Goal: Contribute content: Contribute content

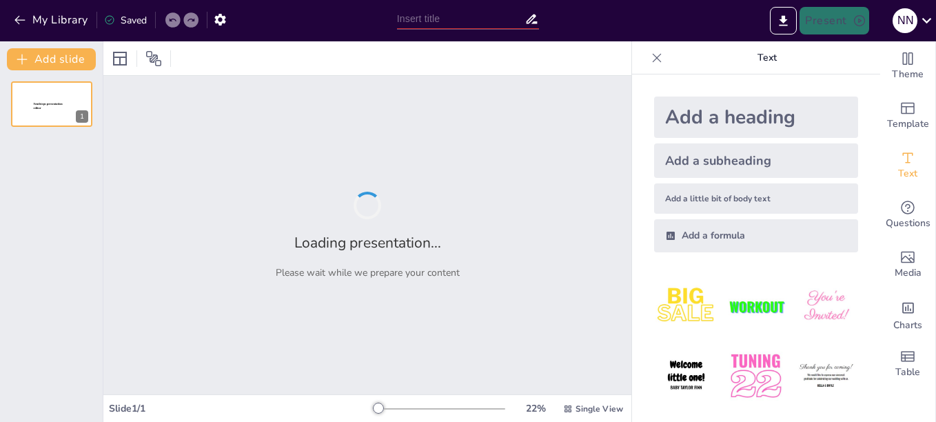
type input "Biodiversity and Ecosystem Interactions in the [GEOGRAPHIC_DATA]"
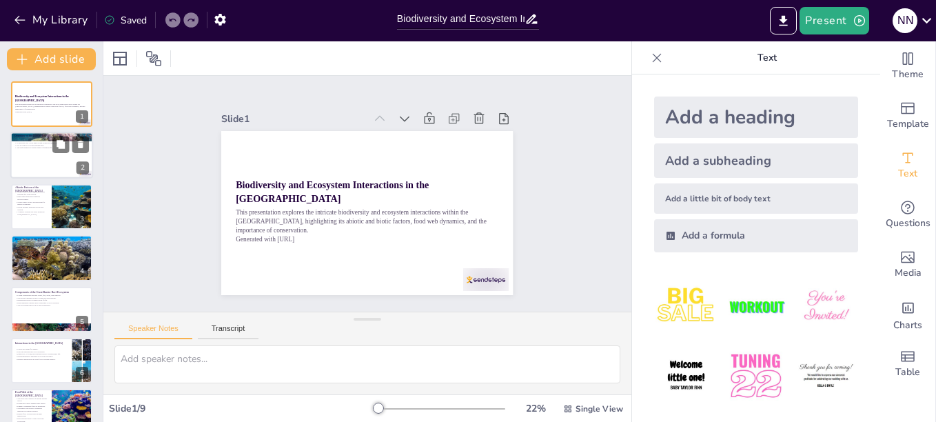
click at [45, 162] on div at bounding box center [51, 155] width 83 height 47
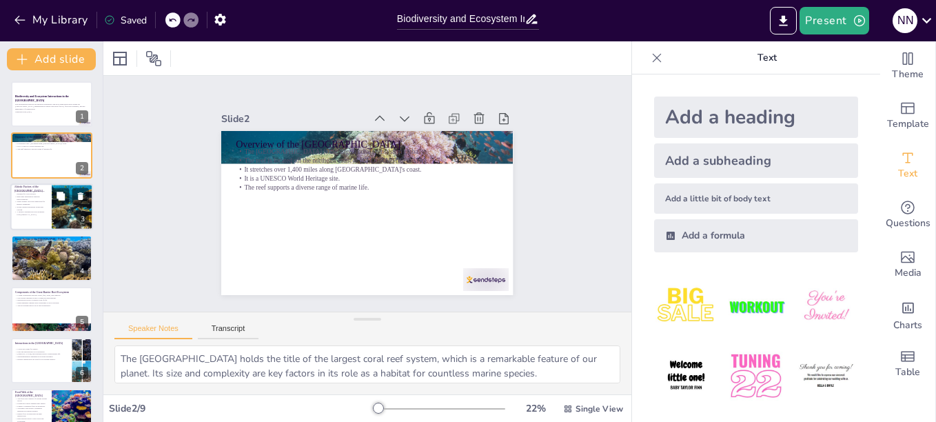
click at [67, 217] on div at bounding box center [73, 206] width 68 height 47
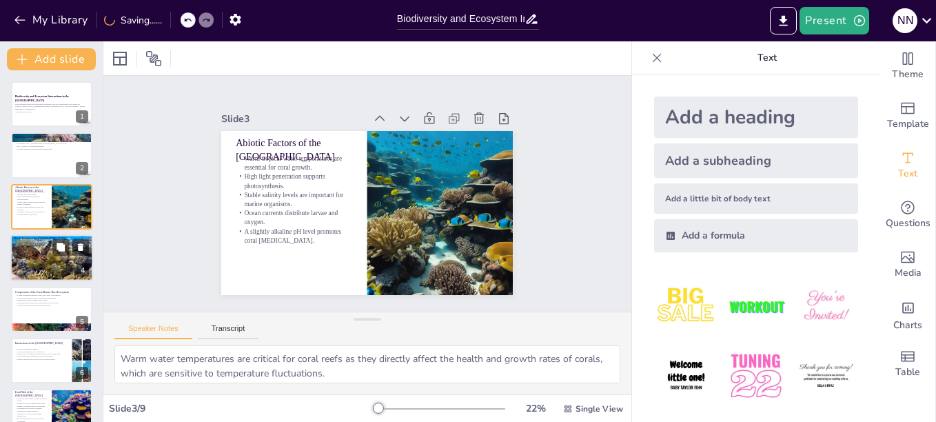
click at [50, 262] on div at bounding box center [51, 257] width 83 height 47
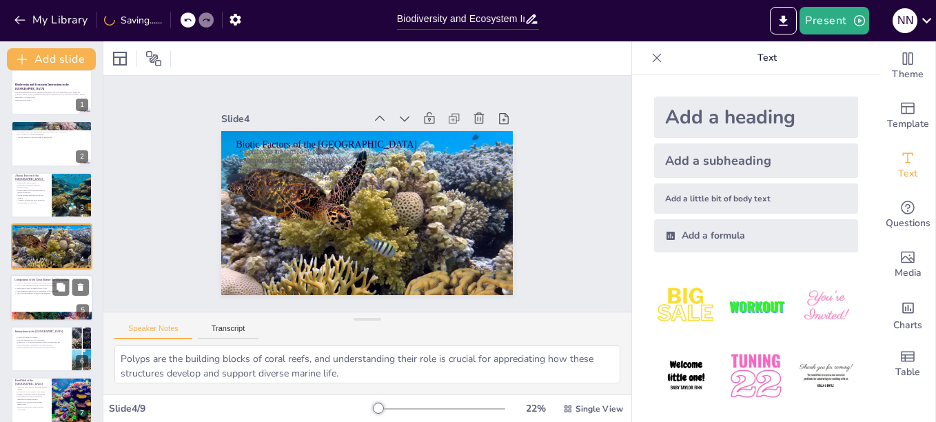
click at [45, 293] on p "The ecosystem thrives on its rich biodiversity." at bounding box center [51, 292] width 74 height 3
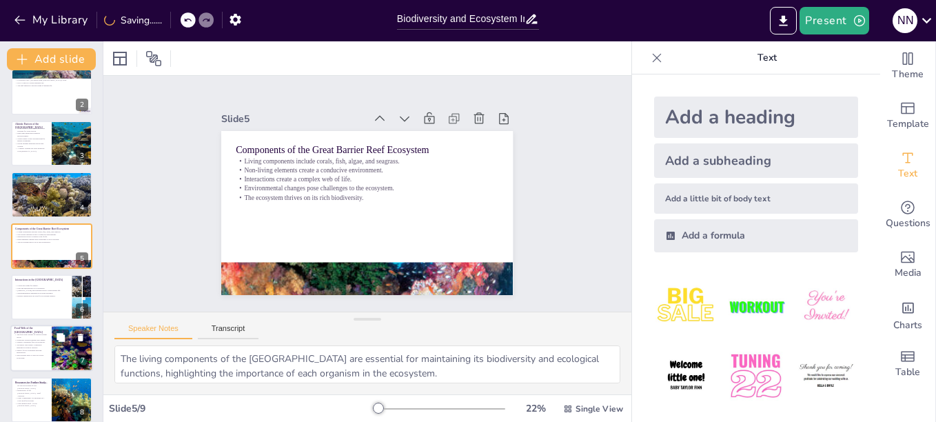
click at [39, 327] on p "Food Web of the [GEOGRAPHIC_DATA]" at bounding box center [30, 331] width 33 height 8
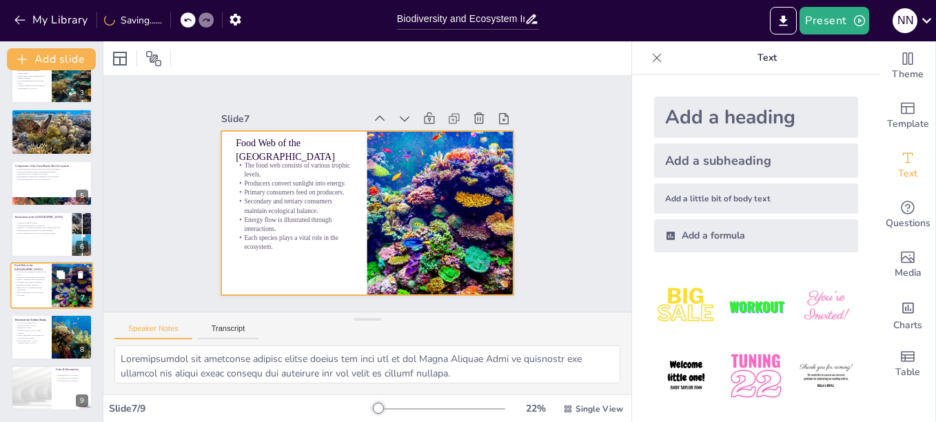
click at [43, 302] on div at bounding box center [51, 285] width 83 height 47
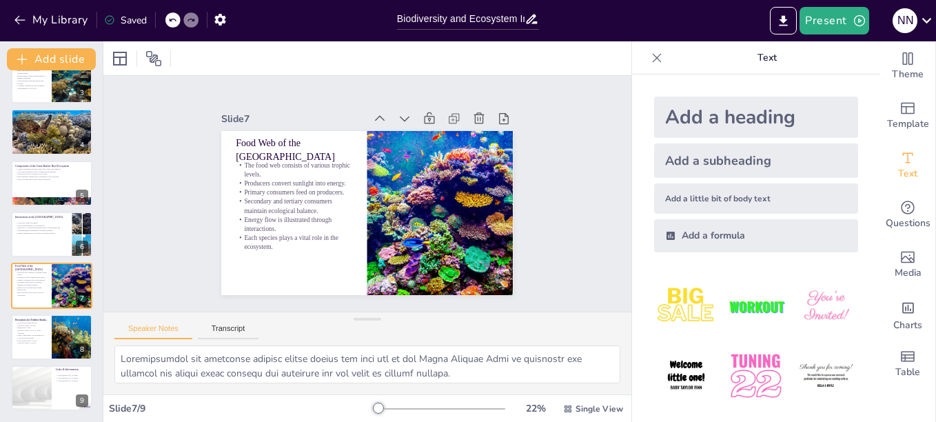
click at [519, 61] on div at bounding box center [367, 58] width 528 height 34
click at [64, 334] on button at bounding box center [60, 326] width 17 height 17
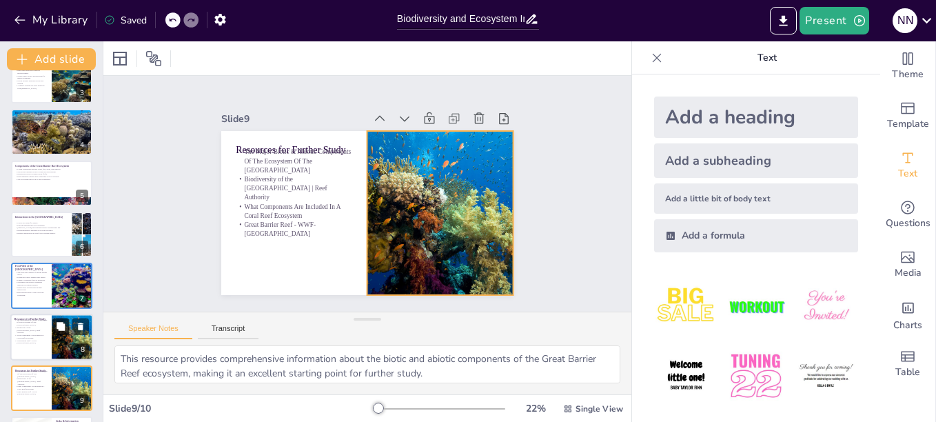
scroll to position [178, 0]
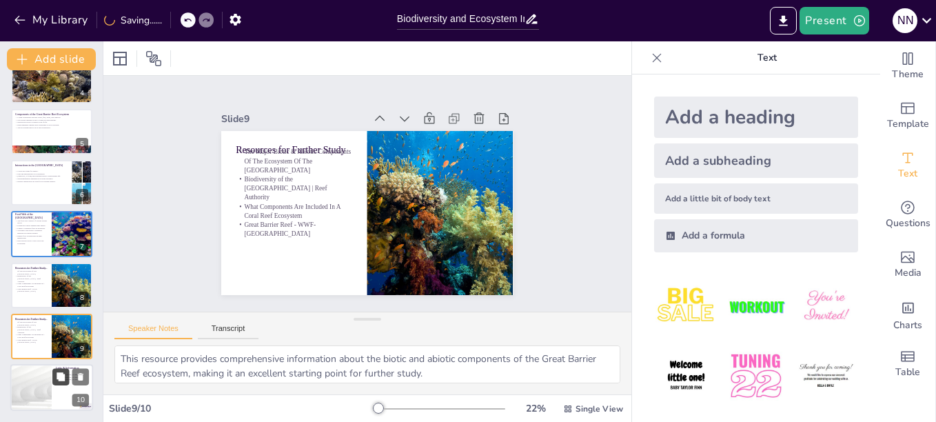
click at [63, 370] on button at bounding box center [60, 377] width 17 height 17
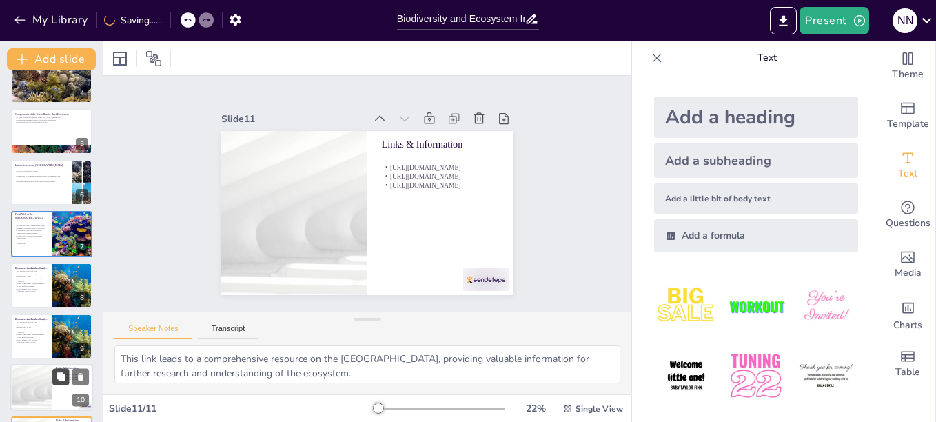
scroll to position [229, 0]
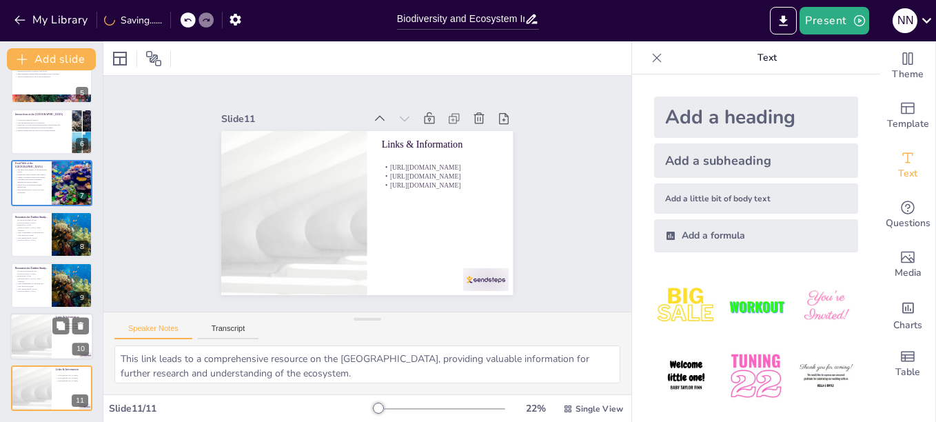
click at [32, 333] on div at bounding box center [31, 336] width 83 height 47
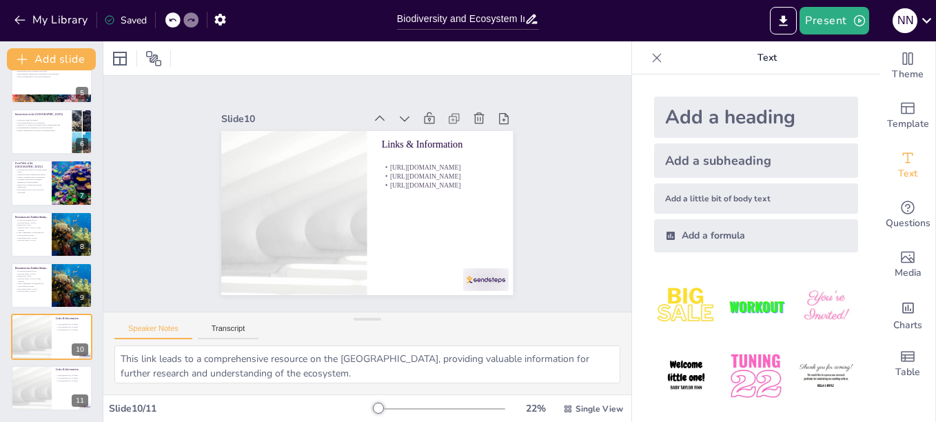
click at [37, 362] on div "Biodiversity and Ecosystem Interactions in the Great Barrier Reef This presenta…" at bounding box center [51, 132] width 103 height 558
click at [40, 377] on div at bounding box center [31, 387] width 83 height 47
click at [37, 325] on div at bounding box center [31, 336] width 83 height 47
click at [40, 366] on div at bounding box center [31, 387] width 83 height 47
click at [40, 342] on div at bounding box center [31, 336] width 83 height 47
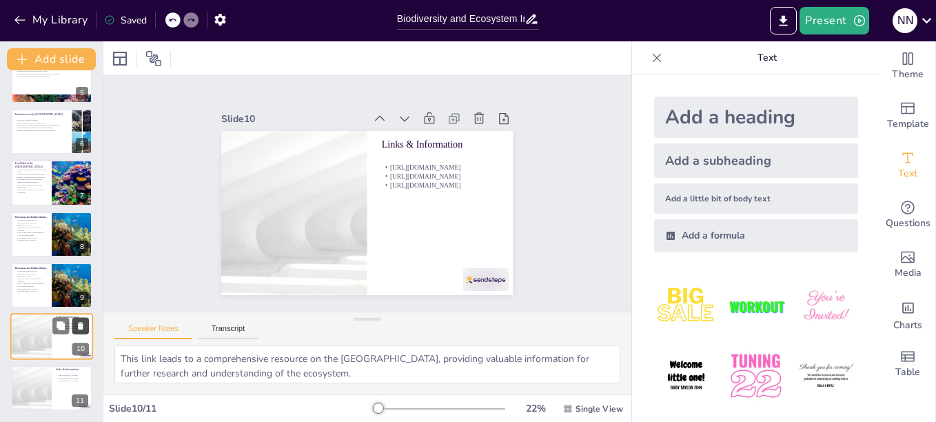
click at [79, 327] on icon at bounding box center [81, 326] width 6 height 8
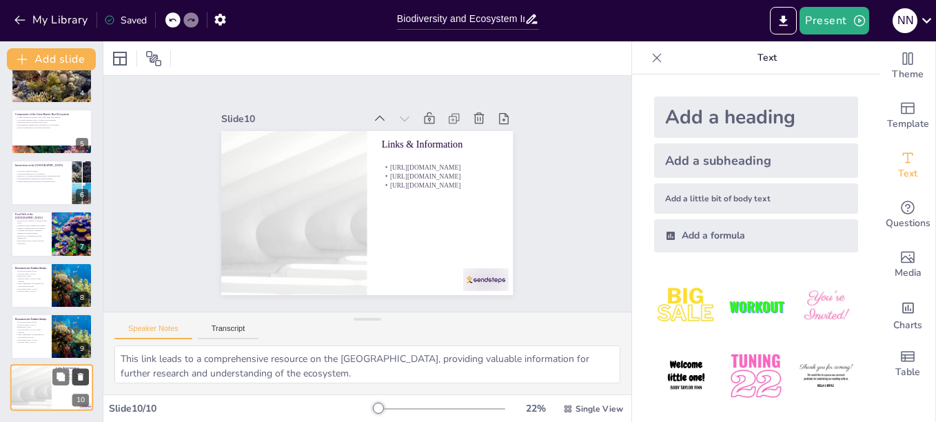
scroll to position [178, 0]
click at [43, 333] on p "What Components Are Included In A Coral Reef Ecosystem" at bounding box center [30, 335] width 33 height 5
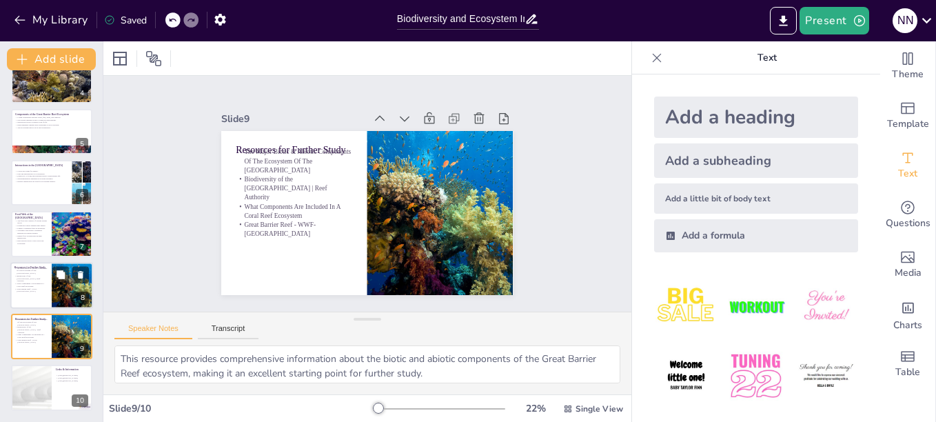
click at [34, 274] on p "The Major Biotic & Abiotic Components Of The Ecosystem Of The [GEOGRAPHIC_DATA]" at bounding box center [30, 271] width 33 height 8
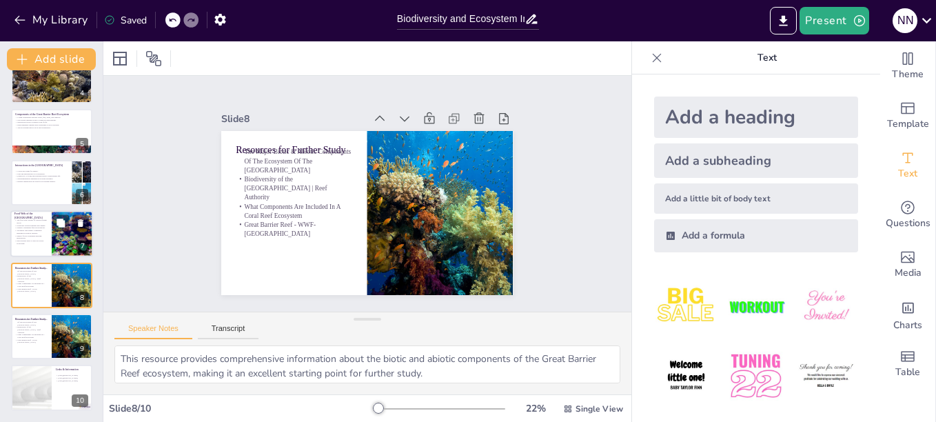
click at [30, 245] on div at bounding box center [51, 234] width 83 height 47
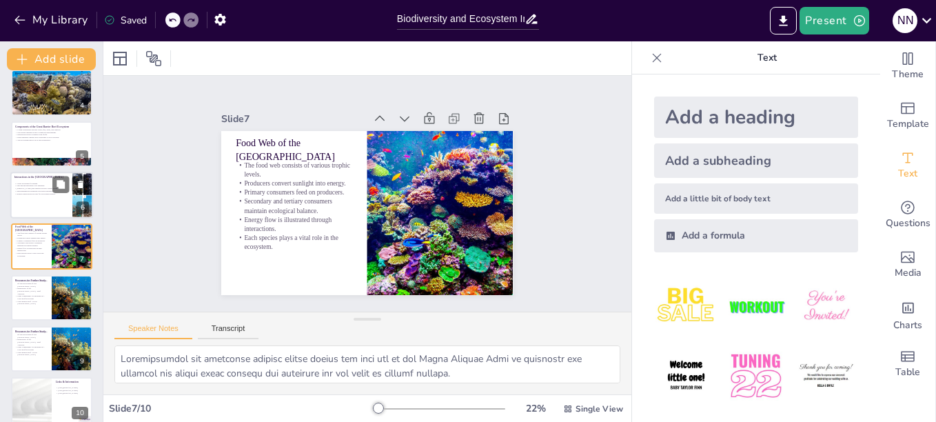
click at [32, 210] on div at bounding box center [51, 195] width 83 height 47
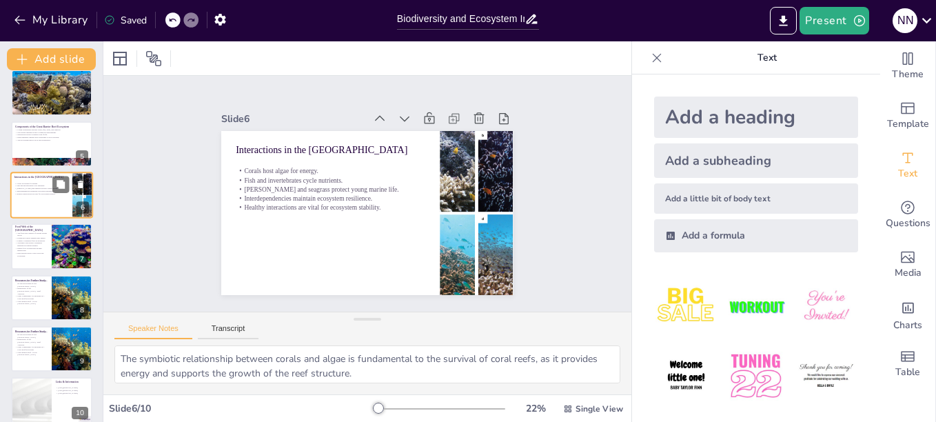
scroll to position [114, 0]
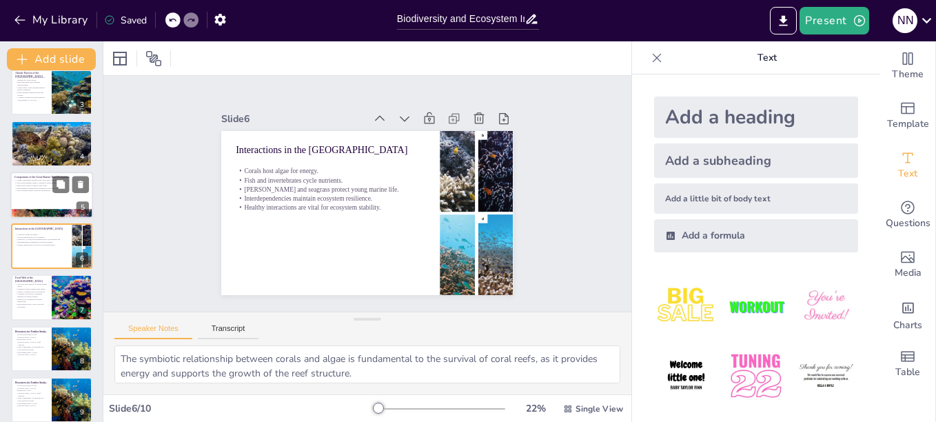
click at [25, 205] on div at bounding box center [51, 195] width 83 height 47
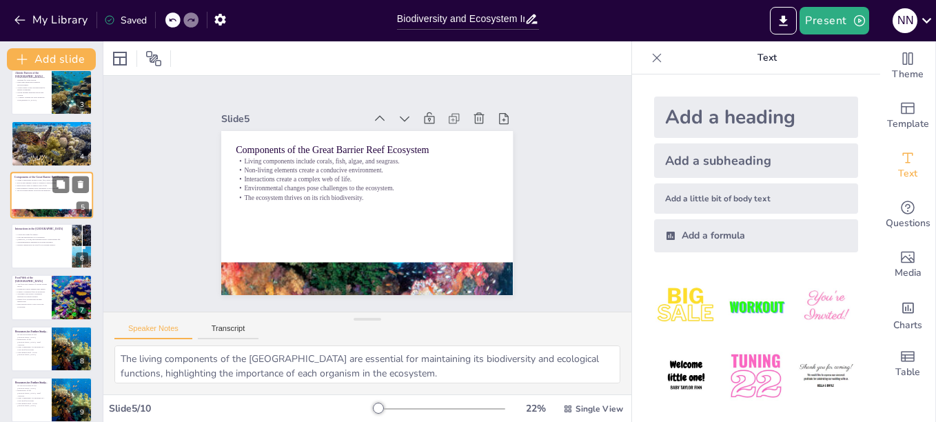
scroll to position [63, 0]
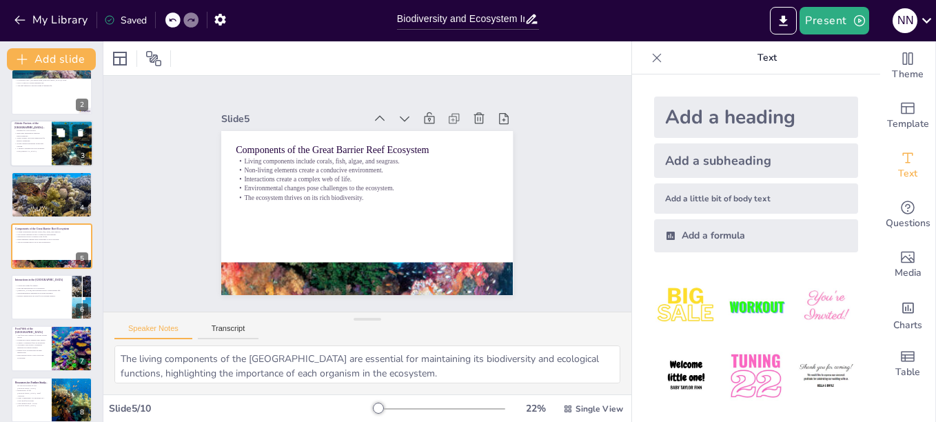
click at [37, 137] on p "Stable salinity levels are important for marine organisms." at bounding box center [30, 139] width 33 height 5
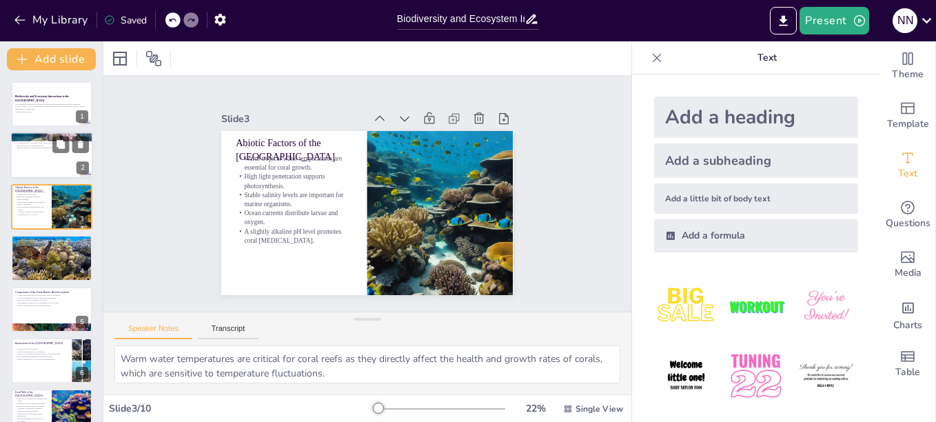
click at [35, 157] on div at bounding box center [51, 155] width 83 height 47
type textarea "The [GEOGRAPHIC_DATA] holds the title of the largest coral reef system, which i…"
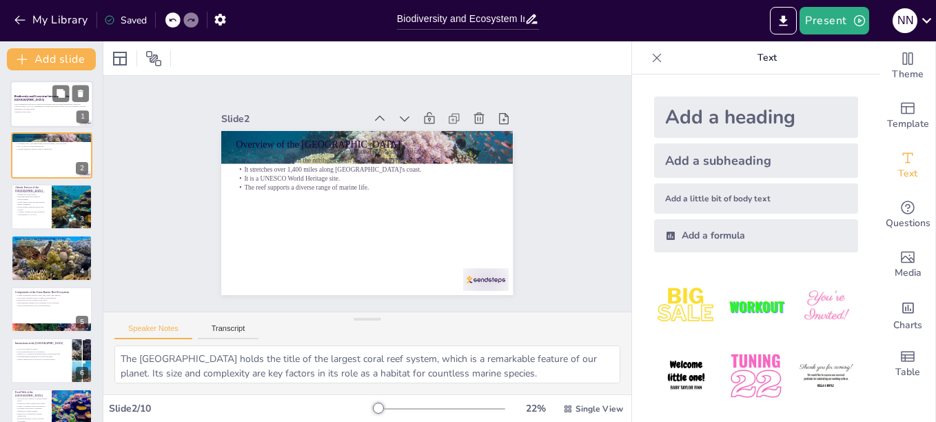
click at [28, 106] on p "This presentation explores the intricate biodiversity and ecosystem interaction…" at bounding box center [51, 107] width 74 height 8
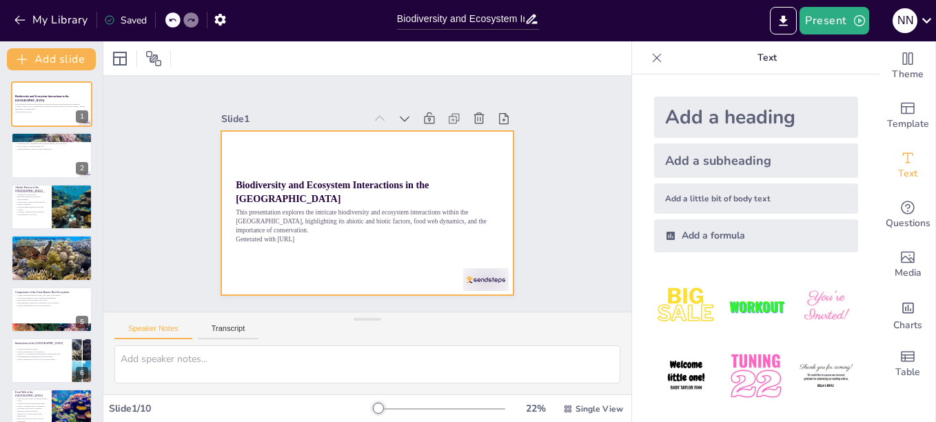
click at [255, 158] on div at bounding box center [365, 213] width 307 height 194
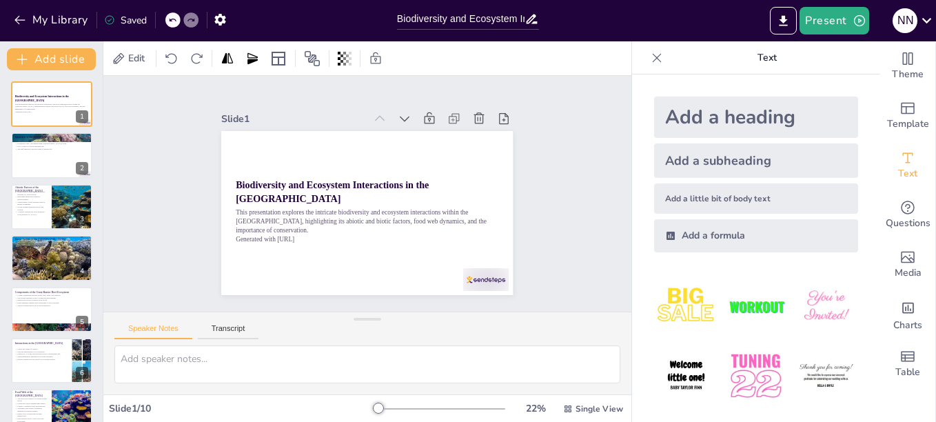
click at [516, 128] on div "Slide 1 Biodiversity and Ecosystem Interactions in the [GEOGRAPHIC_DATA] This p…" at bounding box center [367, 193] width 369 height 203
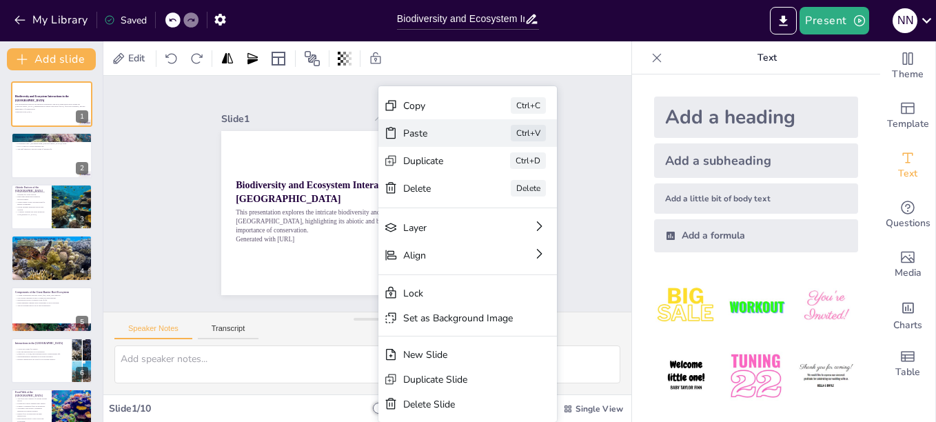
click at [506, 203] on div "Paste" at bounding box center [540, 209] width 69 height 13
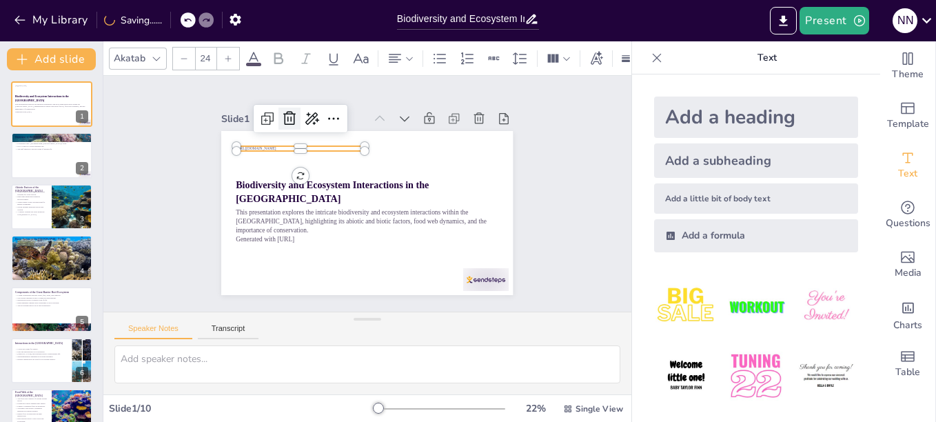
click at [309, 106] on icon at bounding box center [317, 98] width 16 height 17
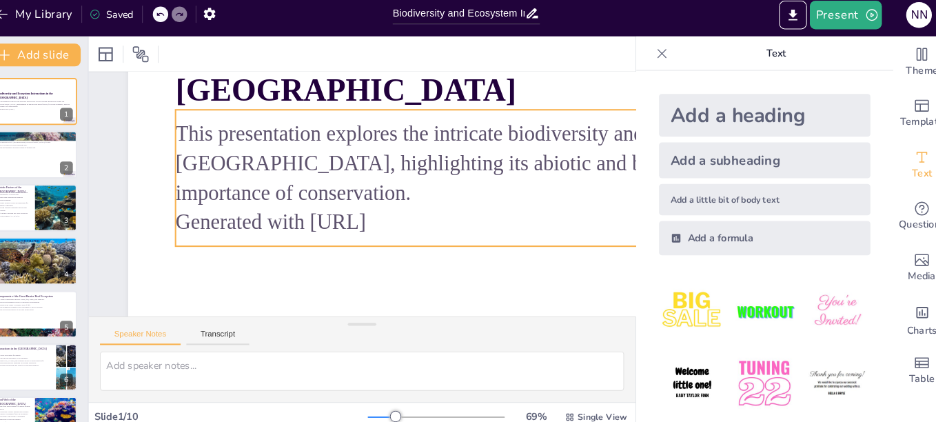
click at [414, 217] on p "Generated with [URL]" at bounding box center [595, 244] width 821 height 114
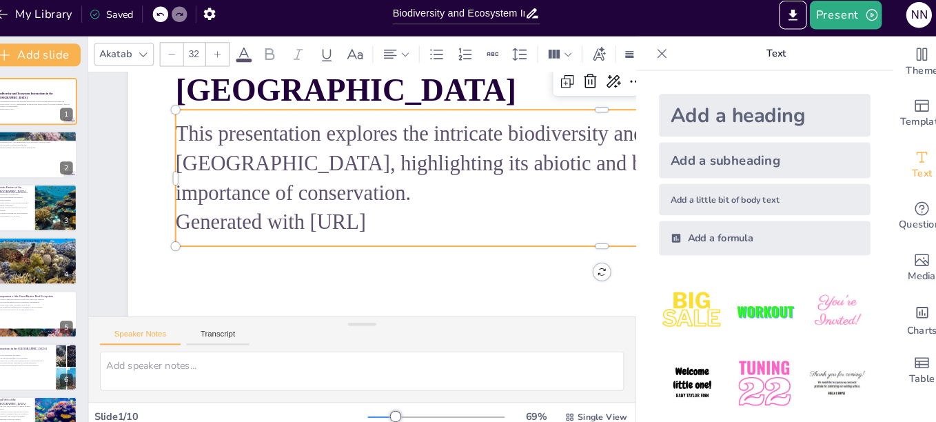
click at [415, 224] on p "Generated with [URL]" at bounding box center [588, 268] width 810 height 199
click at [431, 223] on p "Generated with [URL]" at bounding box center [595, 244] width 821 height 114
click at [300, 189] on p "This presentation explores the intricate biodiversity and ecosystem interaction…" at bounding box center [596, 236] width 808 height 335
click at [283, 167] on p "This presentation explores the intricate biodiversity and ecosystem interaction…" at bounding box center [582, 283] width 754 height 485
click at [282, 172] on p "This presentation explores the intricate biodiversity and ecosystem interaction…" at bounding box center [600, 188] width 827 height 171
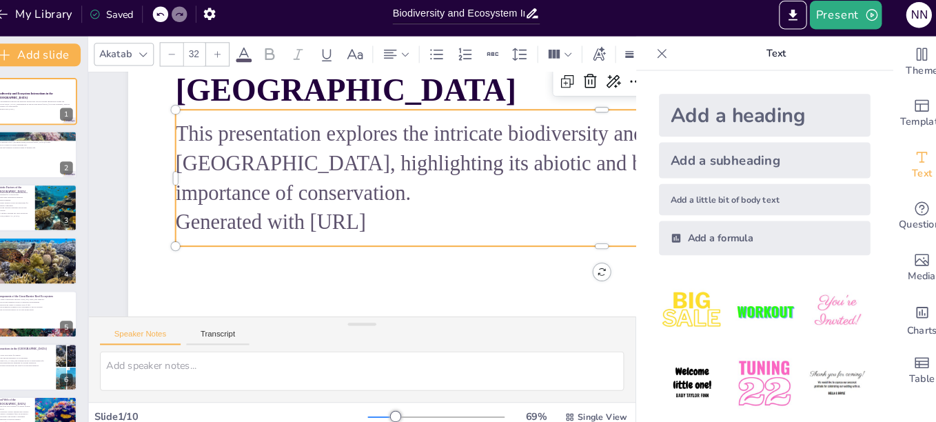
click at [331, 206] on p "Generated with [URL]" at bounding box center [595, 244] width 821 height 114
click at [383, 214] on p "Generated with [URL]" at bounding box center [595, 244] width 821 height 114
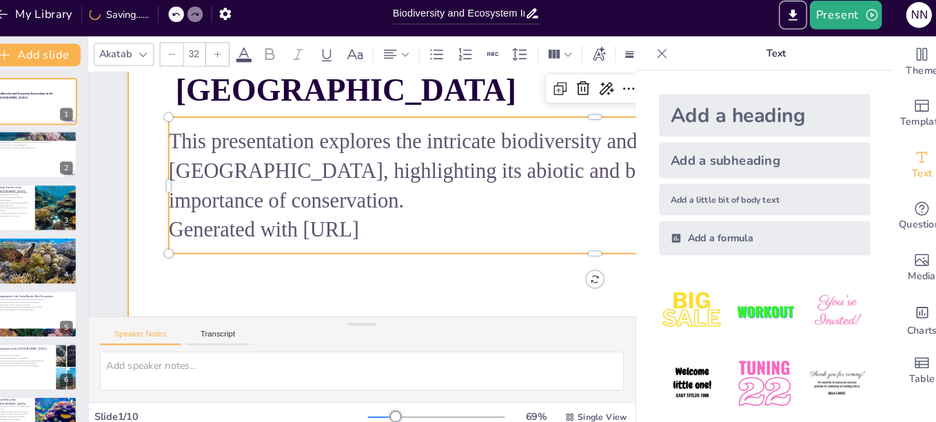
click at [442, 262] on div at bounding box center [596, 261] width 1048 height 902
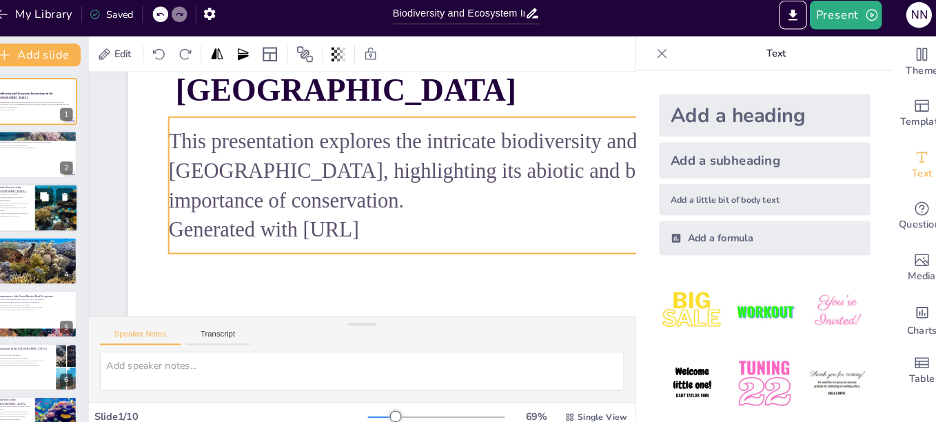
click at [49, 214] on div at bounding box center [51, 206] width 83 height 47
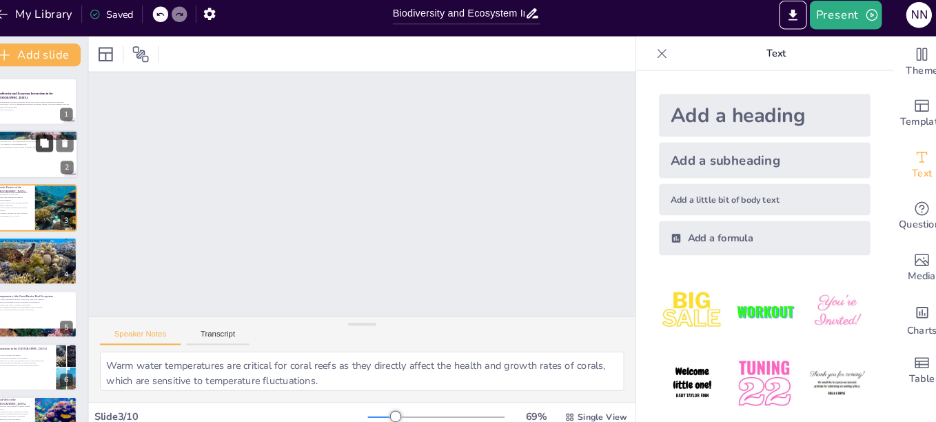
click at [65, 147] on button at bounding box center [60, 144] width 17 height 17
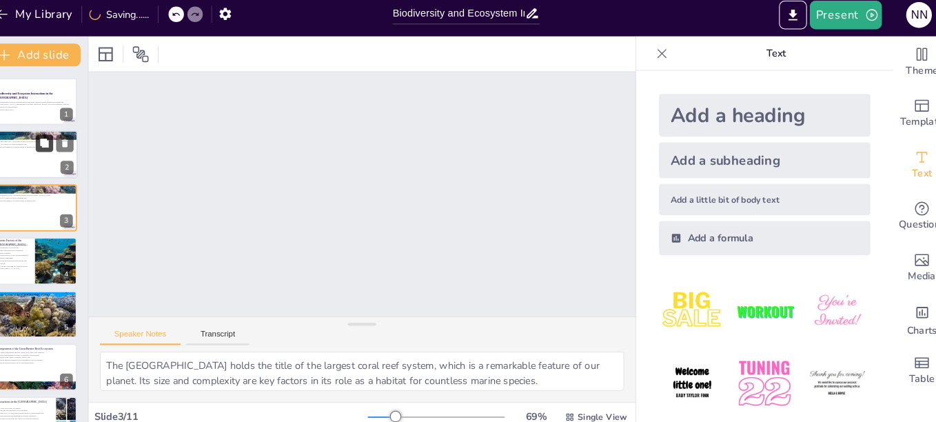
click at [57, 142] on icon at bounding box center [60, 145] width 8 height 8
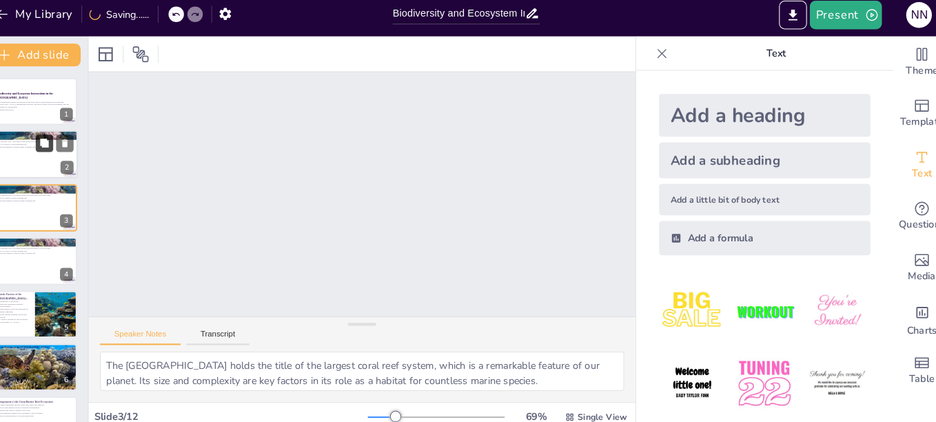
click at [57, 142] on icon at bounding box center [60, 145] width 8 height 8
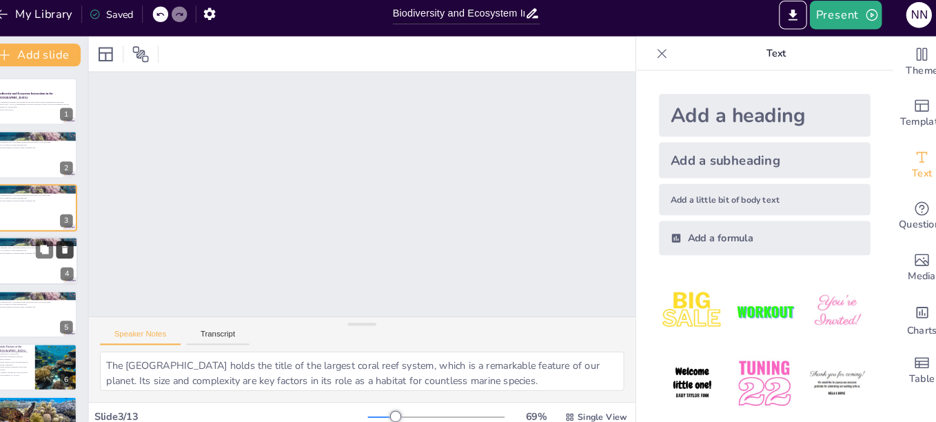
click at [80, 246] on icon at bounding box center [81, 247] width 6 height 8
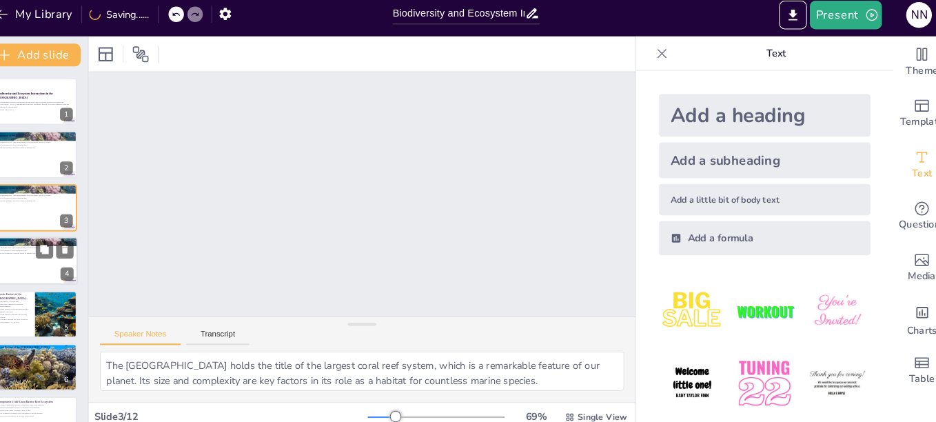
click at [31, 249] on p "The reef supports a diverse range of marine life." at bounding box center [51, 250] width 74 height 3
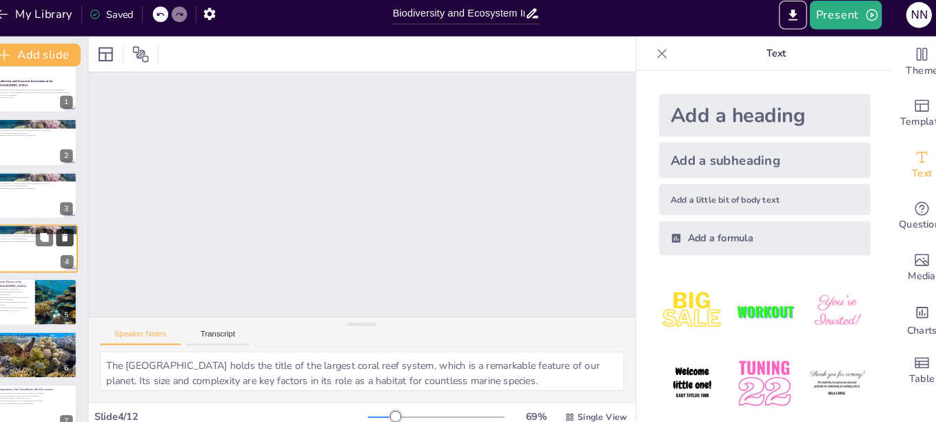
click at [81, 238] on icon at bounding box center [81, 235] width 6 height 8
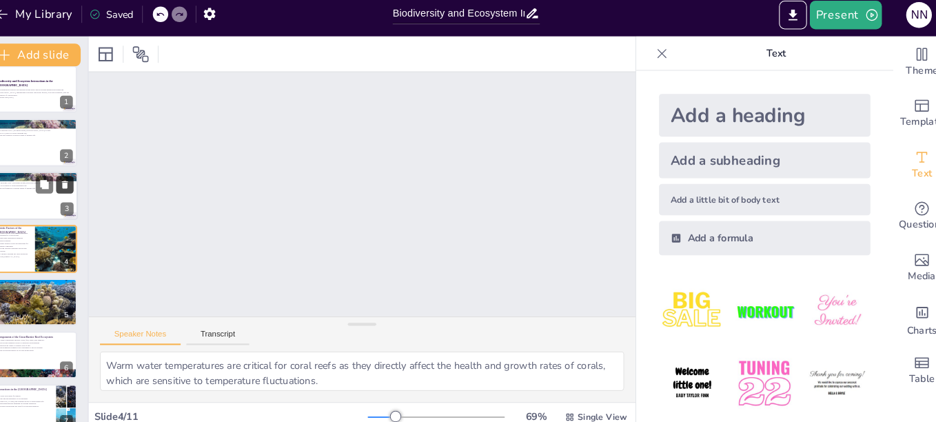
click at [79, 185] on icon at bounding box center [81, 185] width 6 height 8
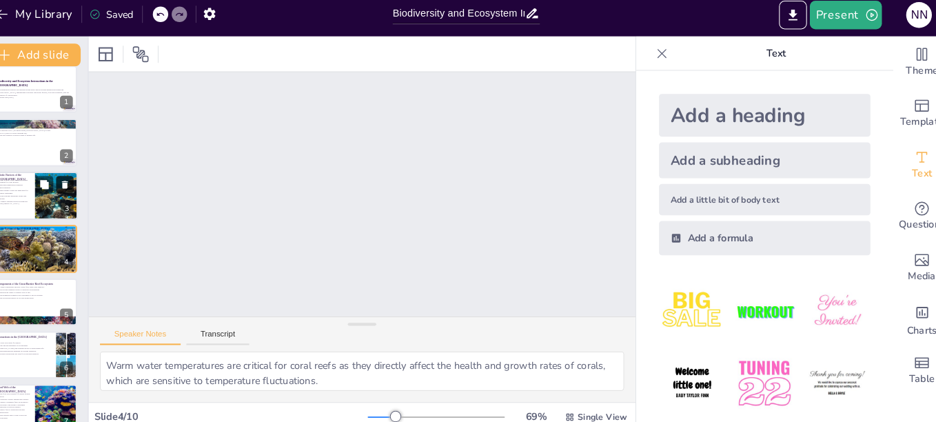
type textarea "Polyps are the building blocks of coral reefs, and understanding their role is …"
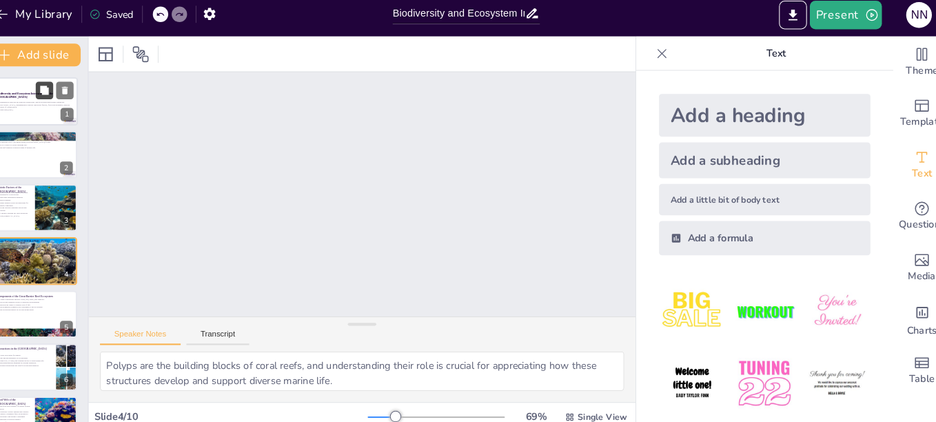
click at [61, 101] on button at bounding box center [60, 93] width 17 height 17
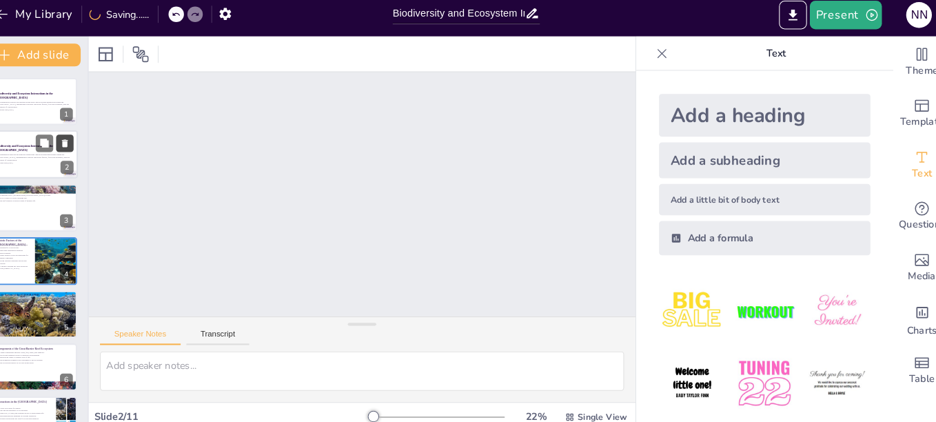
click at [85, 140] on icon at bounding box center [81, 145] width 10 height 10
type textarea "The [GEOGRAPHIC_DATA] holds the title of the largest coral reef system, which i…"
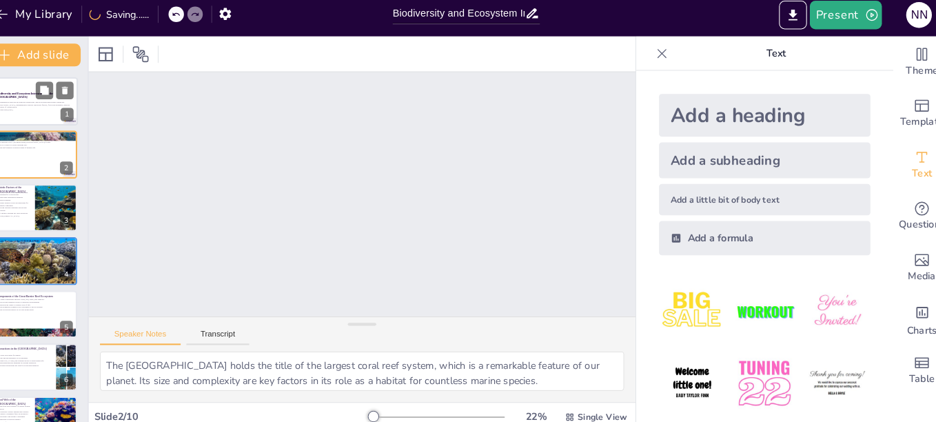
click at [37, 110] on p "This presentation explores the intricate biodiversity and ecosystem interaction…" at bounding box center [51, 107] width 74 height 8
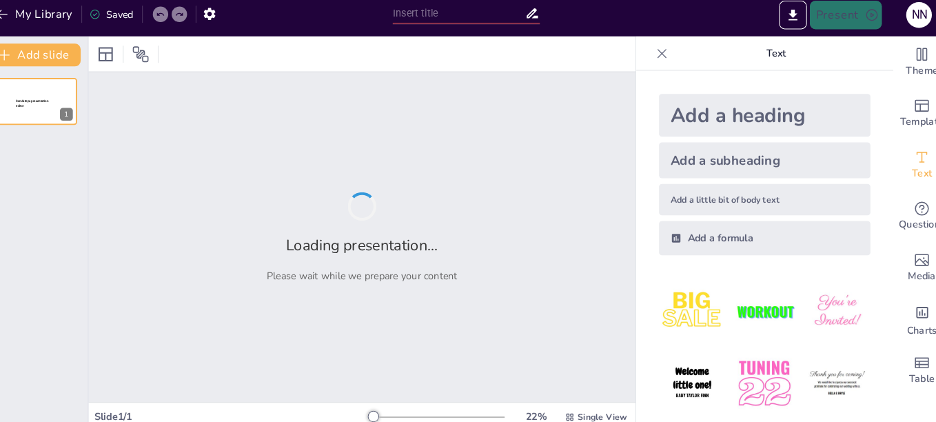
type input "Biodiversity and Ecosystem Interactions in the [GEOGRAPHIC_DATA]"
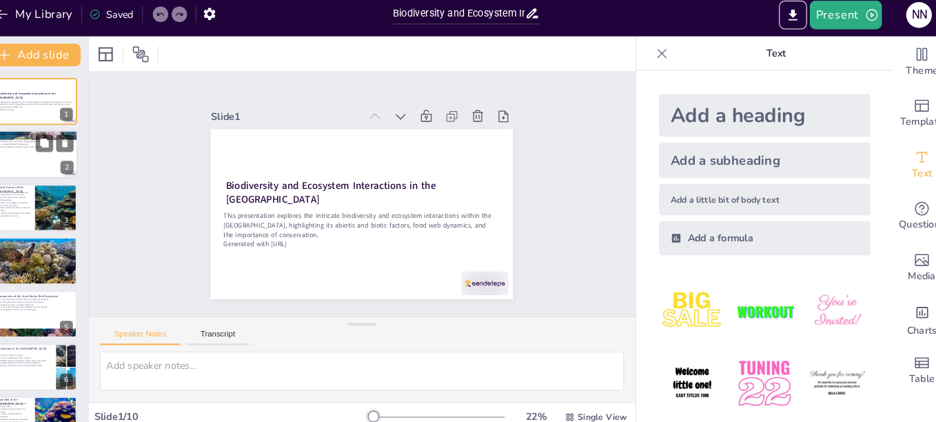
click at [31, 152] on div at bounding box center [51, 155] width 83 height 47
type textarea "The [GEOGRAPHIC_DATA] holds the title of the largest coral reef system, which i…"
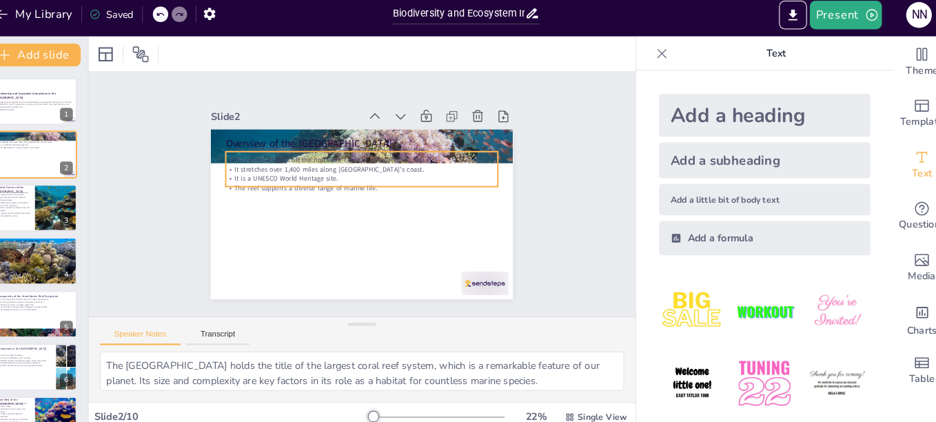
click at [345, 174] on p "It is a UNESCO World Heritage site." at bounding box center [381, 199] width 115 height 243
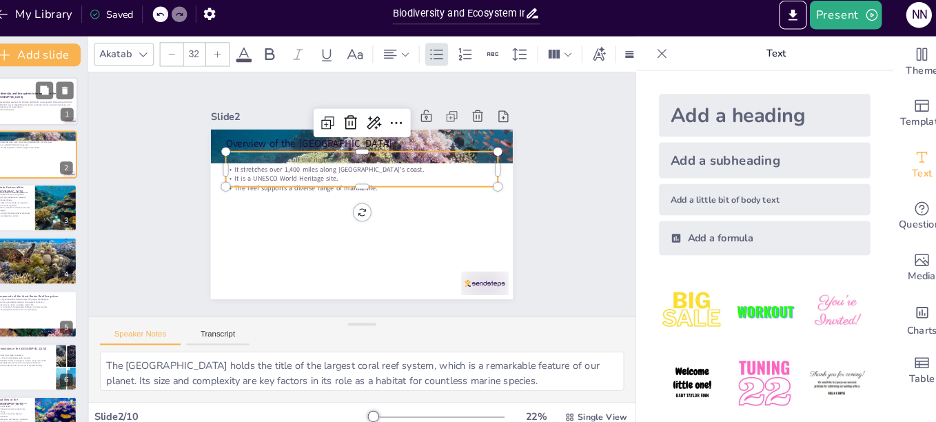
click at [52, 117] on div at bounding box center [51, 104] width 83 height 47
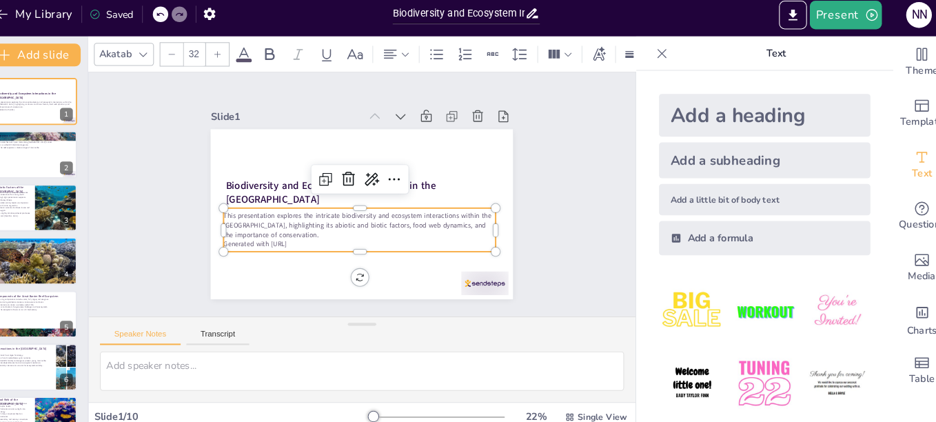
click at [285, 211] on p "This presentation explores the intricate biodiversity and ecosystem interaction…" at bounding box center [338, 201] width 107 height 258
click at [306, 236] on p "Generated with [URL]" at bounding box center [319, 201] width 63 height 258
click at [306, 236] on p "Generated with [URL]" at bounding box center [327, 220] width 161 height 218
click at [389, 208] on icon at bounding box center [390, 218] width 21 height 21
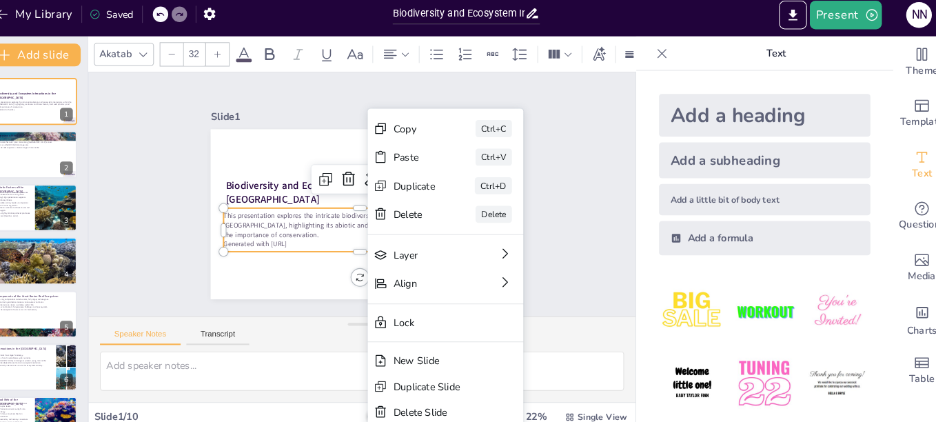
click at [310, 236] on p "Generated with [URL]" at bounding box center [340, 234] width 231 height 139
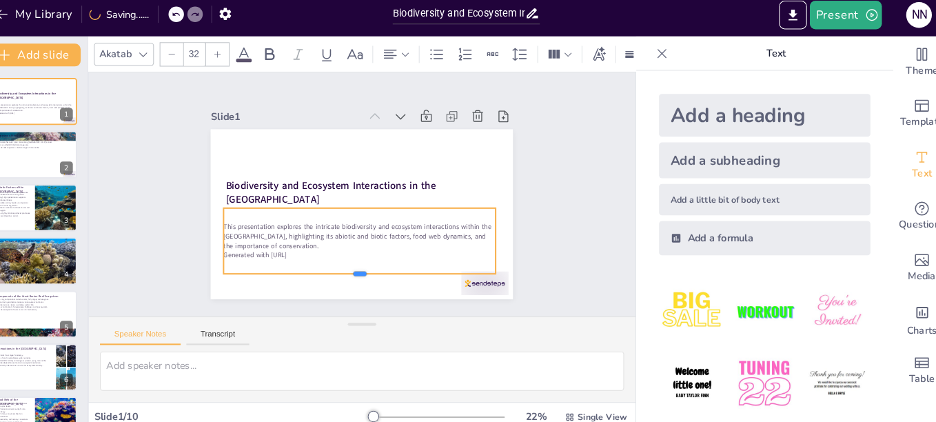
drag, startPoint x: 349, startPoint y: 243, endPoint x: 352, endPoint y: 264, distance: 20.9
click at [352, 264] on div "Biodiversity and Ecosystem Interactions in the Great Barrier Reef This presenta…" at bounding box center [348, 191] width 194 height 307
click at [305, 240] on p "This presentation explores the intricate biodiversity and ecosystem interaction…" at bounding box center [345, 227] width 241 height 154
click at [291, 236] on p "This presentation explores the intricate biodiversity and ecosystem interaction…" at bounding box center [338, 222] width 213 height 196
click at [311, 230] on p "This presentation explores the intricate biodiversity and ecosystem interaction…" at bounding box center [339, 222] width 214 height 196
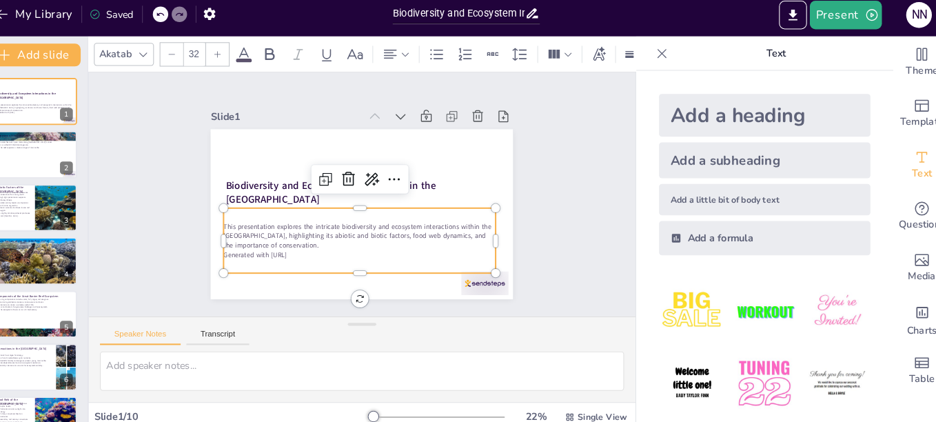
click at [316, 245] on p "Generated with [URL]" at bounding box center [326, 235] width 201 height 183
click at [307, 249] on p "Generated with [URL]" at bounding box center [322, 230] width 183 height 201
click at [307, 249] on p "Generated with [URL]" at bounding box center [335, 243] width 231 height 139
click at [310, 245] on p "Generated with [URL]" at bounding box center [332, 239] width 218 height 162
click at [310, 245] on p "Generated with [URL]" at bounding box center [359, 251] width 262 height 37
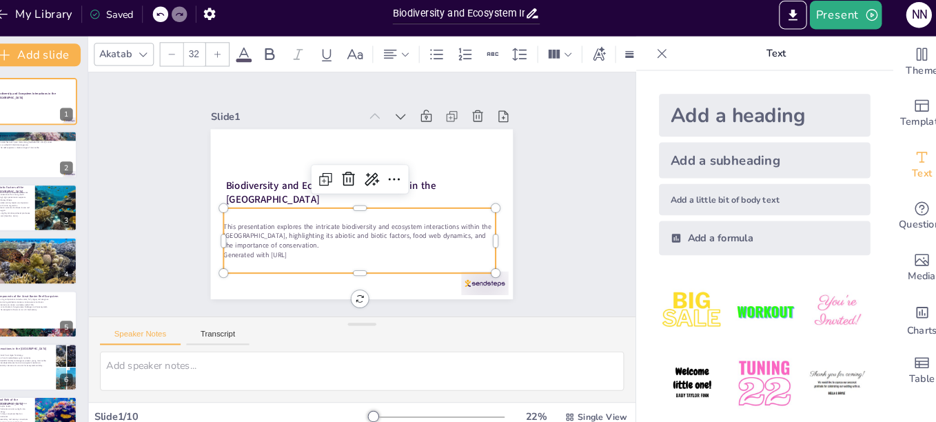
click at [310, 245] on p "Generated with [URL]" at bounding box center [335, 243] width 231 height 139
click at [310, 245] on p "Generated with [URL]" at bounding box center [313, 215] width 115 height 243
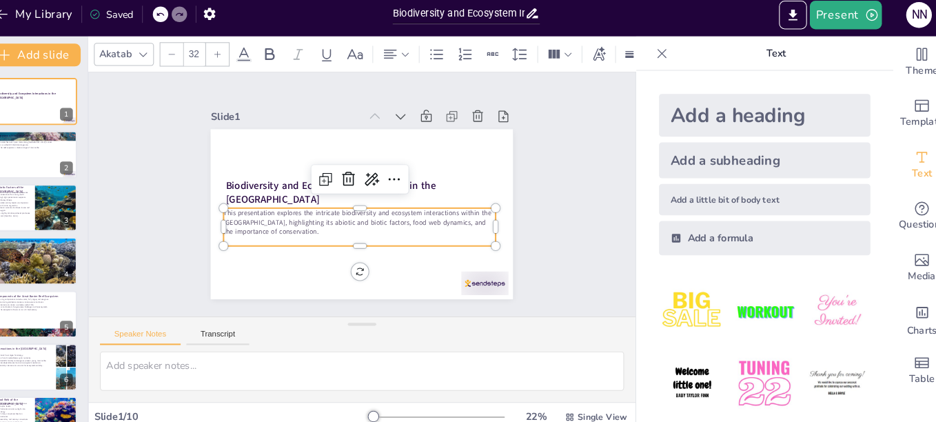
click at [313, 236] on p at bounding box center [339, 228] width 218 height 161
click at [310, 223] on p "This presentation explores the intricate biodiversity and ecosystem interaction…" at bounding box center [346, 209] width 196 height 213
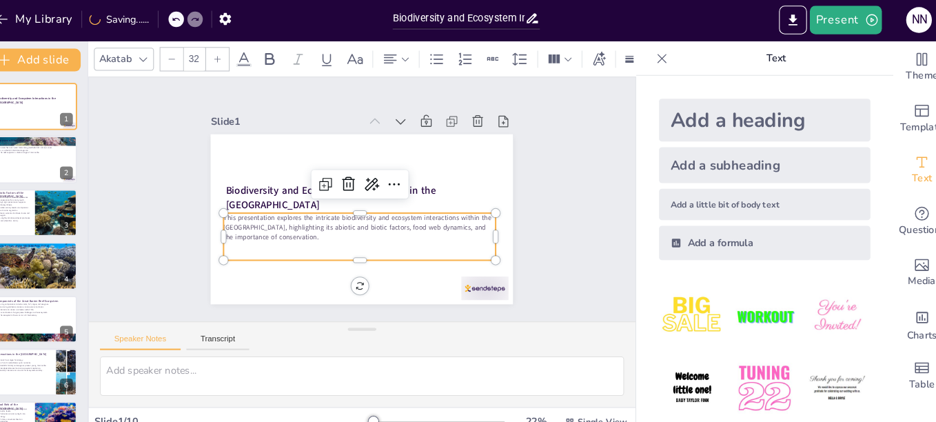
click at [249, 243] on p at bounding box center [365, 247] width 262 height 9
click at [170, 253] on div "Slide 1 Biodiversity and Ecosystem Interactions in the [GEOGRAPHIC_DATA] This p…" at bounding box center [367, 193] width 575 height 387
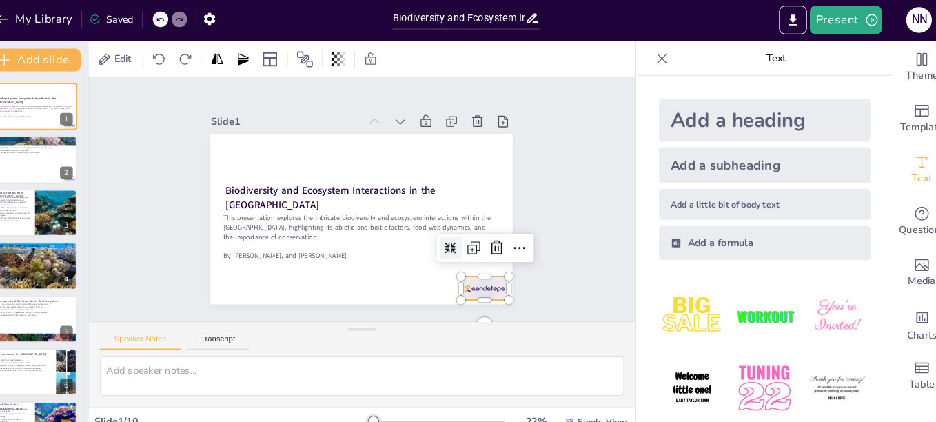
click at [493, 281] on div "Biodiversity and Ecosystem Interactions in the Great Barrier Reef This presenta…" at bounding box center [359, 211] width 333 height 268
click at [465, 290] on icon at bounding box center [456, 299] width 17 height 18
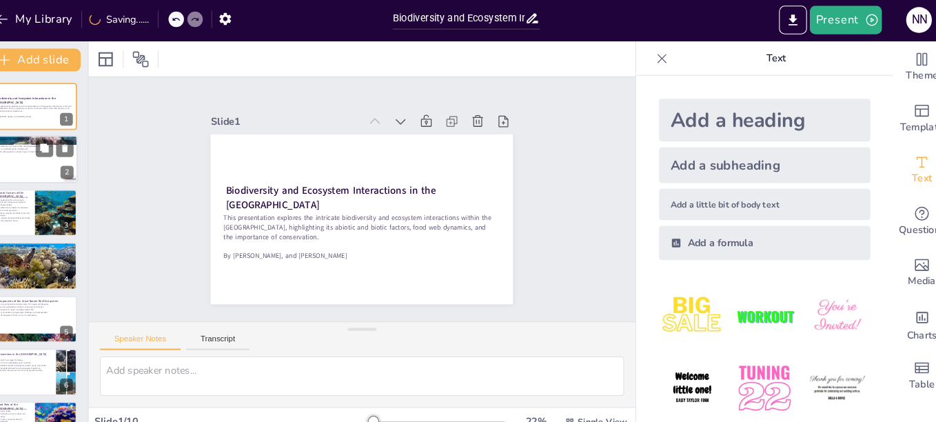
click at [32, 165] on div at bounding box center [51, 155] width 83 height 47
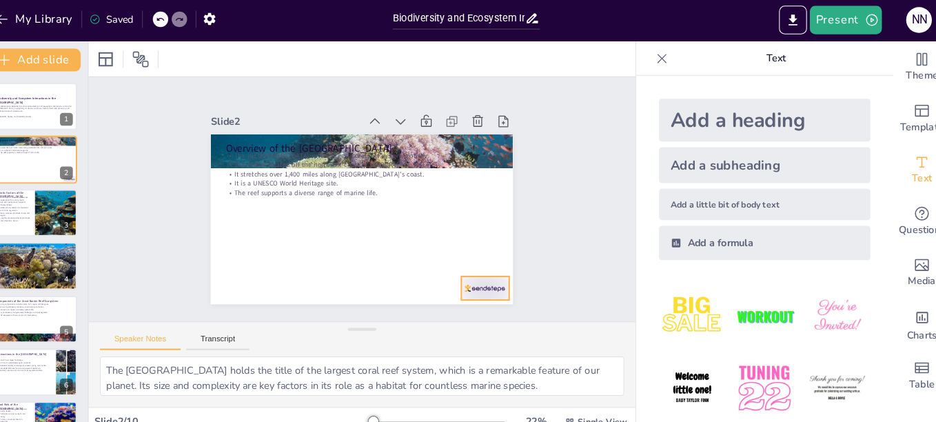
click at [283, 279] on div at bounding box center [270, 303] width 28 height 48
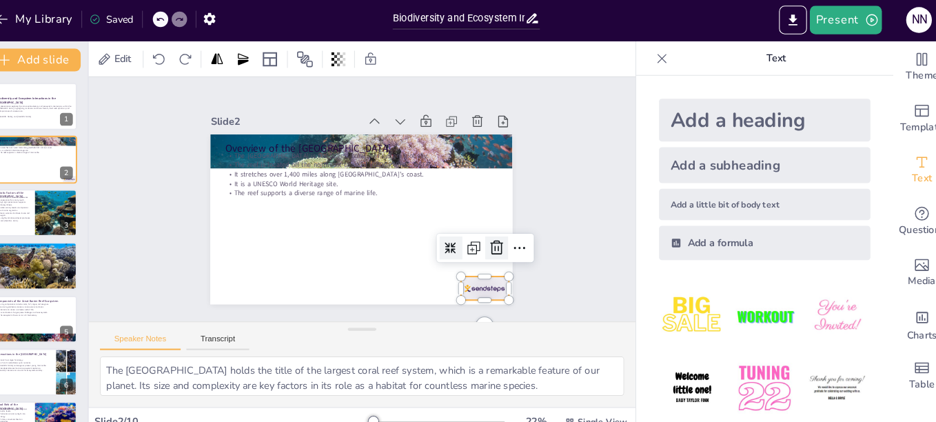
click at [444, 304] on icon at bounding box center [432, 315] width 23 height 23
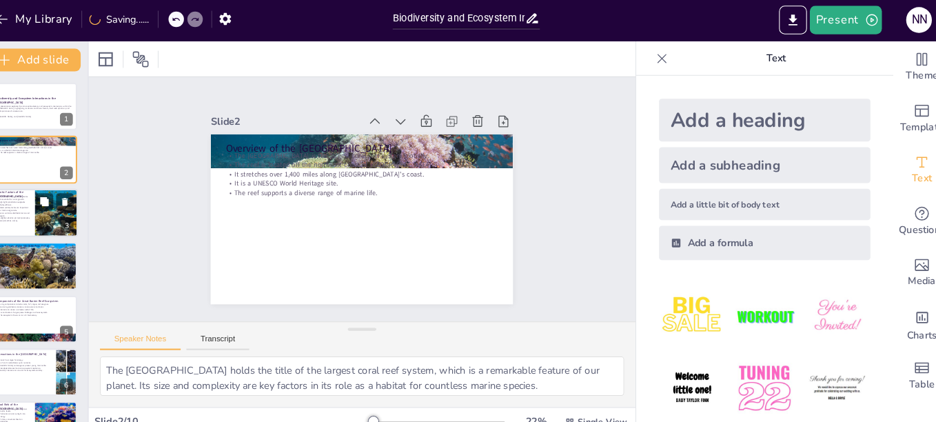
click at [34, 205] on p "Ocean currents distribute larvae and oxygen." at bounding box center [30, 207] width 33 height 5
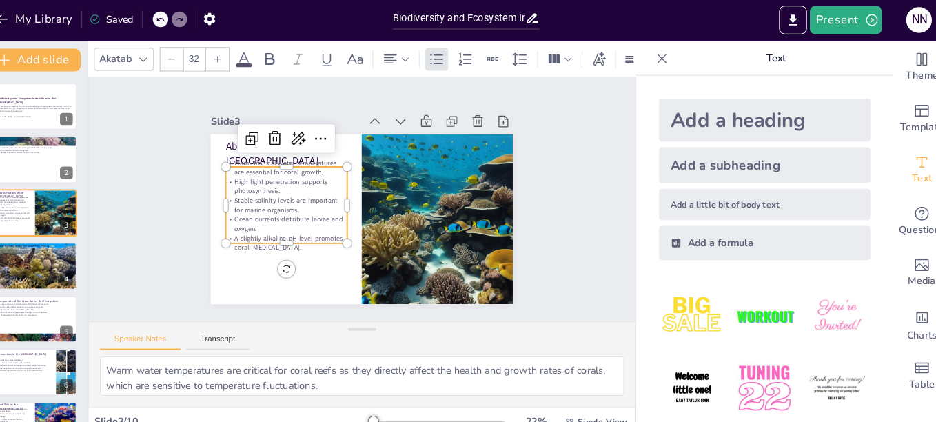
click at [264, 173] on p "High light penetration supports photosynthesis." at bounding box center [306, 153] width 114 height 64
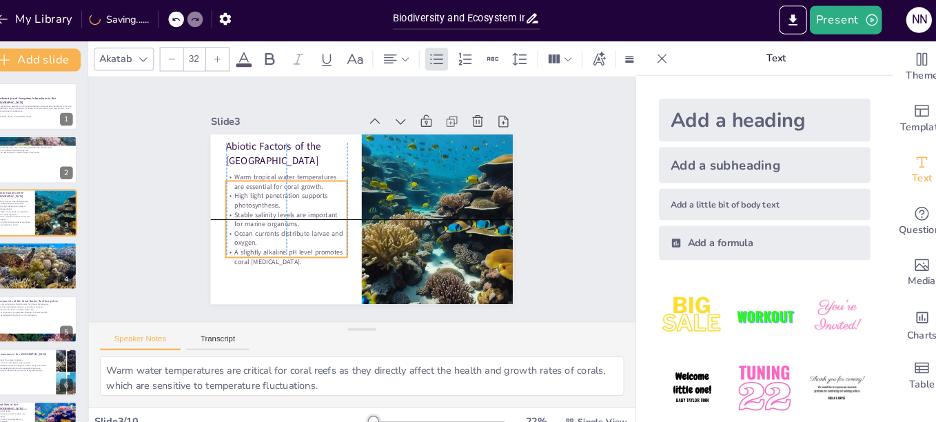
drag, startPoint x: 254, startPoint y: 174, endPoint x: 258, endPoint y: 185, distance: 11.8
click at [272, 185] on p "High light penetration supports photosynthesis." at bounding box center [318, 140] width 92 height 99
click at [249, 214] on div "Slide 1 Biodiversity and Ecosystem Interactions in the [GEOGRAPHIC_DATA] This p…" at bounding box center [367, 194] width 236 height 528
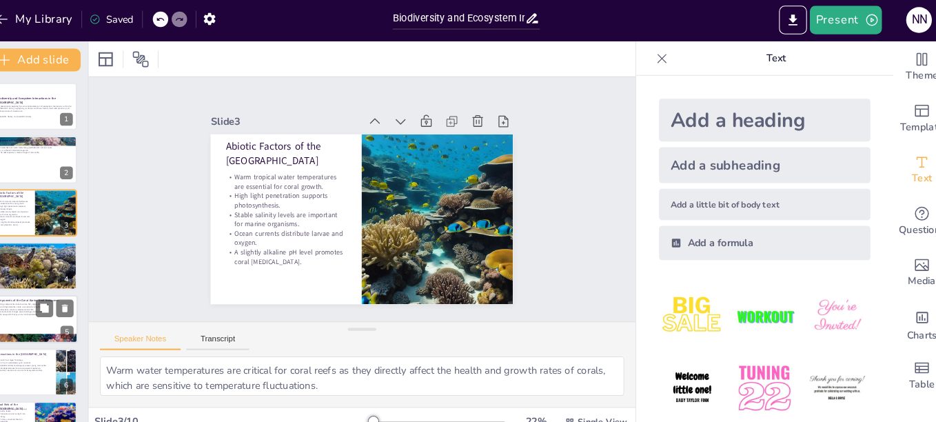
click at [33, 315] on div at bounding box center [51, 309] width 83 height 47
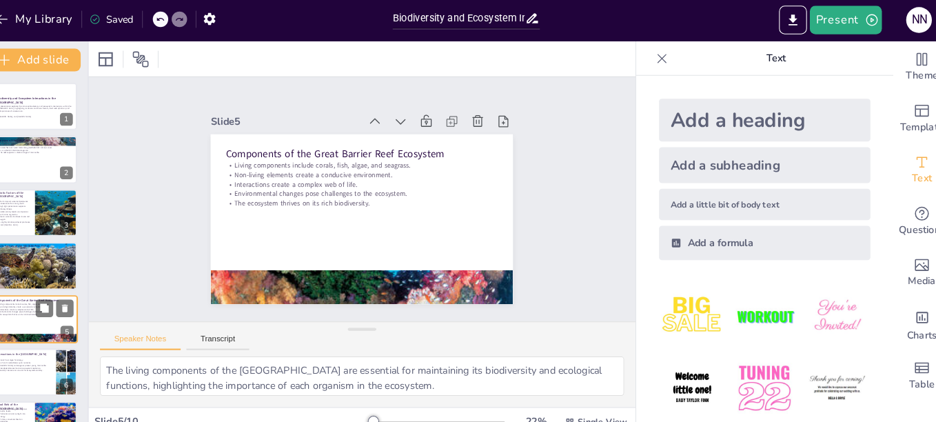
scroll to position [63, 0]
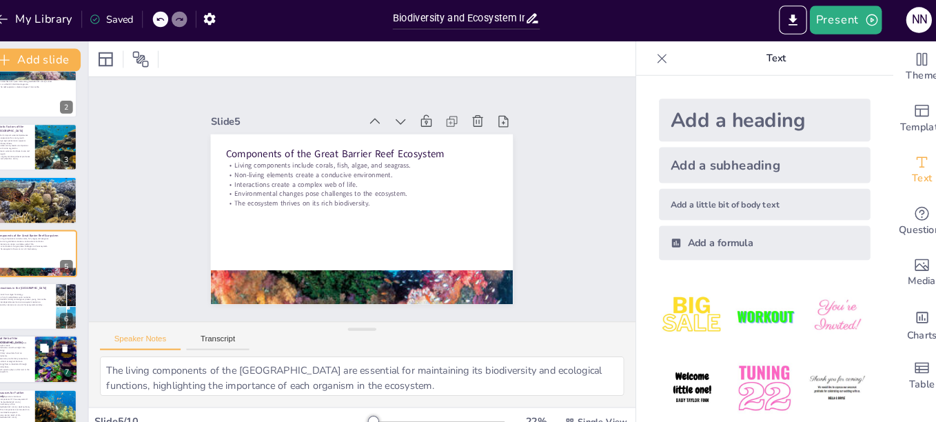
click at [39, 357] on p "Each species plays a vital role in the ecosystem." at bounding box center [30, 359] width 33 height 5
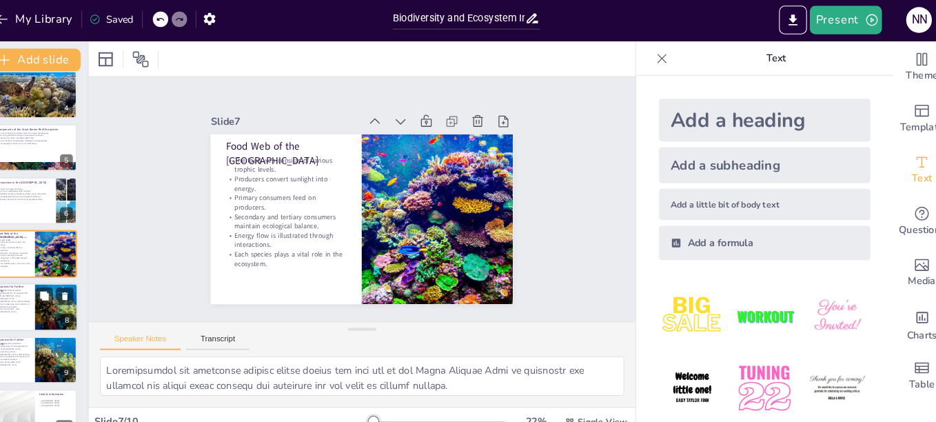
click at [45, 295] on p "What Components Are Included In A Coral Reef Ecosystem" at bounding box center [30, 295] width 33 height 5
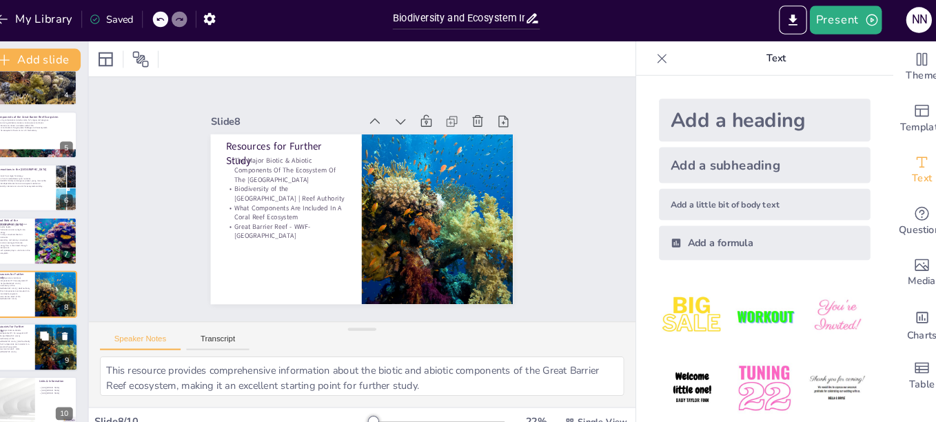
click at [41, 338] on p "Great Barrier Reef - WWF-[GEOGRAPHIC_DATA]" at bounding box center [30, 339] width 33 height 5
click at [32, 379] on div at bounding box center [31, 387] width 83 height 47
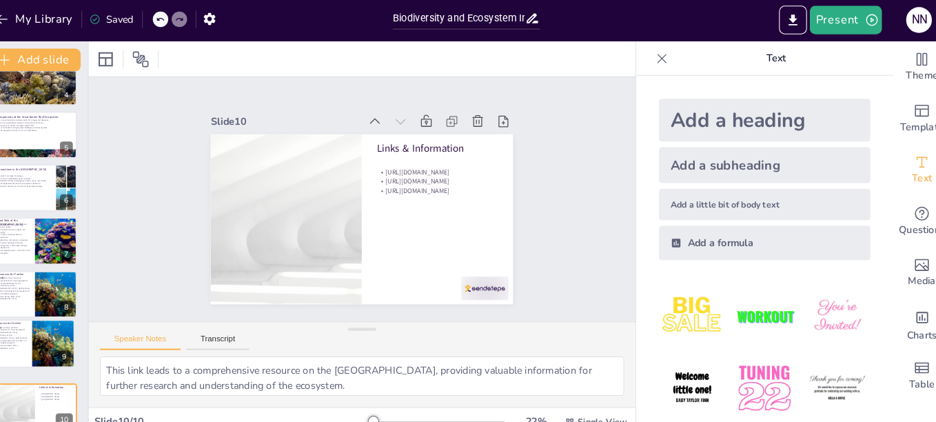
click at [89, 342] on div "Biodiversity and Ecosystem Interactions in the Great Barrier Reef This presenta…" at bounding box center [51, 158] width 103 height 508
click at [21, 342] on div at bounding box center [51, 336] width 83 height 47
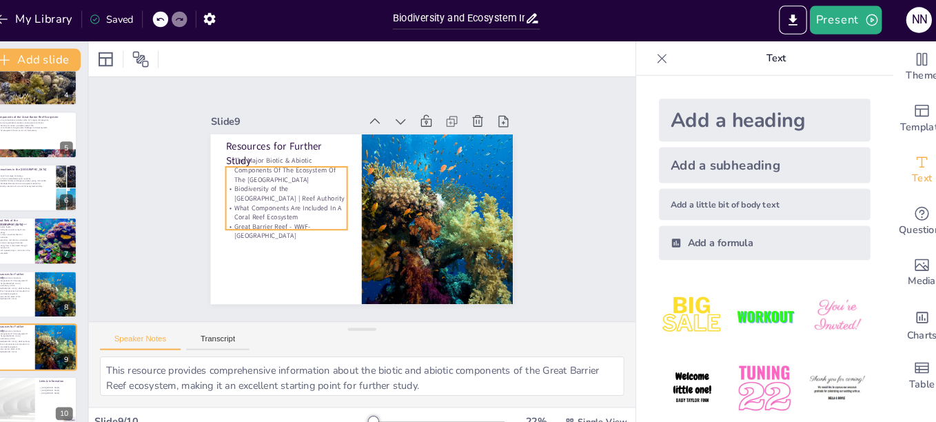
click at [273, 200] on p "What Components Are Included In A Coral Reef Ecosystem" at bounding box center [304, 155] width 99 height 92
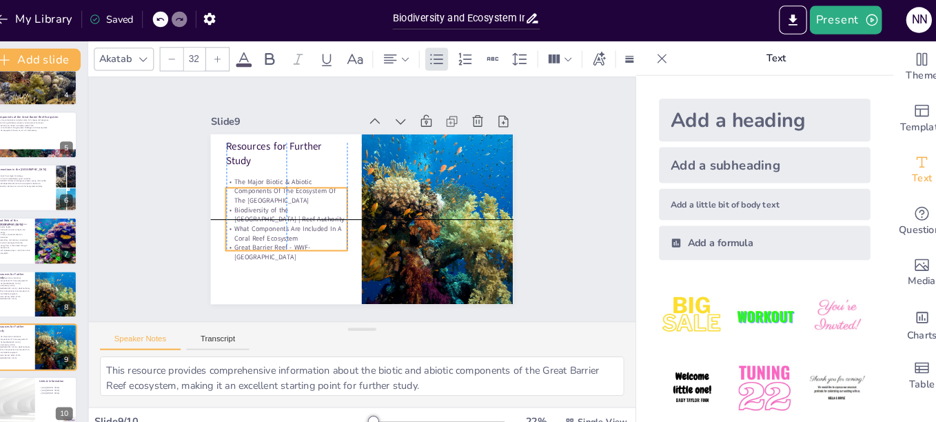
drag, startPoint x: 274, startPoint y: 197, endPoint x: 275, endPoint y: 212, distance: 15.2
click at [375, 212] on div "The Major Biotic & Abiotic Components Of The Ecosystem Of The Great Barrier Ree…" at bounding box center [437, 167] width 125 height 94
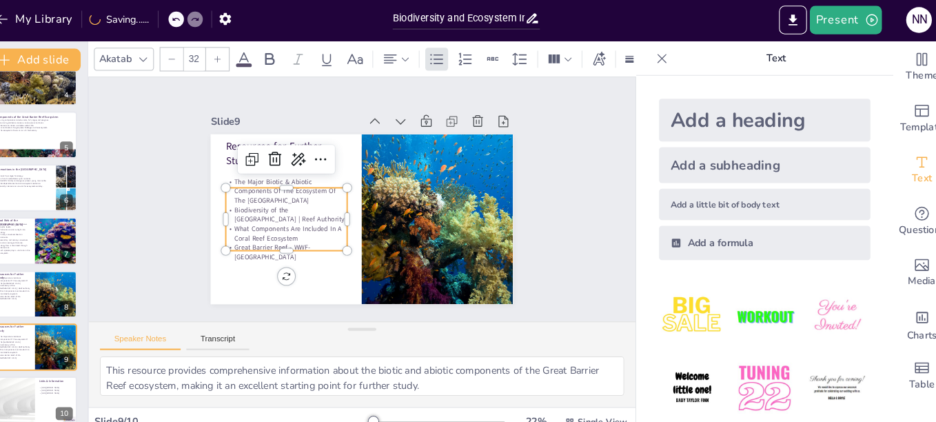
click at [134, 236] on div "Slide 1 Biodiversity and Ecosystem Interactions in the [GEOGRAPHIC_DATA] This p…" at bounding box center [368, 194] width 578 height 430
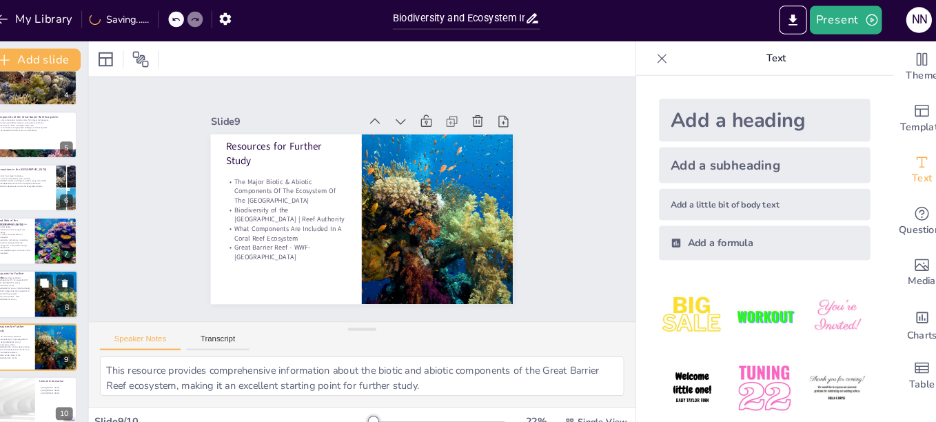
click at [45, 295] on div at bounding box center [51, 285] width 83 height 47
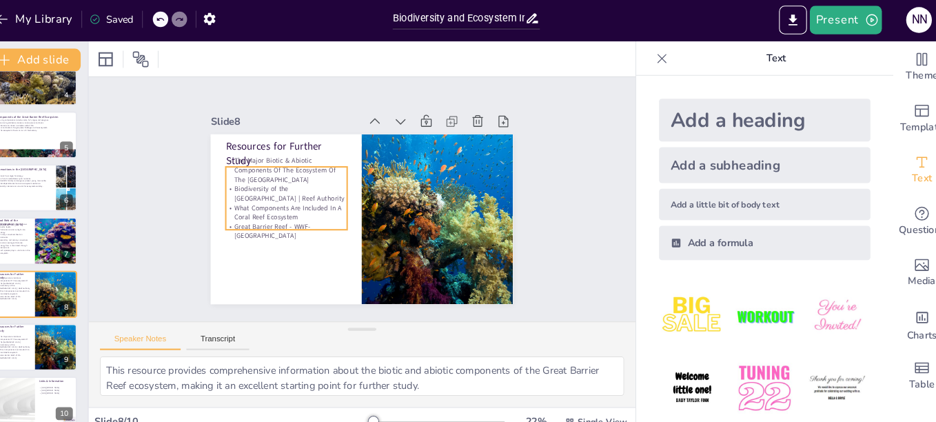
click at [298, 181] on p "Biodiversity of the [GEOGRAPHIC_DATA] | Reef Authority" at bounding box center [335, 128] width 74 height 110
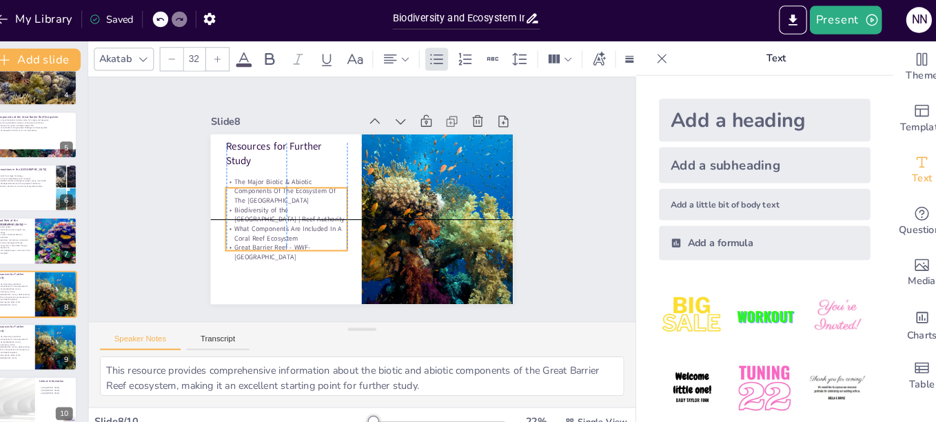
drag, startPoint x: 291, startPoint y: 181, endPoint x: 291, endPoint y: 199, distance: 18.6
click at [291, 199] on p "Biodiversity of the [GEOGRAPHIC_DATA] | Reef Authority" at bounding box center [293, 184] width 116 height 53
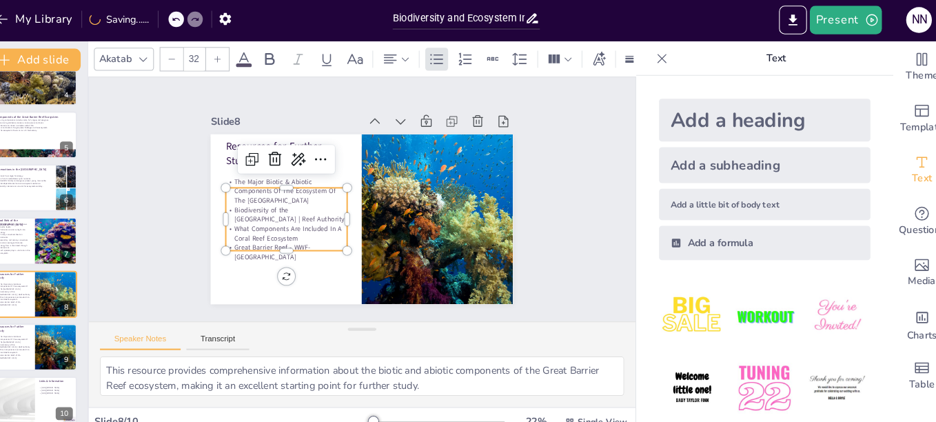
click at [134, 294] on div "Slide 1 Biodiversity and Ecosystem Interactions in the [GEOGRAPHIC_DATA] This p…" at bounding box center [368, 194] width 578 height 430
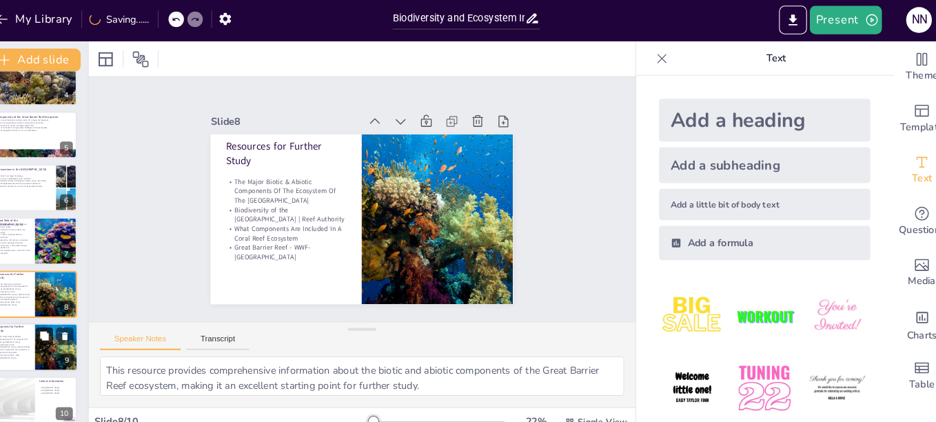
click at [54, 333] on button at bounding box center [60, 325] width 17 height 17
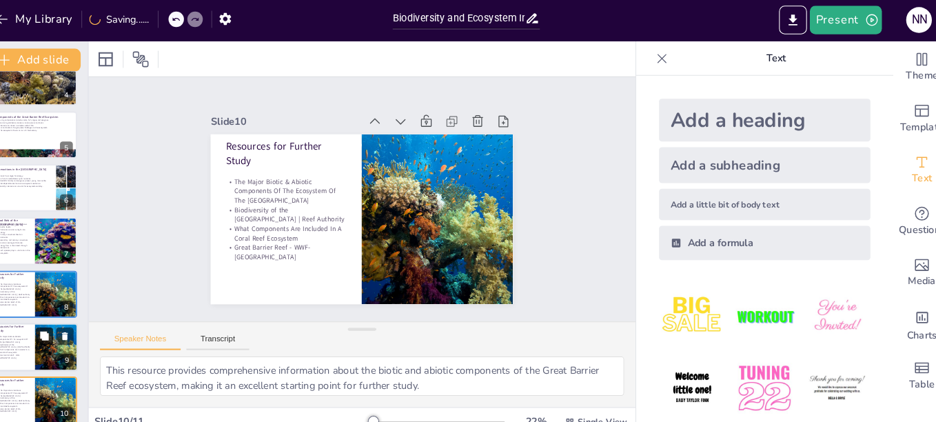
scroll to position [229, 0]
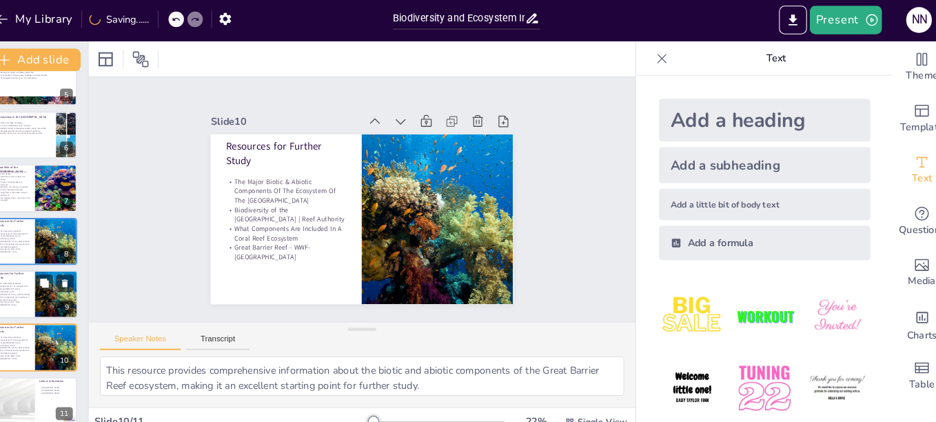
click at [46, 289] on p "What Components Are Included In A Coral Reef Ecosystem" at bounding box center [30, 289] width 33 height 5
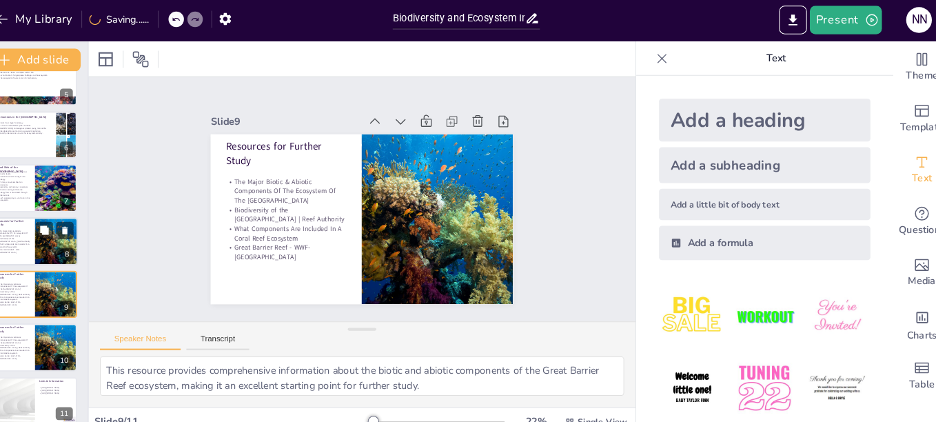
click at [50, 249] on div at bounding box center [51, 234] width 83 height 47
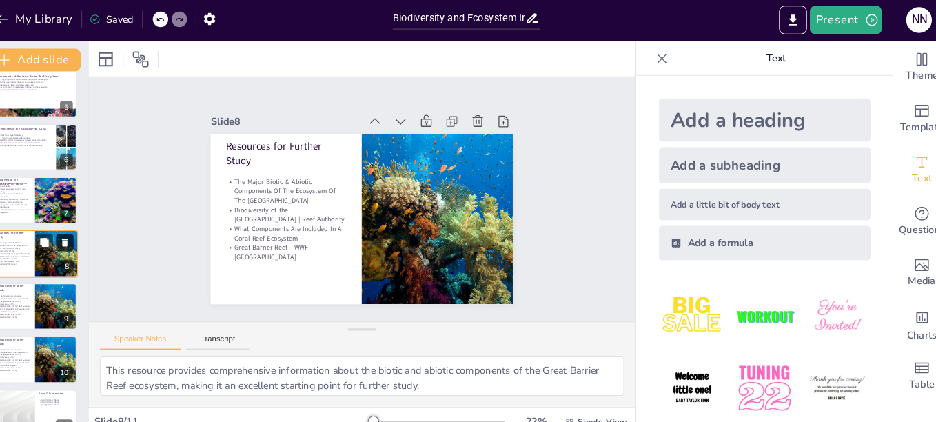
click at [80, 231] on icon at bounding box center [81, 235] width 10 height 10
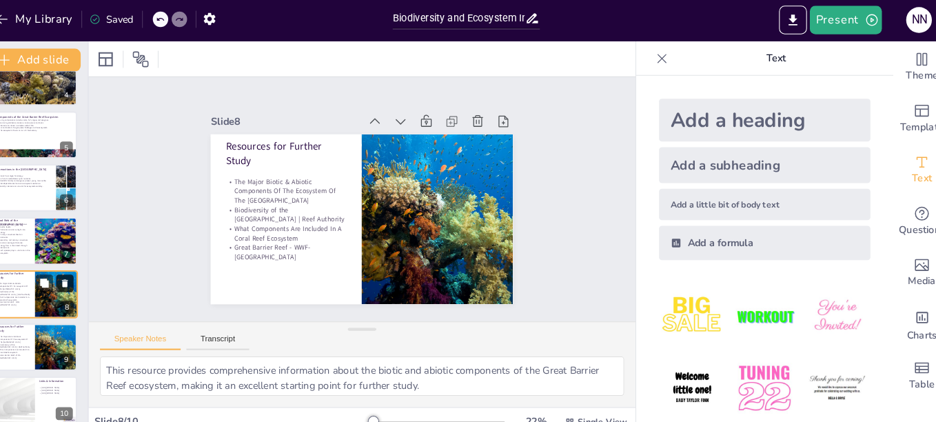
scroll to position [178, 0]
click at [62, 245] on div at bounding box center [72, 234] width 70 height 47
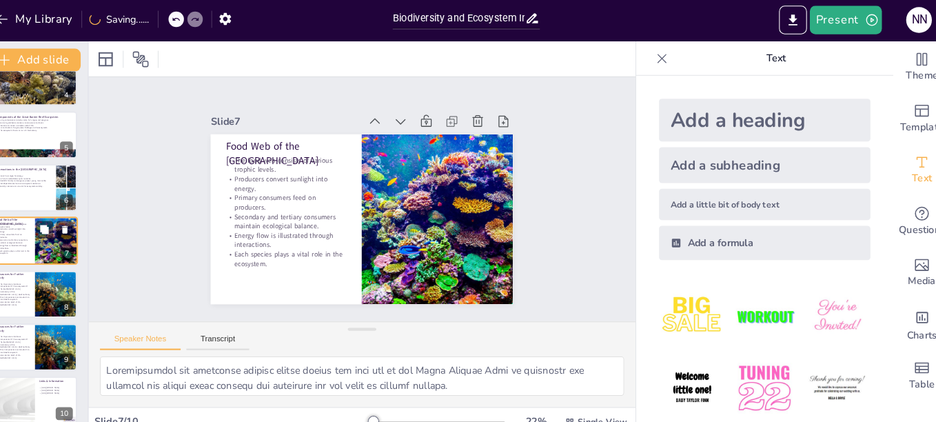
scroll to position [165, 0]
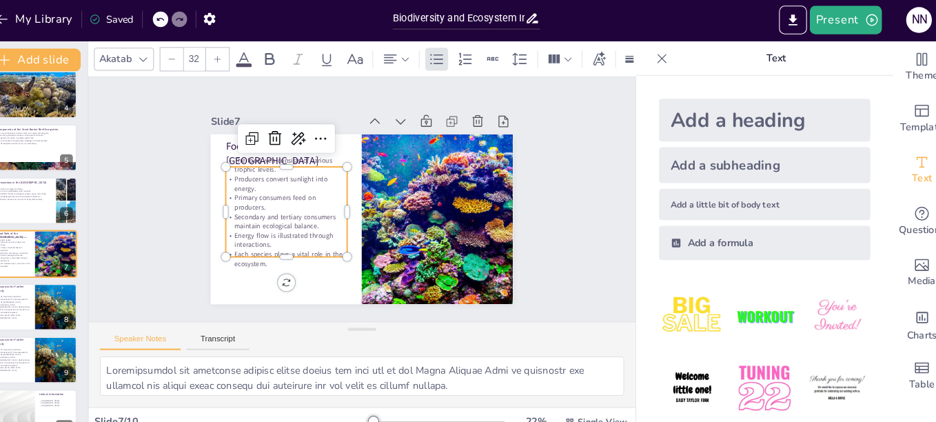
click at [245, 183] on p "Primary consumers feed on producers." at bounding box center [296, 173] width 116 height 53
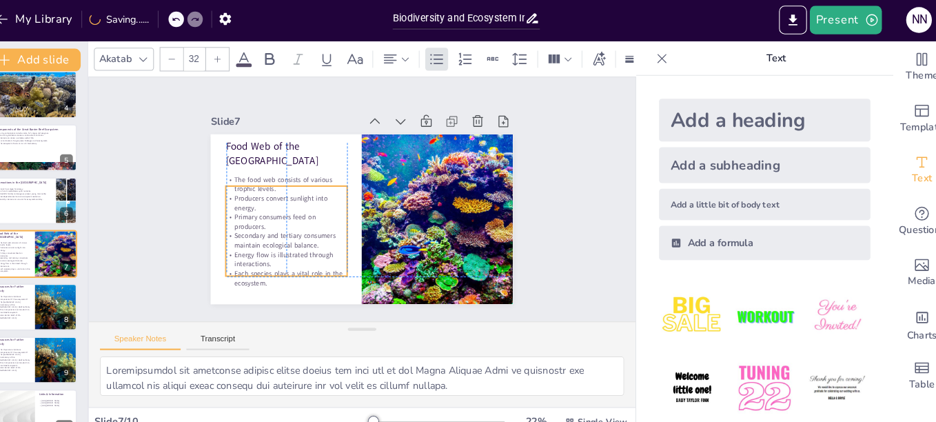
drag, startPoint x: 245, startPoint y: 183, endPoint x: 247, endPoint y: 197, distance: 14.5
click at [247, 197] on div "The food web consists of various trophic levels. Producers convert sunlight int…" at bounding box center [288, 191] width 151 height 147
click at [39, 344] on p "The Major Biotic & Abiotic Components Of The Ecosystem Of The [GEOGRAPHIC_DATA]" at bounding box center [30, 341] width 33 height 8
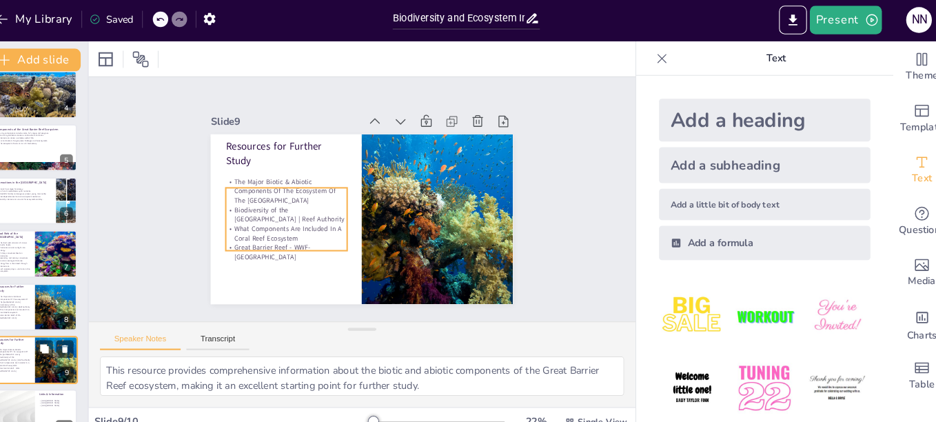
scroll to position [178, 0]
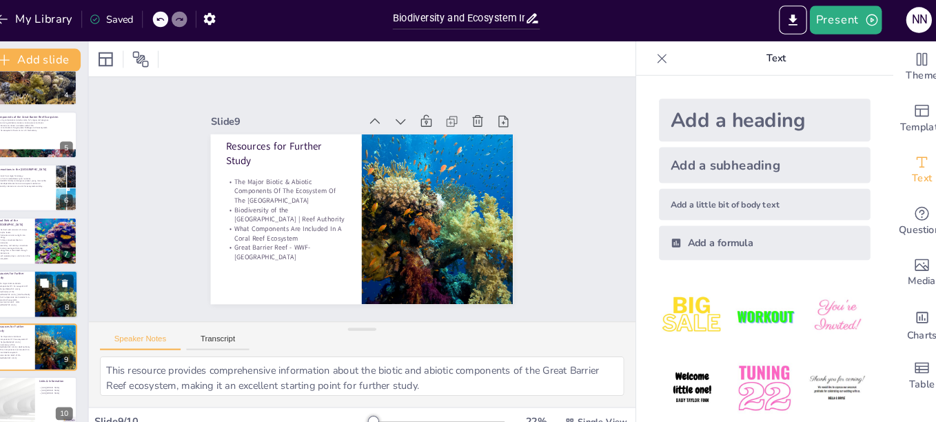
click at [36, 295] on p "Great Barrier Reef - WWF-[GEOGRAPHIC_DATA]" at bounding box center [30, 293] width 33 height 5
click at [59, 322] on icon at bounding box center [60, 325] width 8 height 8
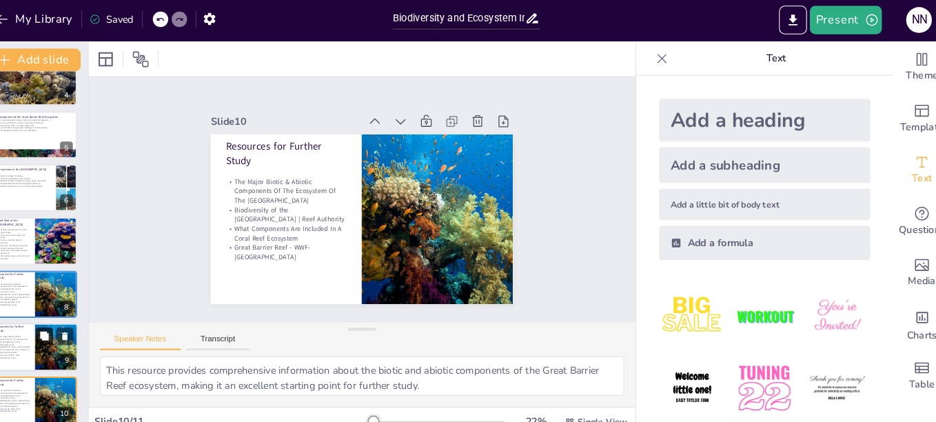
scroll to position [229, 0]
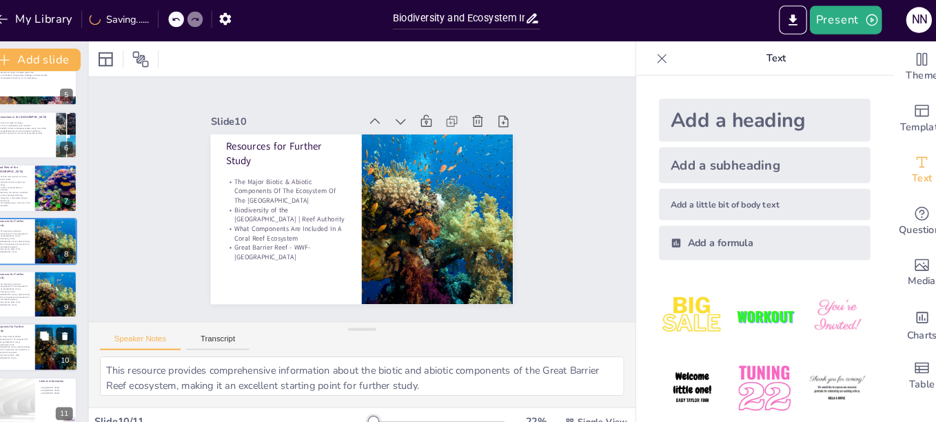
click at [83, 321] on icon at bounding box center [81, 326] width 10 height 10
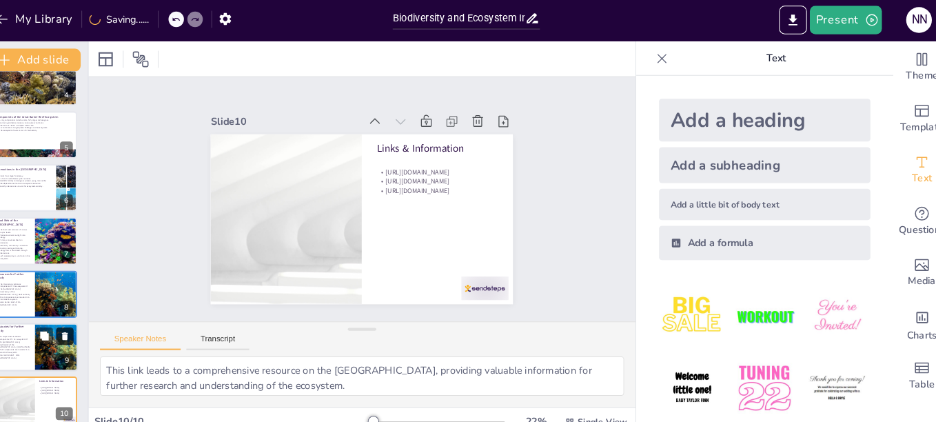
click at [82, 320] on button at bounding box center [80, 325] width 17 height 17
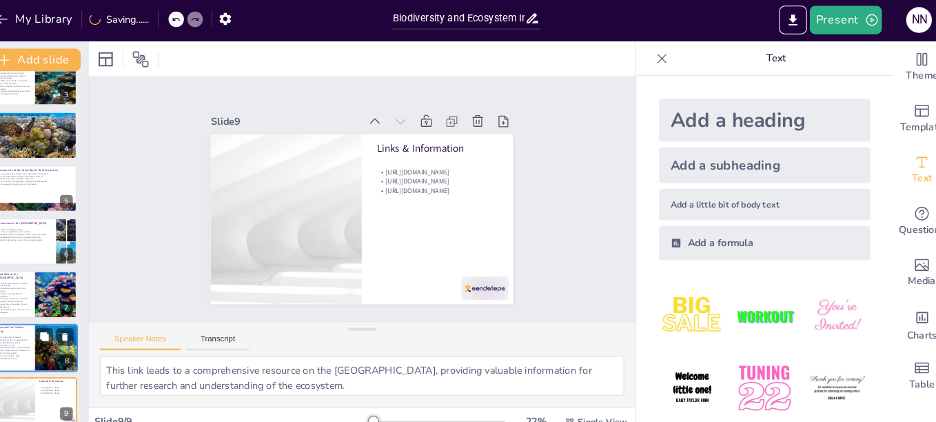
scroll to position [126, 0]
click at [64, 295] on div at bounding box center [72, 285] width 70 height 47
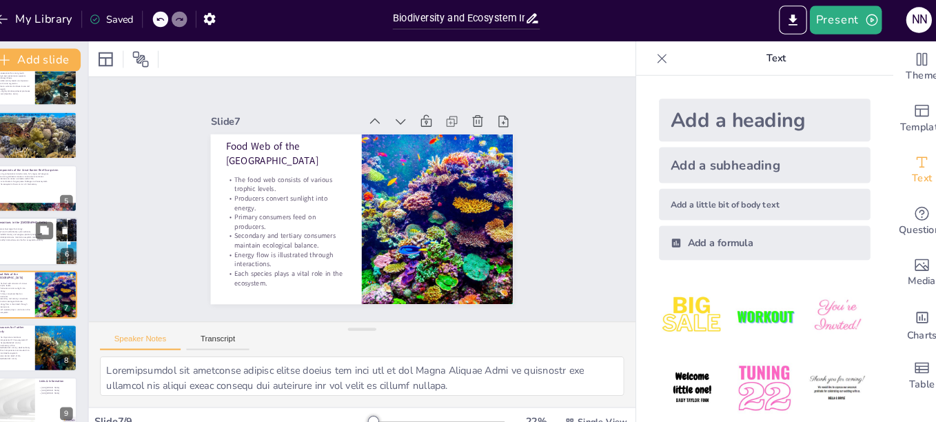
click at [62, 243] on div at bounding box center [51, 234] width 83 height 47
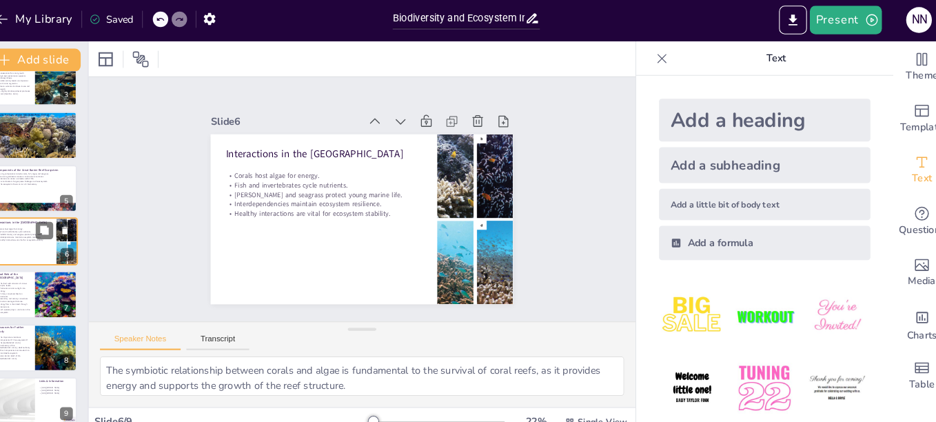
scroll to position [114, 0]
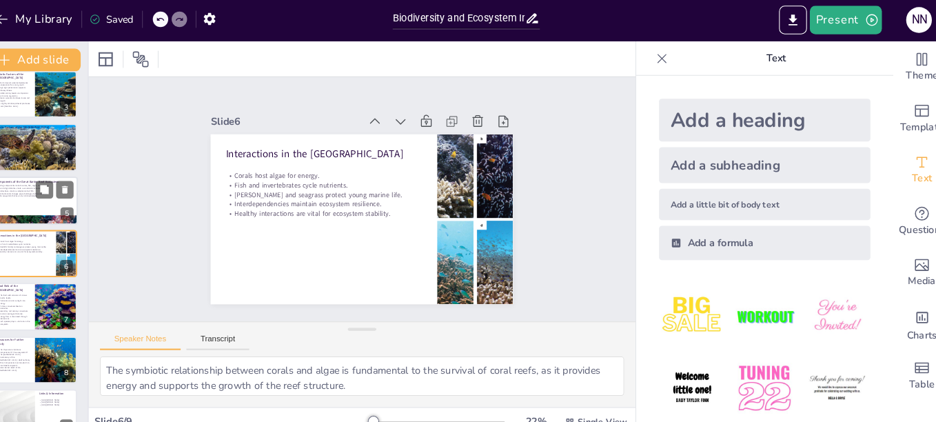
click at [40, 194] on div at bounding box center [51, 195] width 83 height 47
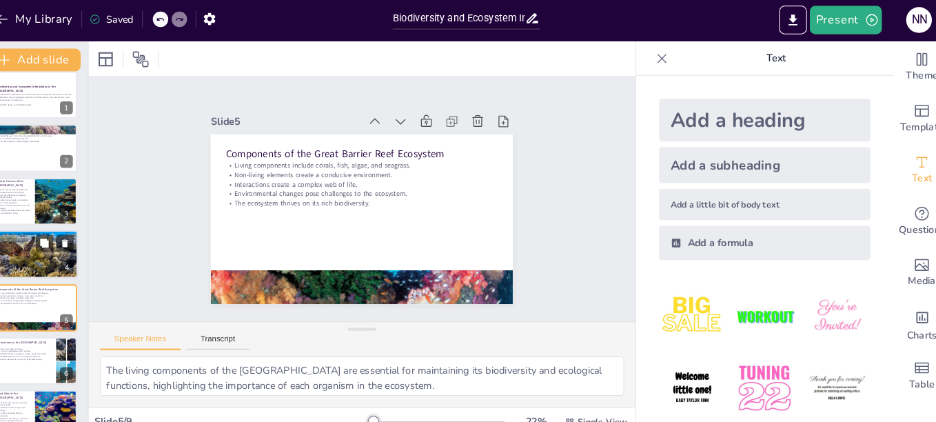
scroll to position [17, 0]
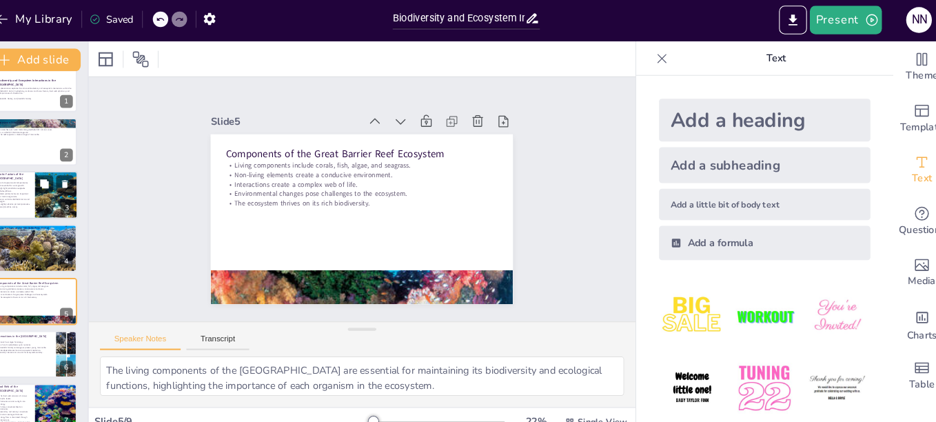
click at [78, 203] on div "3" at bounding box center [82, 202] width 12 height 12
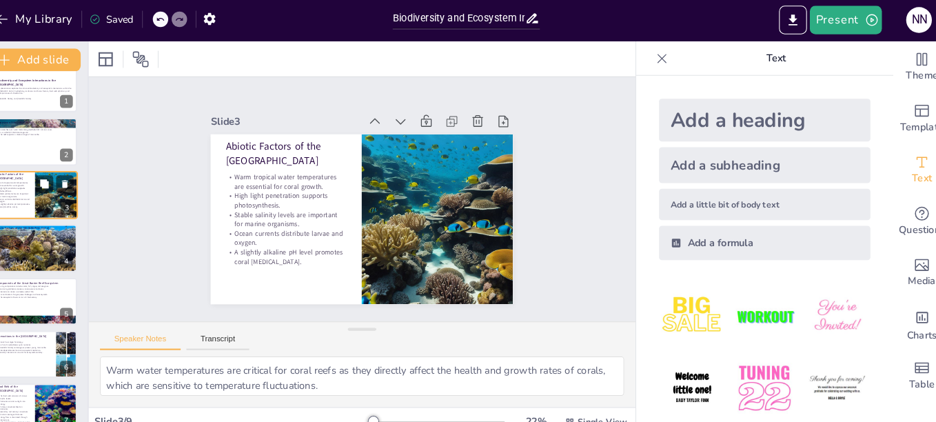
scroll to position [0, 0]
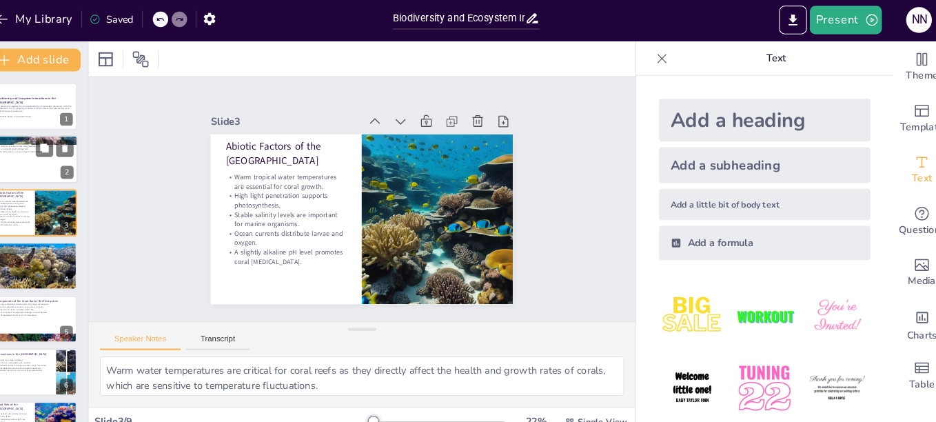
click at [68, 168] on div at bounding box center [51, 155] width 83 height 47
type textarea "The [GEOGRAPHIC_DATA] holds the title of the largest coral reef system, which i…"
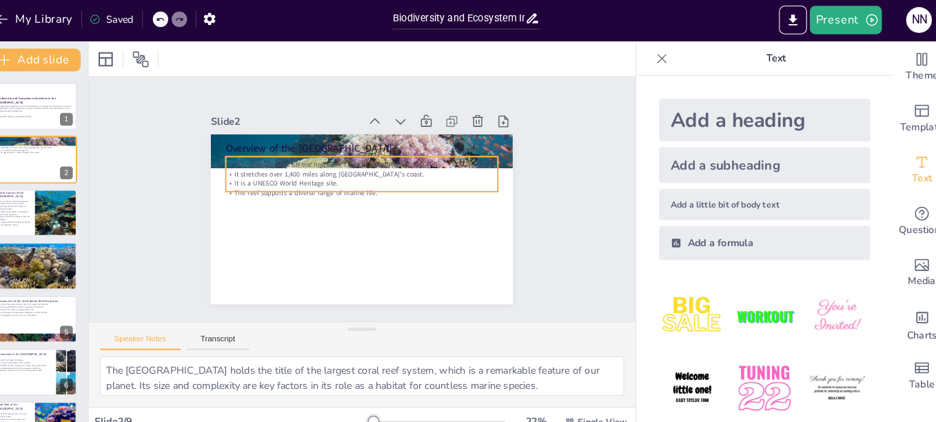
click at [303, 180] on p "The reef supports a diverse range of marine life." at bounding box center [372, 196] width 139 height 231
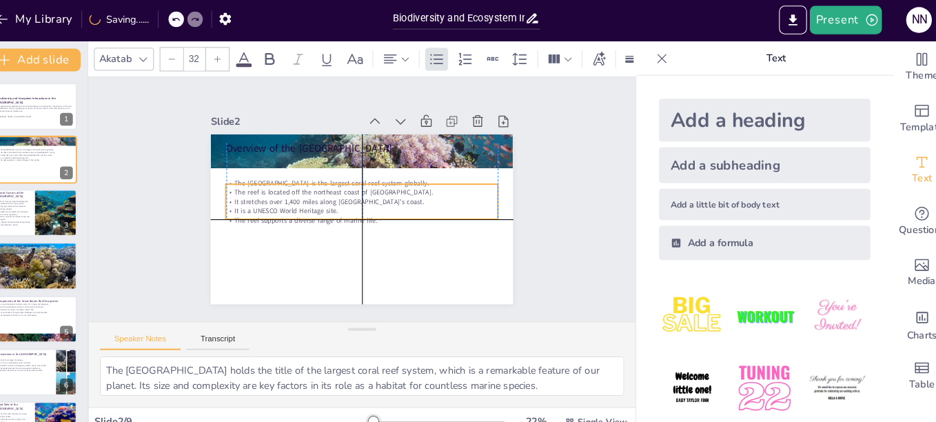
drag, startPoint x: 247, startPoint y: 180, endPoint x: 249, endPoint y: 205, distance: 25.5
click at [249, 205] on p "The reef supports a diverse range of marine life." at bounding box center [356, 211] width 231 height 139
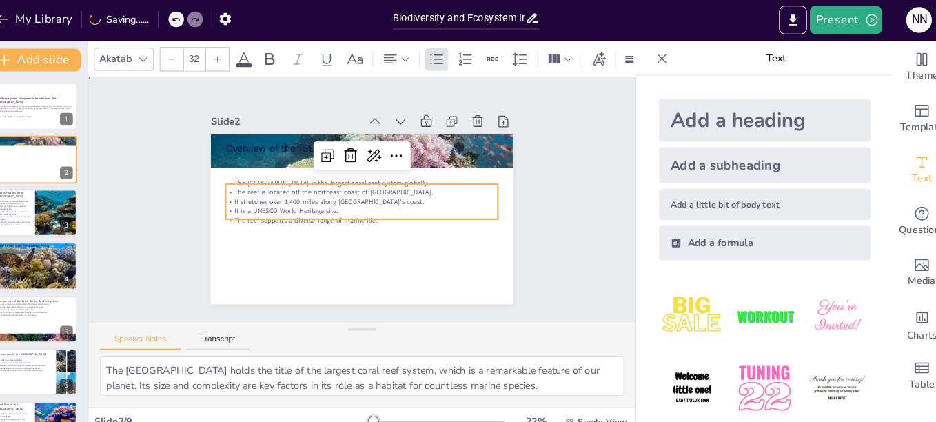
click at [158, 198] on div "Slide 1 Biodiversity and Ecosystem Interactions in the [GEOGRAPHIC_DATA] This p…" at bounding box center [367, 193] width 550 height 289
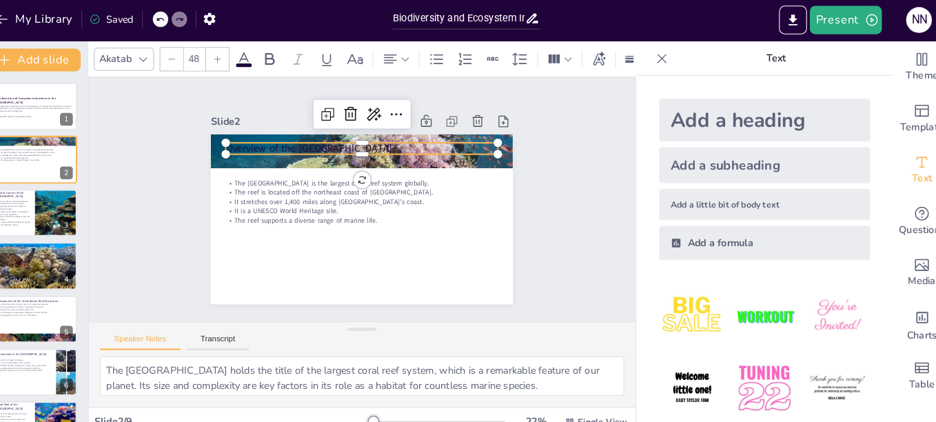
click at [381, 140] on p "Overview of the [GEOGRAPHIC_DATA]" at bounding box center [415, 204] width 68 height 260
click at [29, 107] on p "This presentation explores the intricate biodiversity and ecosystem interaction…" at bounding box center [51, 107] width 74 height 8
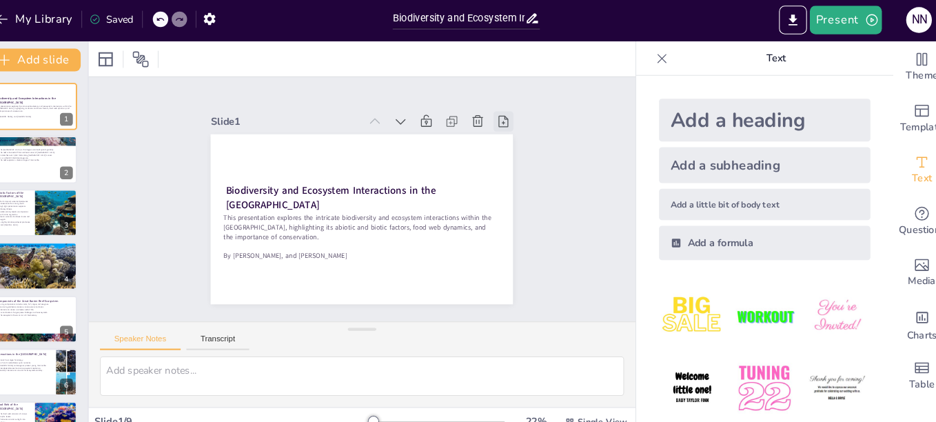
click at [513, 187] on icon at bounding box center [522, 196] width 19 height 19
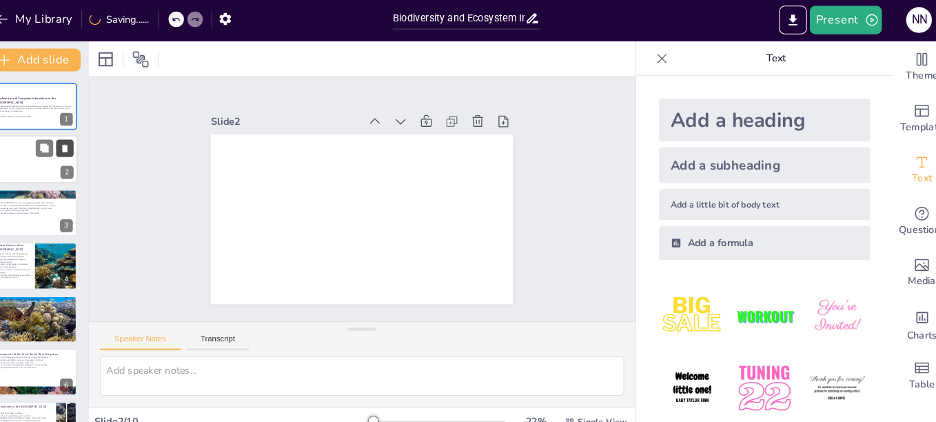
click at [80, 147] on icon at bounding box center [81, 145] width 6 height 8
type textarea "The [GEOGRAPHIC_DATA] holds the title of the largest coral reef system, which i…"
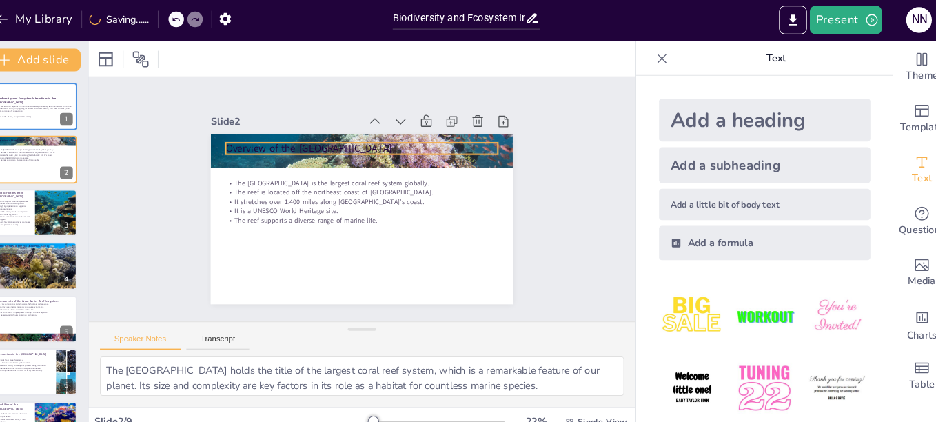
click at [337, 137] on p "Overview of the [GEOGRAPHIC_DATA]" at bounding box center [392, 151] width 234 height 143
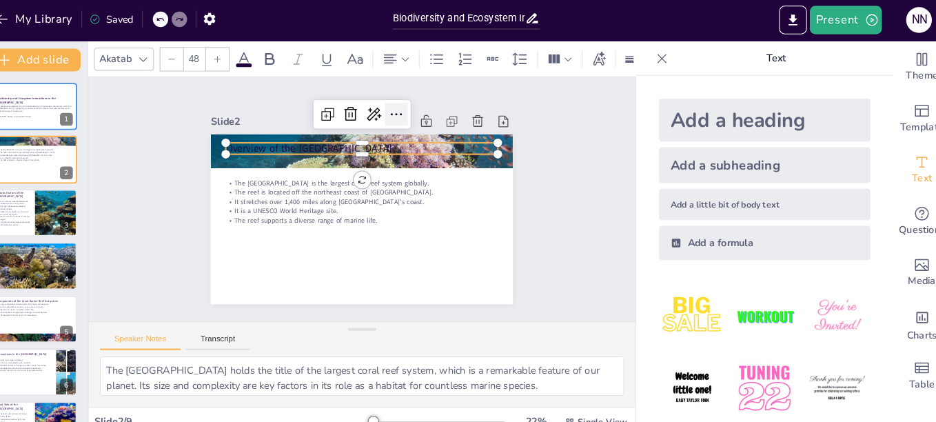
click at [431, 135] on icon at bounding box center [442, 146] width 23 height 23
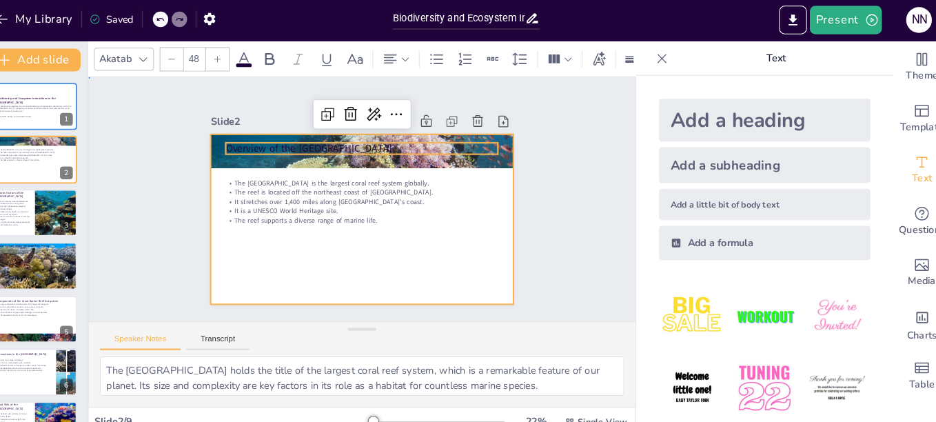
click at [333, 270] on div at bounding box center [355, 209] width 332 height 304
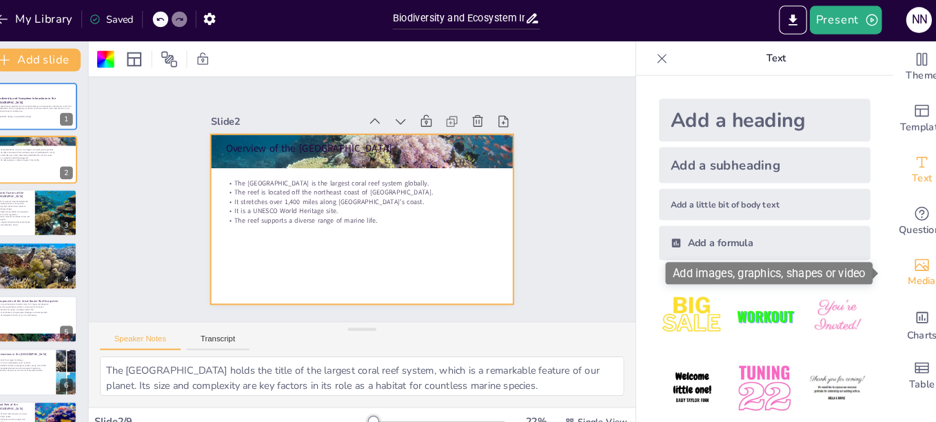
click at [887, 260] on div "Media" at bounding box center [907, 265] width 55 height 50
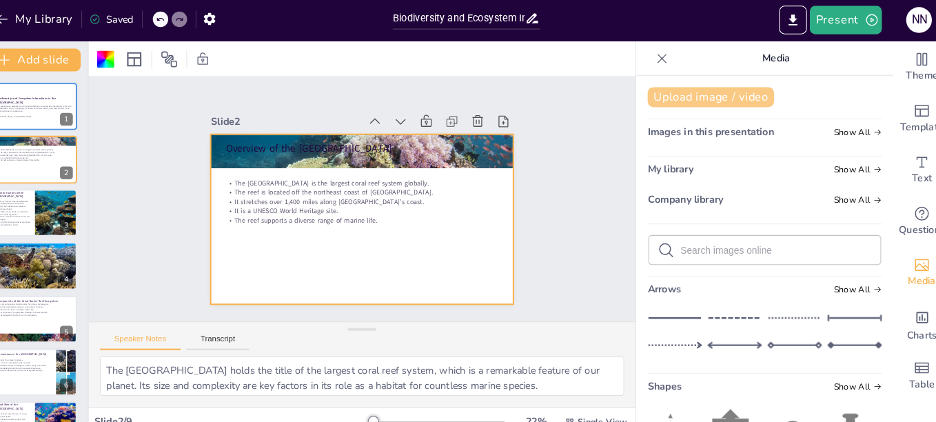
click at [703, 99] on button "Upload image / video" at bounding box center [704, 94] width 122 height 19
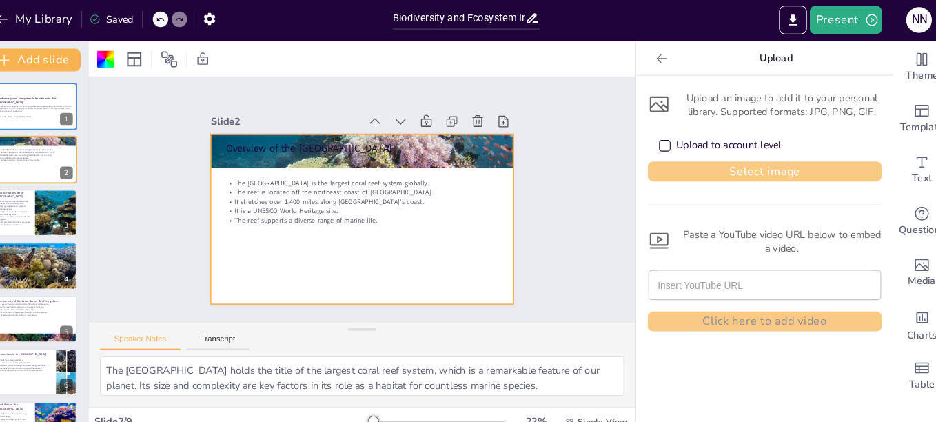
click at [676, 162] on button "Select image" at bounding box center [756, 166] width 226 height 19
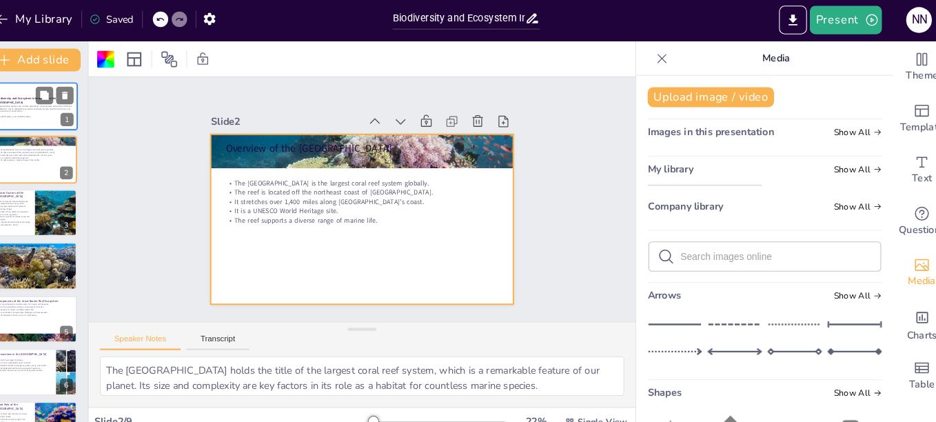
click at [60, 105] on p "This presentation explores the intricate biodiversity and ecosystem interaction…" at bounding box center [51, 107] width 74 height 8
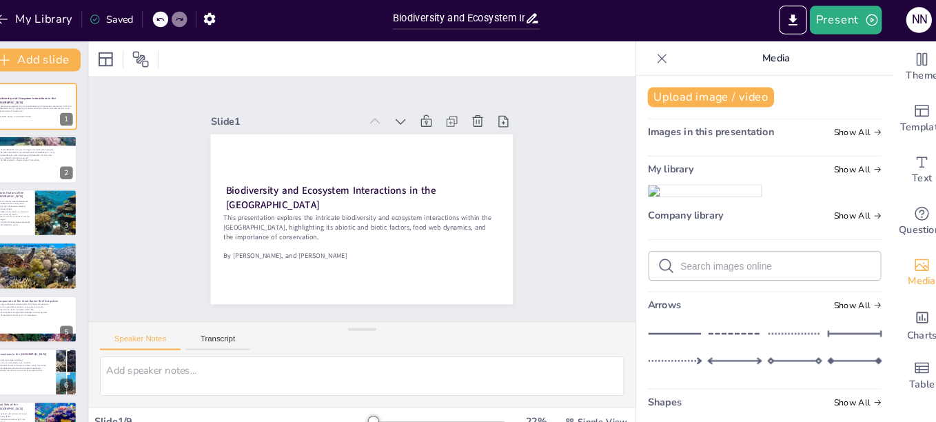
click at [699, 191] on img at bounding box center [697, 185] width 109 height 11
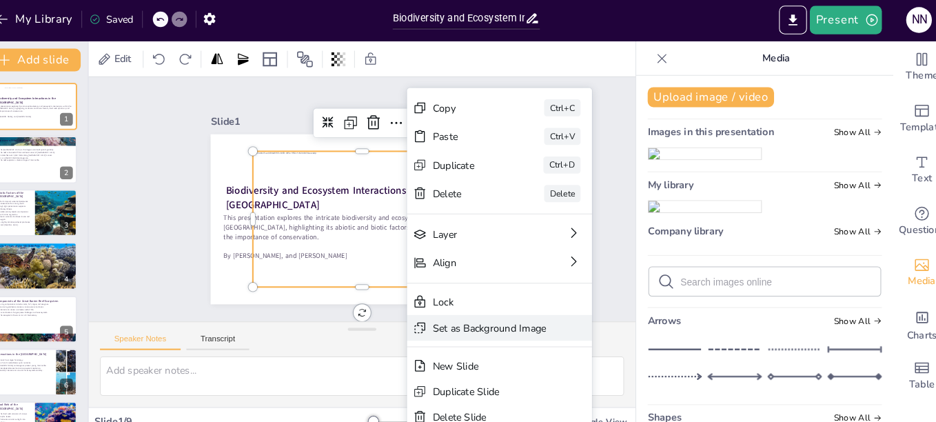
click at [180, 340] on div "Set as Background Image" at bounding box center [167, 429] width 25 height 178
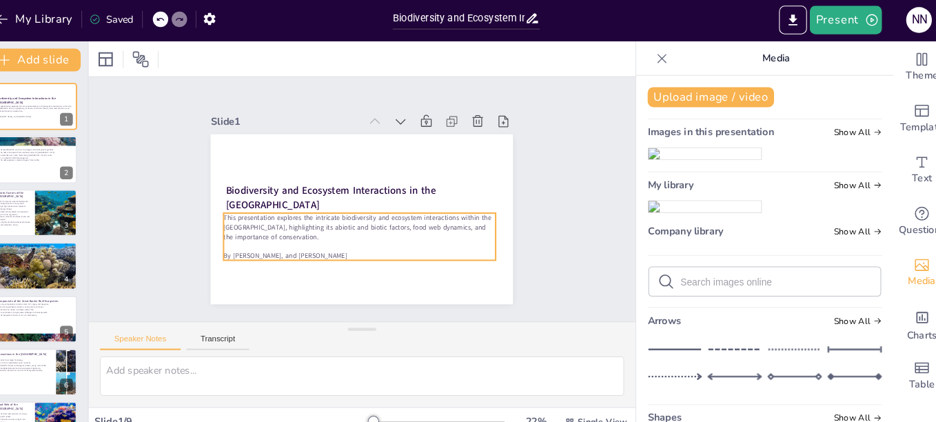
click at [313, 212] on p "This presentation explores the intricate biodiversity and ecosystem interaction…" at bounding box center [340, 195] width 54 height 264
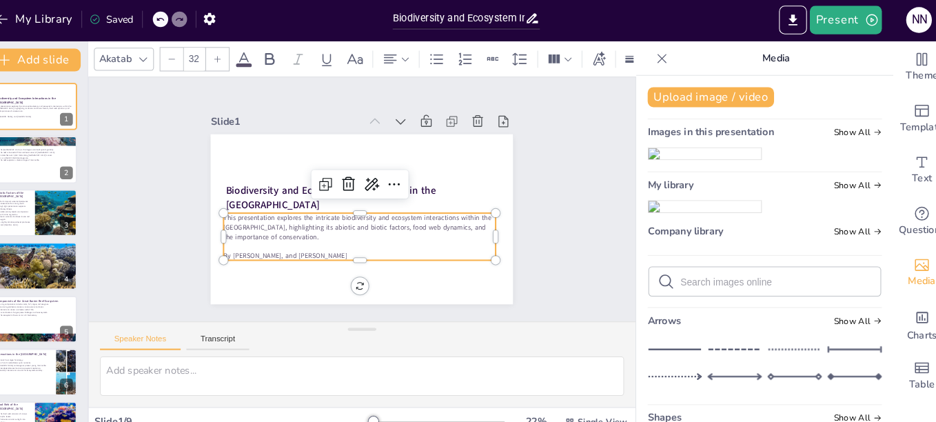
click at [254, 55] on icon at bounding box center [253, 58] width 17 height 17
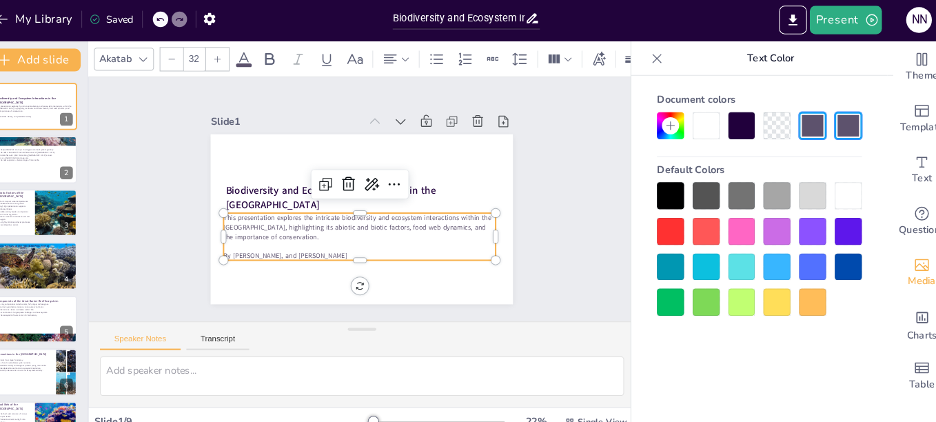
click at [837, 197] on div at bounding box center [836, 190] width 26 height 26
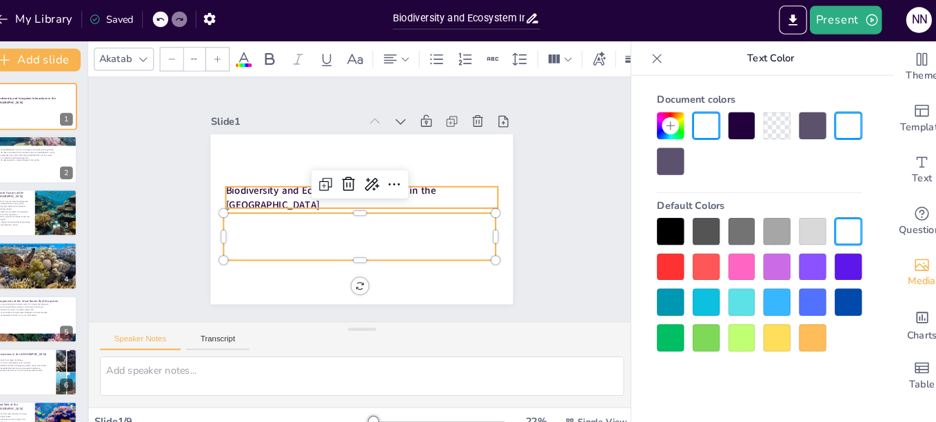
type input "48"
click at [434, 183] on strong "Biodiversity and Ecosystem Interactions in the [GEOGRAPHIC_DATA]" at bounding box center [344, 169] width 180 height 130
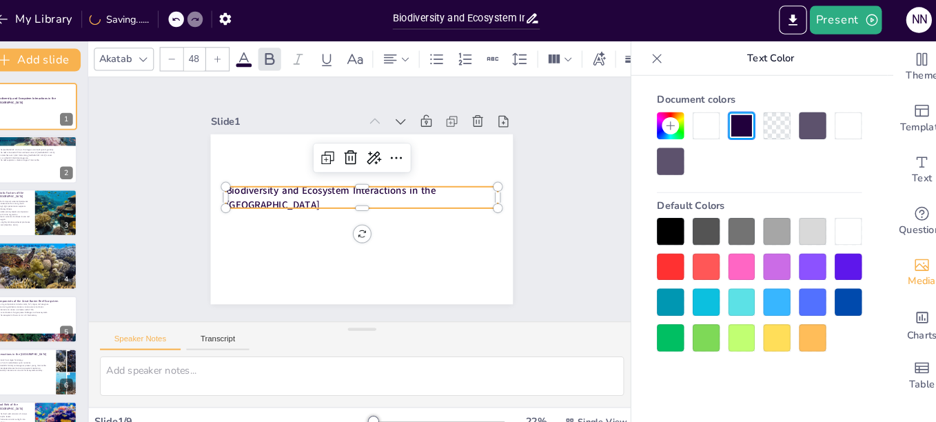
click at [834, 218] on div at bounding box center [836, 225] width 26 height 26
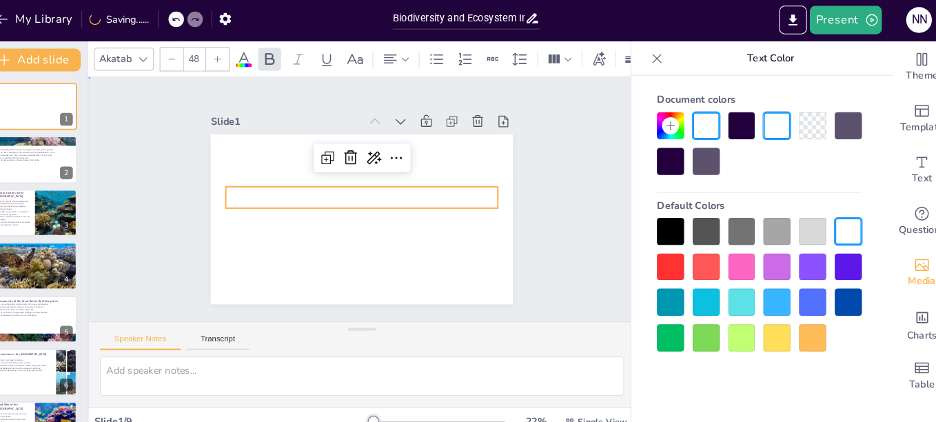
click at [171, 238] on div "Slide 1 Biodiversity and Ecosystem Interactions in the [GEOGRAPHIC_DATA] This p…" at bounding box center [367, 193] width 565 height 340
click at [271, 181] on span "Biodiversity and Ecosystem Interactions in the [GEOGRAPHIC_DATA]" at bounding box center [349, 165] width 156 height 159
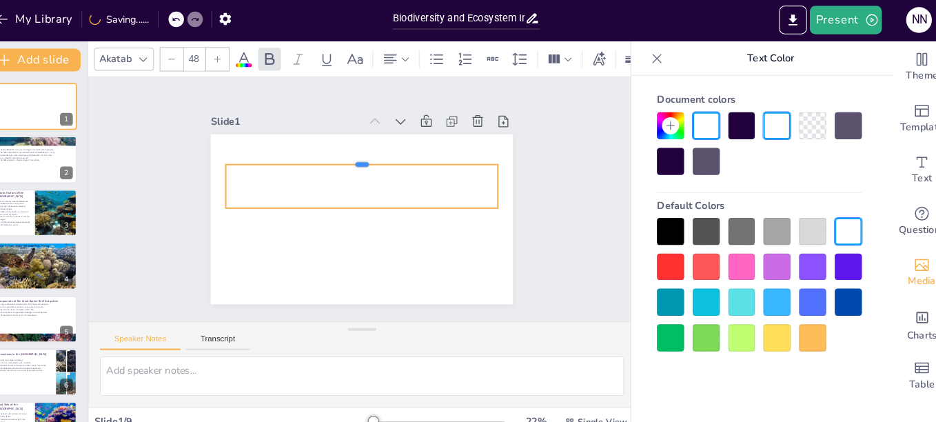
drag, startPoint x: 266, startPoint y: 175, endPoint x: 266, endPoint y: 154, distance: 20.7
click at [387, 154] on div at bounding box center [406, 198] width 39 height 262
click at [300, 171] on span "Biodiversity and Ecosystem Interactions in the [GEOGRAPHIC_DATA]" at bounding box center [362, 159] width 125 height 182
click at [372, 154] on div at bounding box center [404, 185] width 65 height 259
click at [316, 154] on div at bounding box center [383, 157] width 244 height 117
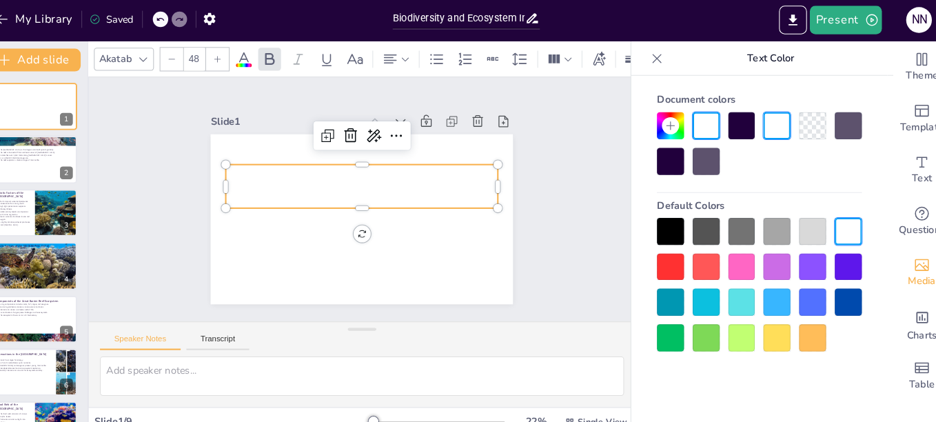
click at [325, 182] on p "Biodiversity and Ecosystem Interactions in the [GEOGRAPHIC_DATA]" at bounding box center [374, 183] width 228 height 176
click at [305, 173] on span "Biodiversity and Ecosystem Interactions in the [GEOGRAPHIC_DATA]" at bounding box center [342, 165] width 201 height 75
click at [209, 175] on div "Slide 1 Biodiversity and Ecosystem Interactions in the [GEOGRAPHIC_DATA] This p…" at bounding box center [367, 193] width 419 height 335
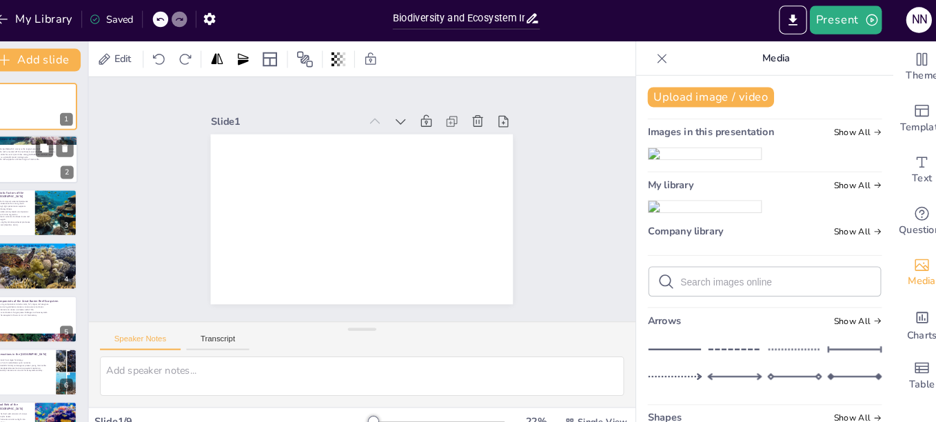
click at [50, 167] on div at bounding box center [51, 155] width 83 height 47
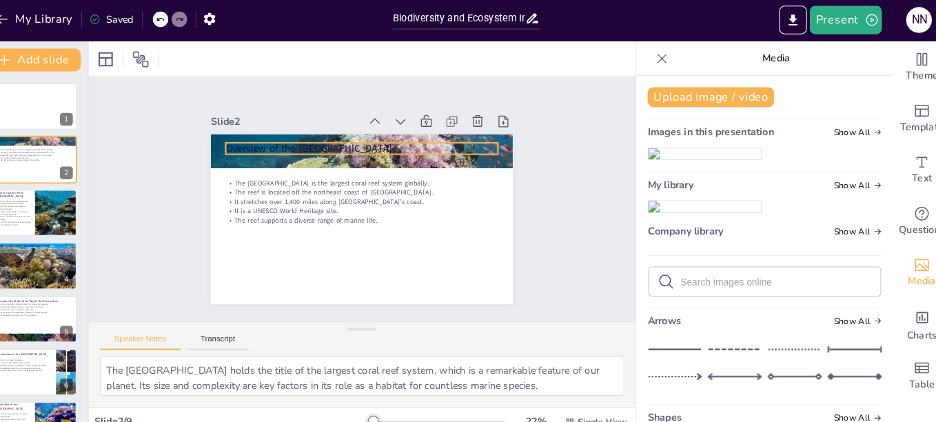
click at [280, 137] on p "Overview of the [GEOGRAPHIC_DATA]" at bounding box center [387, 149] width 245 height 119
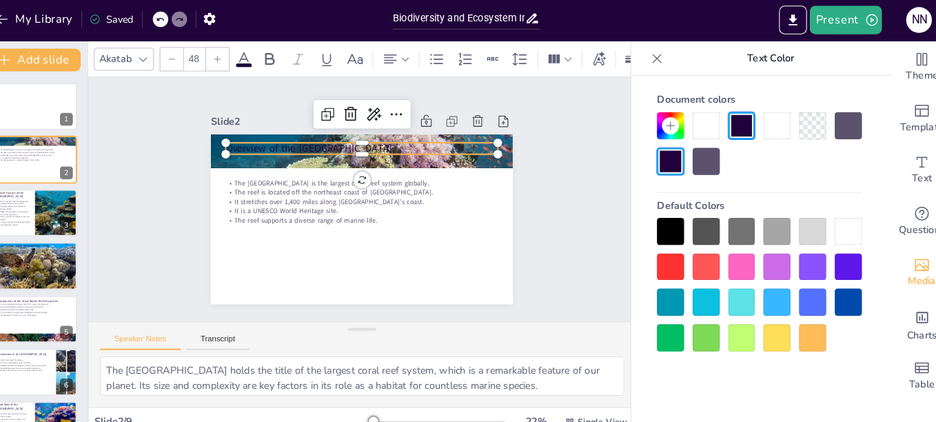
click at [244, 52] on div "Akatab 48" at bounding box center [458, 58] width 699 height 23
click at [801, 126] on div at bounding box center [802, 123] width 26 height 26
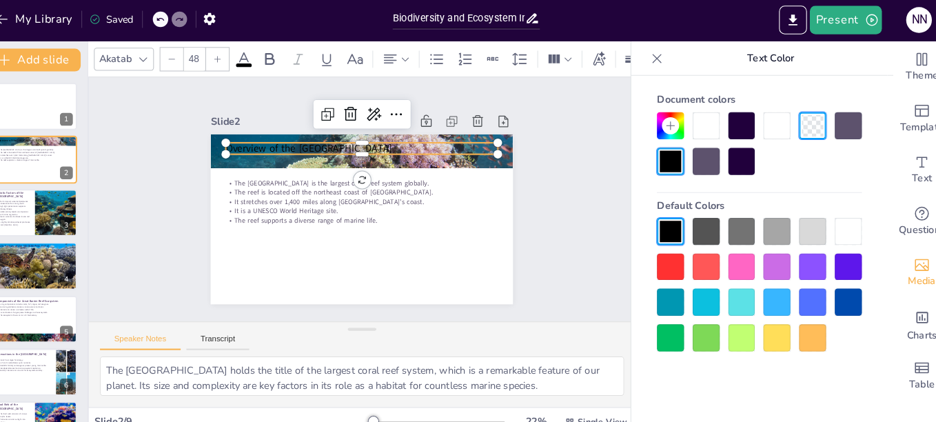
click at [707, 125] on div at bounding box center [699, 123] width 26 height 26
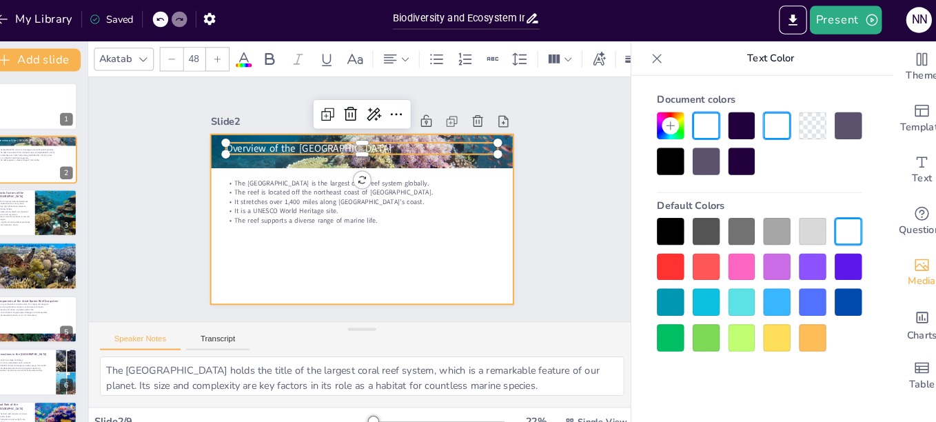
click at [484, 234] on div at bounding box center [352, 180] width 317 height 327
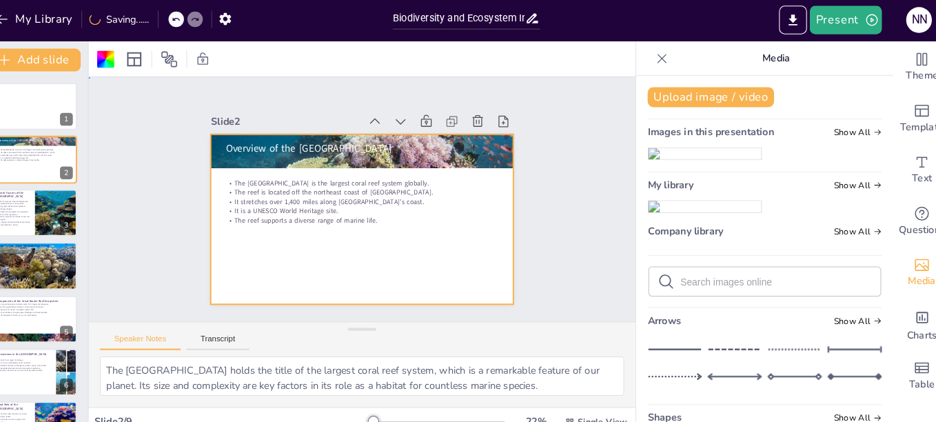
click at [552, 225] on div "Slide 1 Biodiversity and Ecosystem Interactions in the [GEOGRAPHIC_DATA] This p…" at bounding box center [367, 194] width 550 height 528
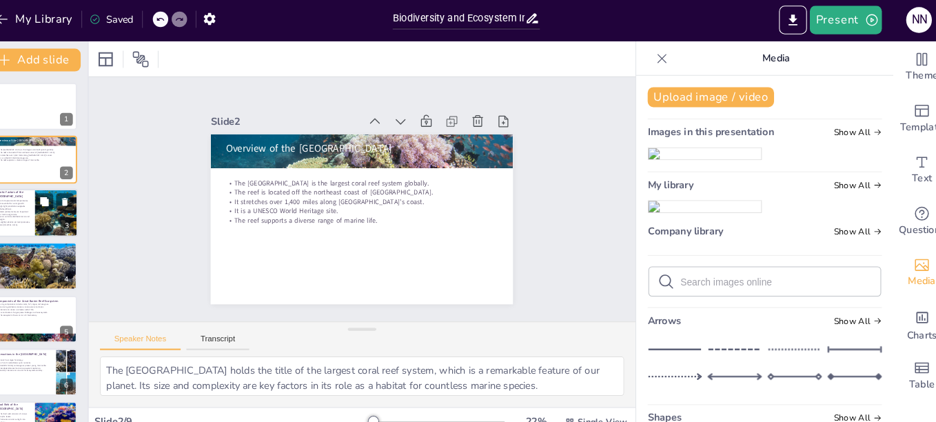
click at [47, 212] on p "Ocean currents distribute larvae and oxygen." at bounding box center [30, 211] width 33 height 5
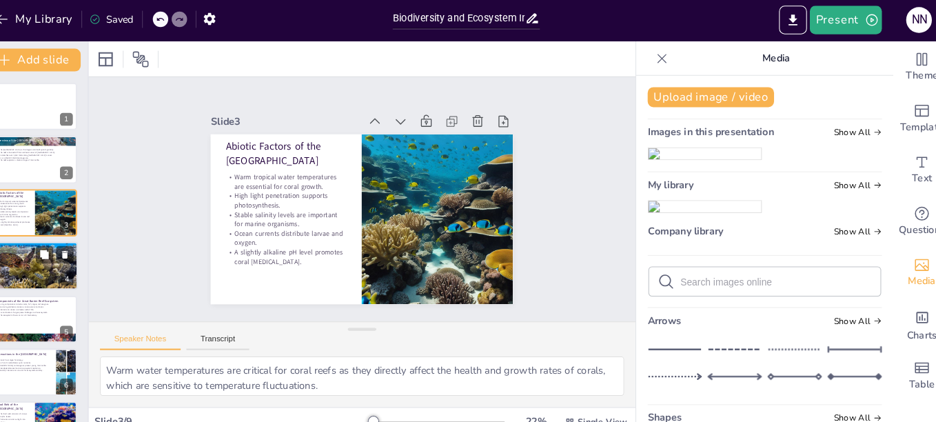
click at [52, 269] on div at bounding box center [51, 257] width 83 height 47
type textarea "Polyps are the building blocks of coral reefs, and understanding their role is …"
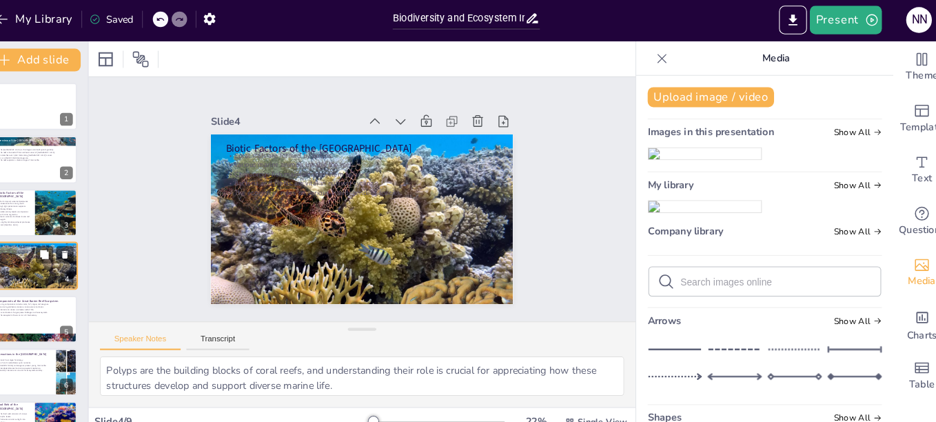
scroll to position [12, 0]
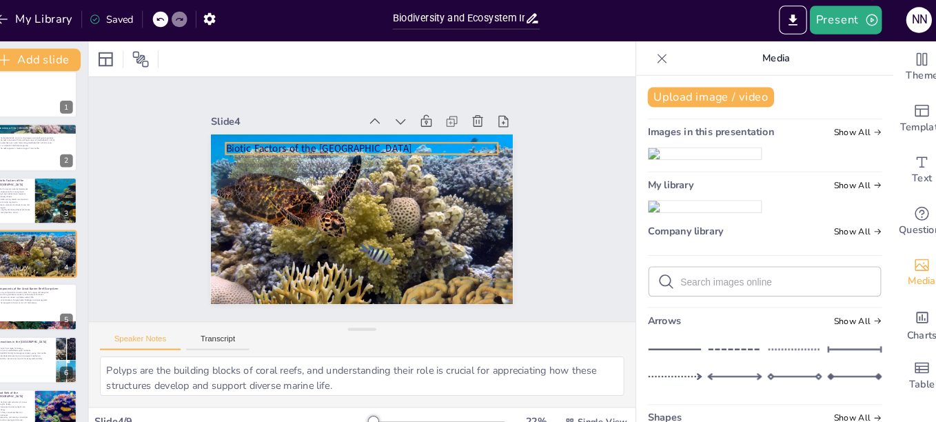
click at [275, 138] on p "Biotic Factors of the [GEOGRAPHIC_DATA]" at bounding box center [392, 151] width 234 height 143
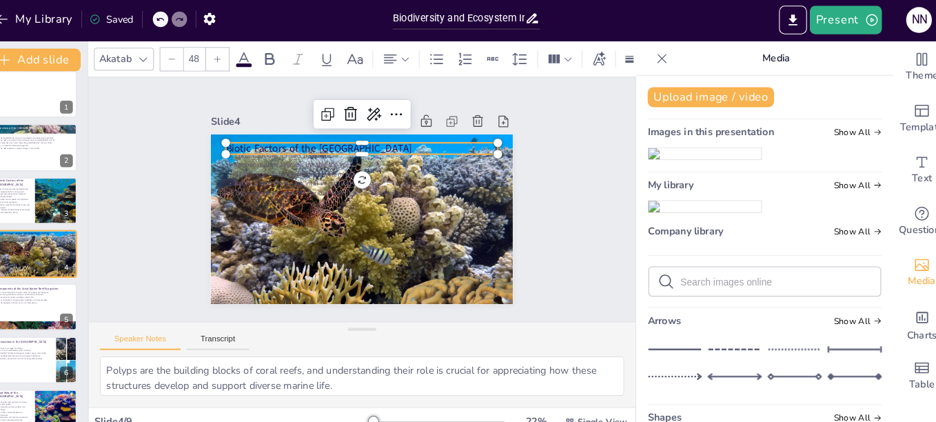
click at [409, 138] on p "Biotic Factors of the [GEOGRAPHIC_DATA]" at bounding box center [416, 194] width 14 height 262
click at [258, 52] on icon at bounding box center [253, 58] width 17 height 17
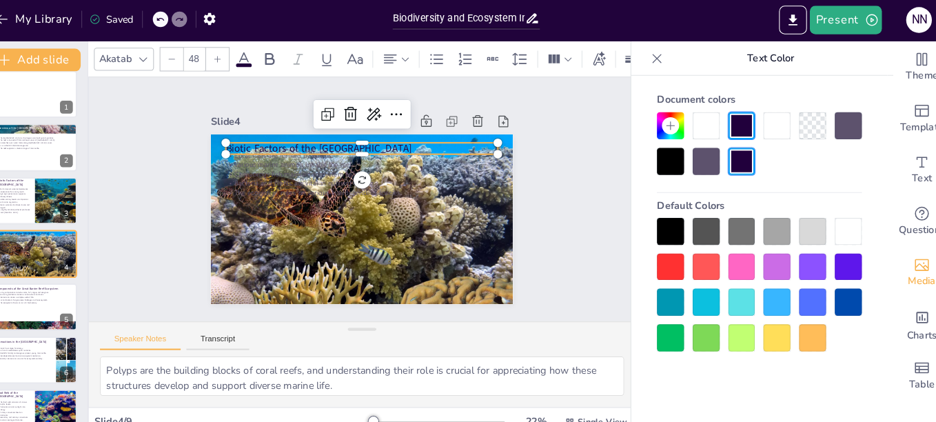
click at [801, 229] on div at bounding box center [802, 225] width 26 height 26
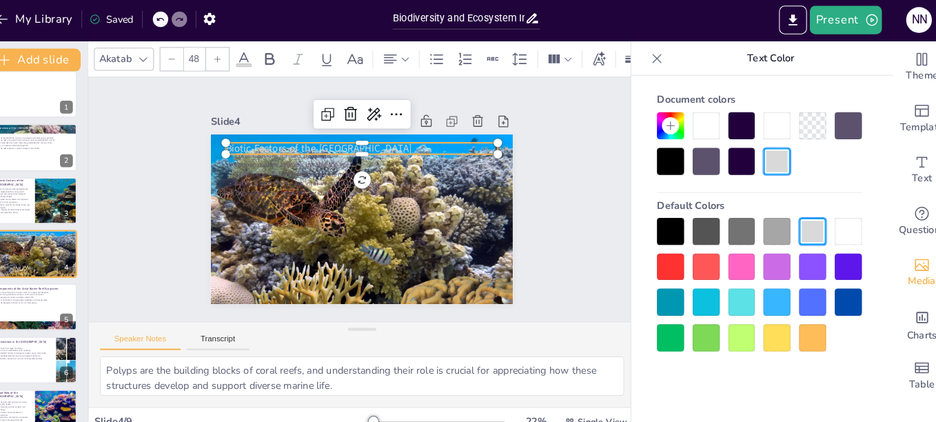
click at [835, 221] on div at bounding box center [836, 225] width 26 height 26
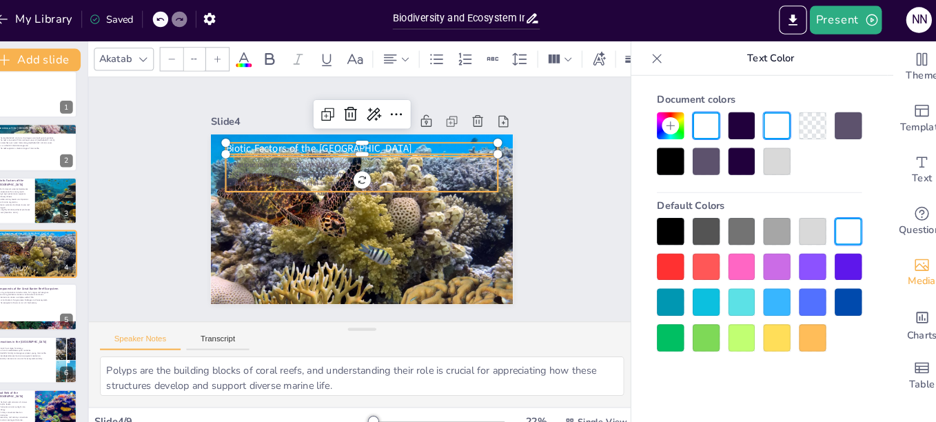
type input "32"
click at [291, 165] on p "Carnivorous fish maintain ecosystem balance." at bounding box center [382, 173] width 218 height 161
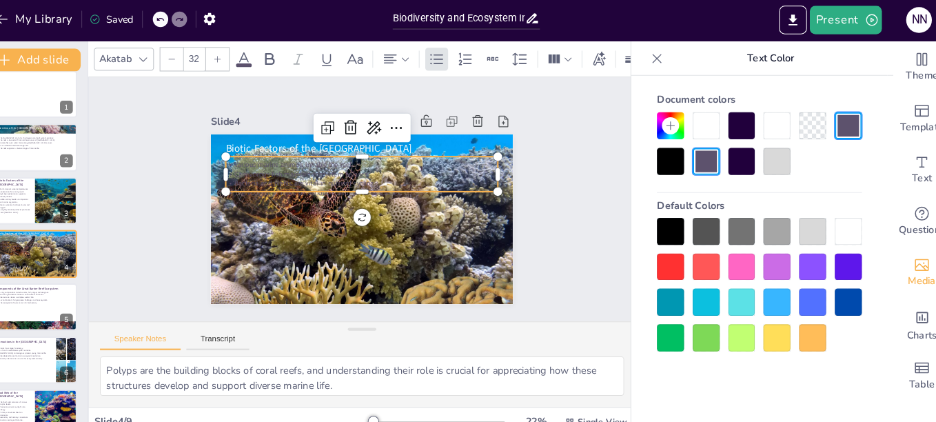
click at [838, 217] on div at bounding box center [836, 225] width 26 height 26
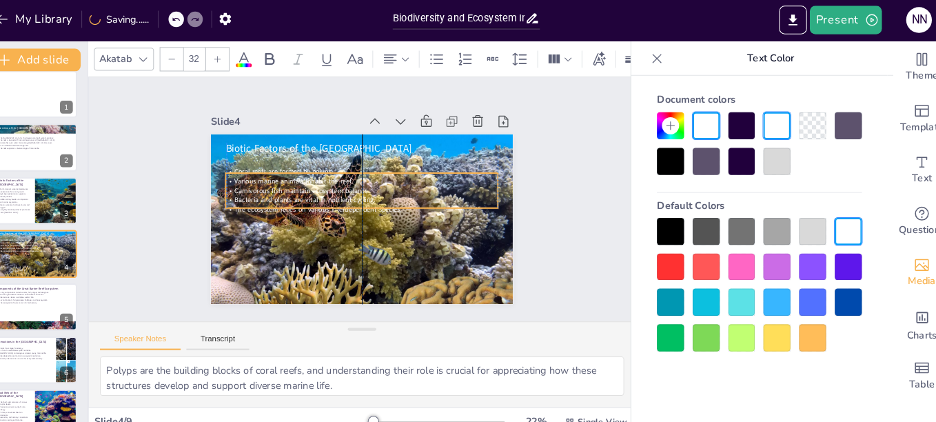
drag, startPoint x: 296, startPoint y: 158, endPoint x: 298, endPoint y: 173, distance: 15.3
click at [382, 173] on span "Various marine animals inhabit the reef." at bounding box center [404, 137] width 44 height 112
click at [193, 178] on div "Slide 1 Biodiversity and Ecosystem Interactions in the [GEOGRAPHIC_DATA] This p…" at bounding box center [367, 193] width 402 height 275
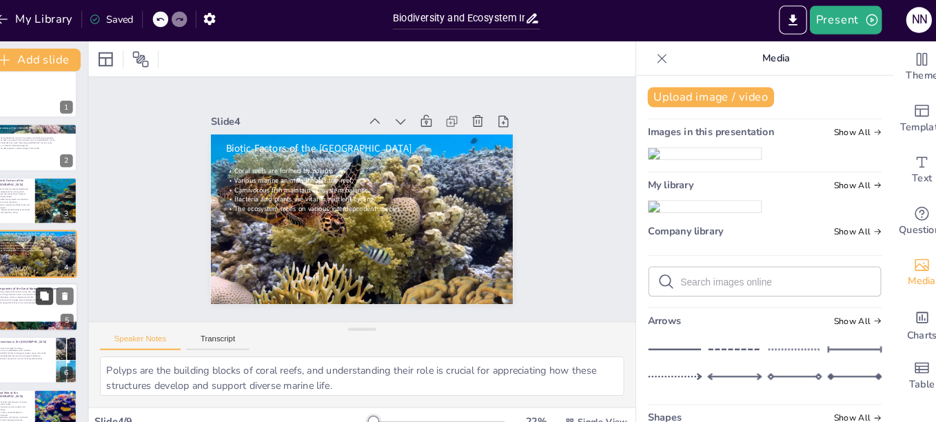
click at [54, 286] on button at bounding box center [60, 286] width 17 height 17
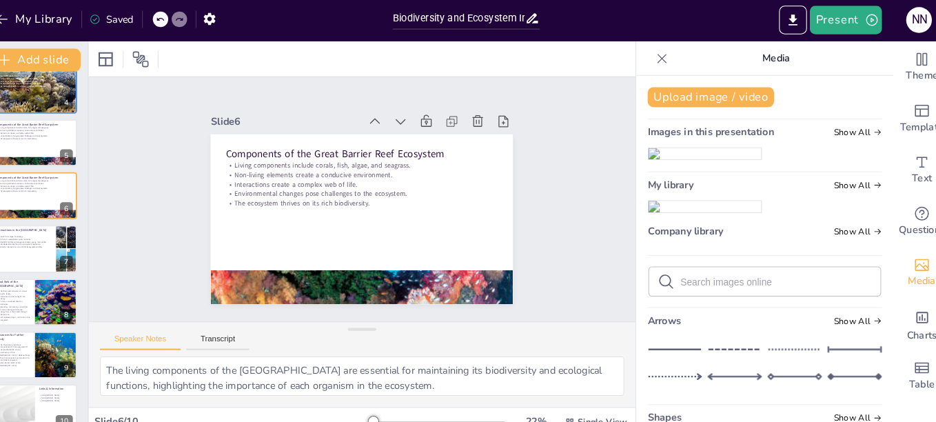
scroll to position [178, 0]
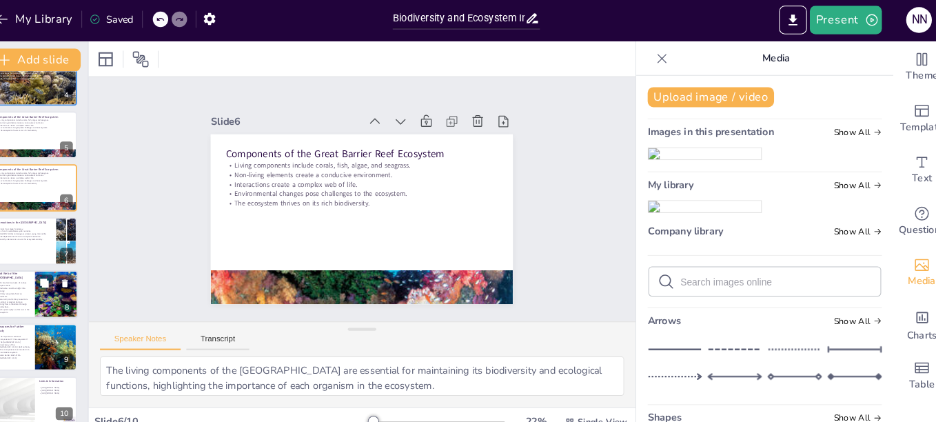
click at [49, 293] on div at bounding box center [51, 285] width 83 height 47
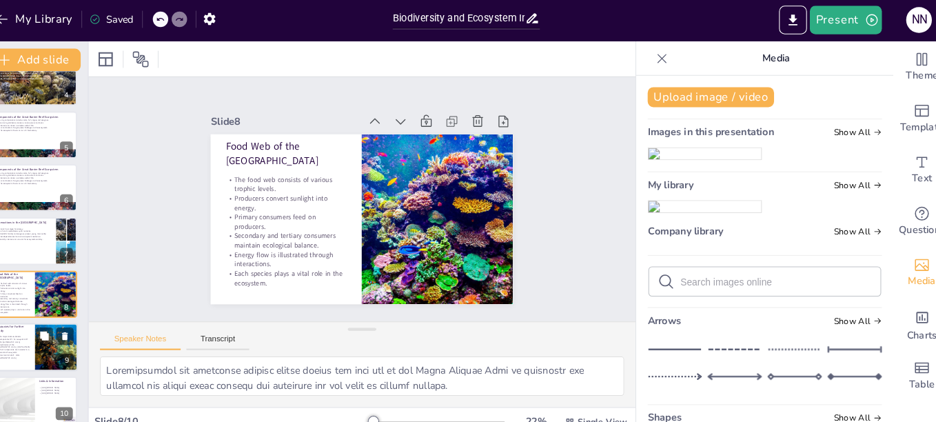
click at [54, 340] on div at bounding box center [72, 336] width 70 height 47
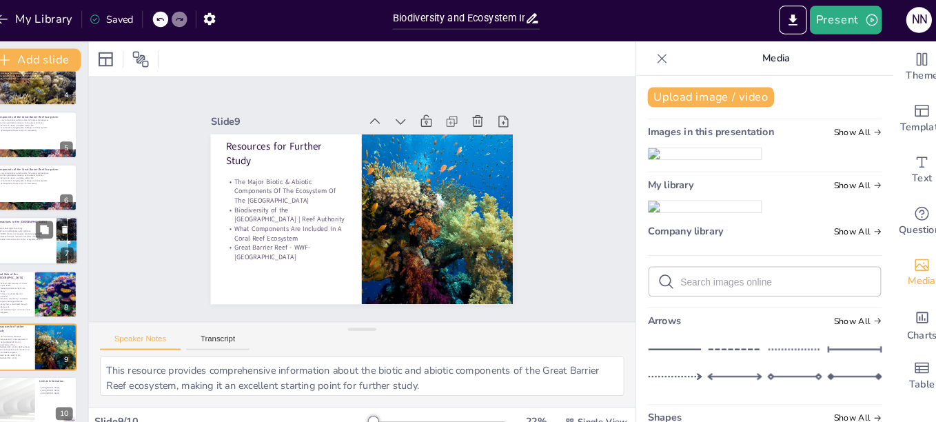
click at [49, 236] on div at bounding box center [51, 234] width 83 height 47
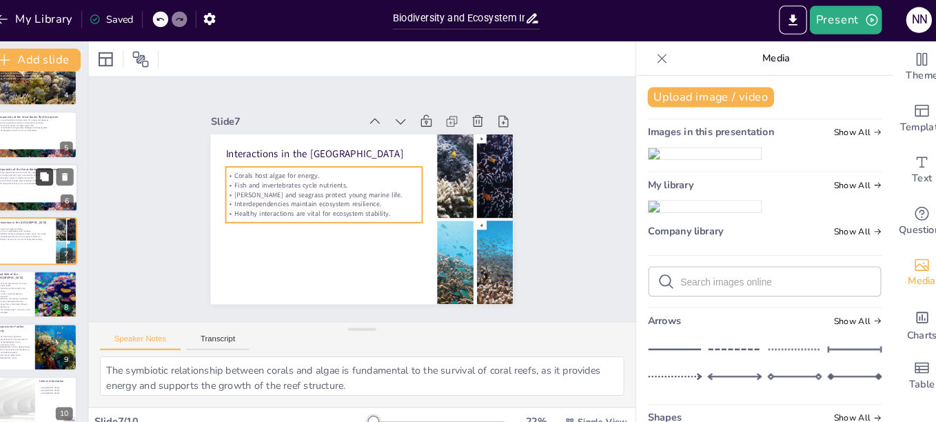
scroll to position [165, 0]
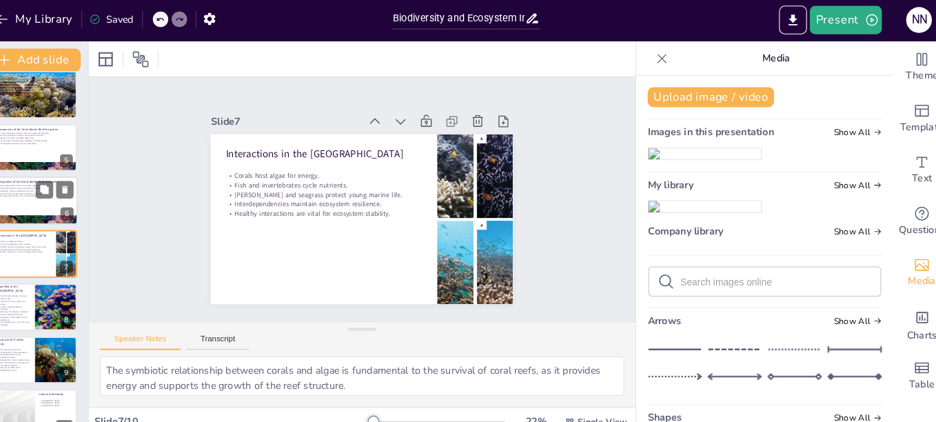
click at [46, 203] on div at bounding box center [51, 195] width 83 height 47
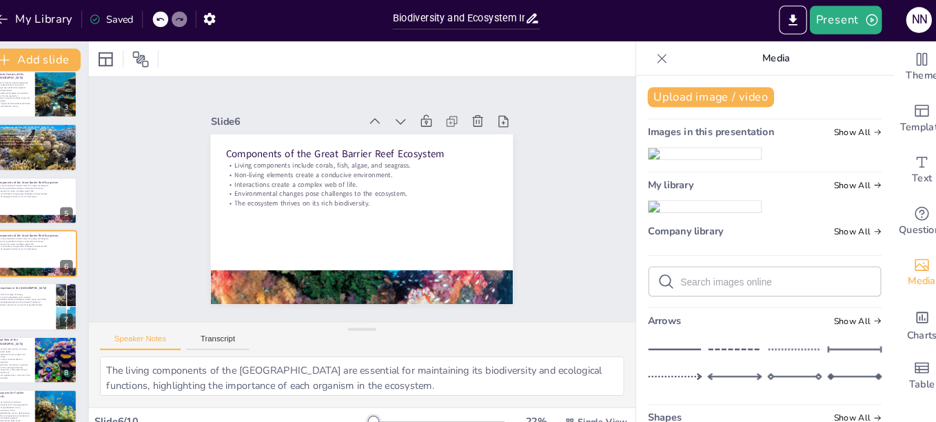
scroll to position [178, 0]
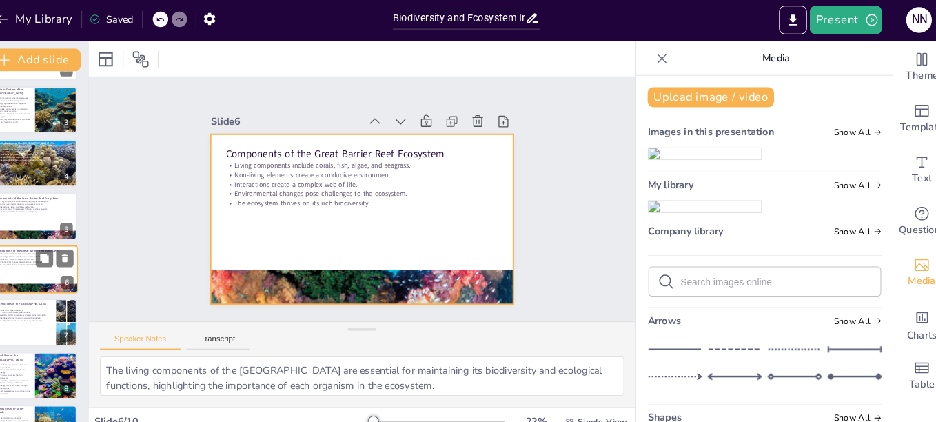
click at [41, 267] on div at bounding box center [51, 261] width 83 height 47
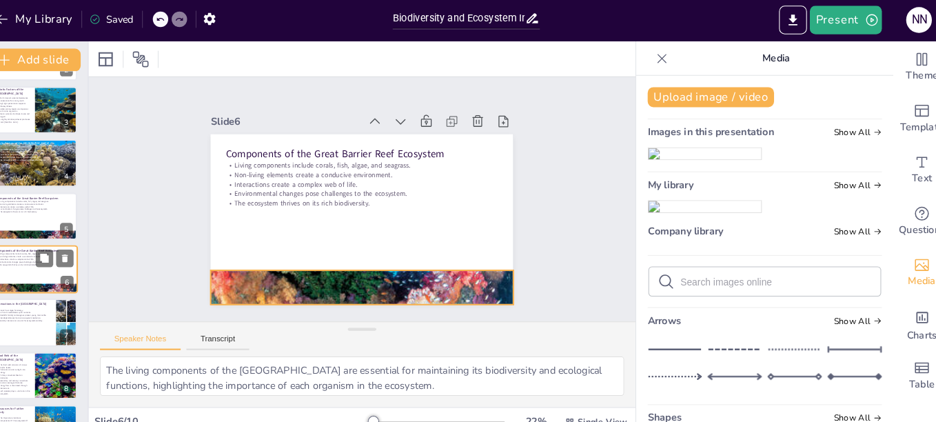
scroll to position [114, 0]
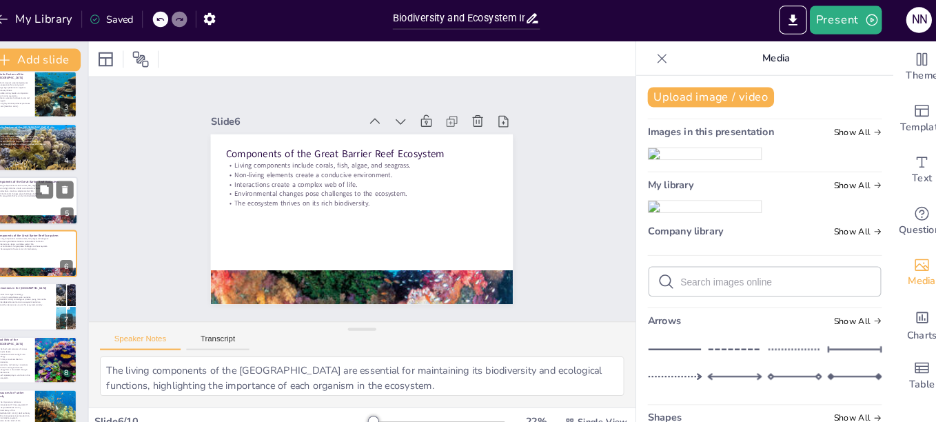
click at [42, 209] on div at bounding box center [51, 213] width 83 height 47
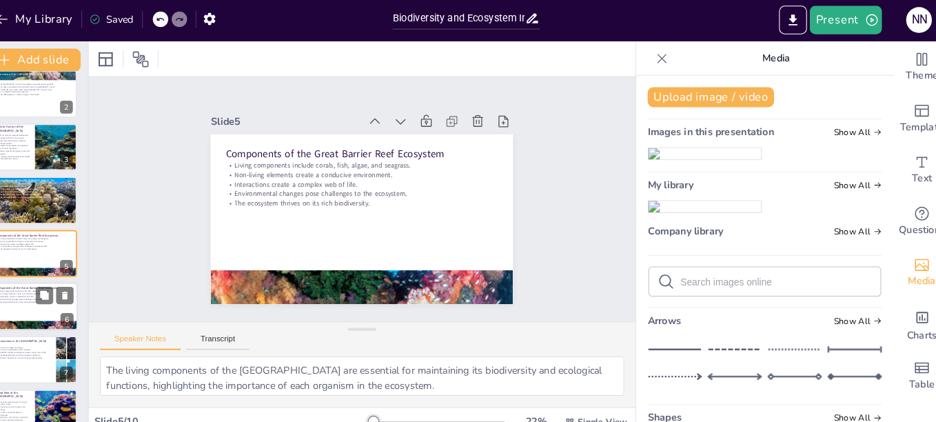
click at [49, 306] on div at bounding box center [51, 297] width 83 height 47
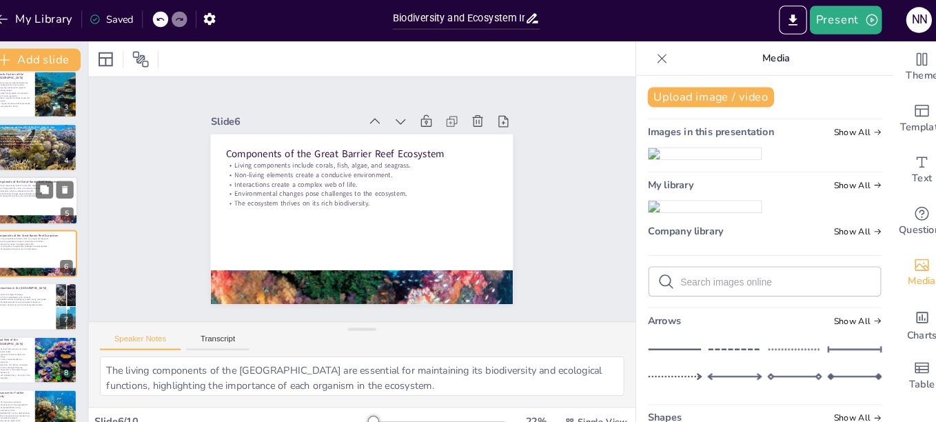
click at [37, 207] on div at bounding box center [51, 195] width 83 height 47
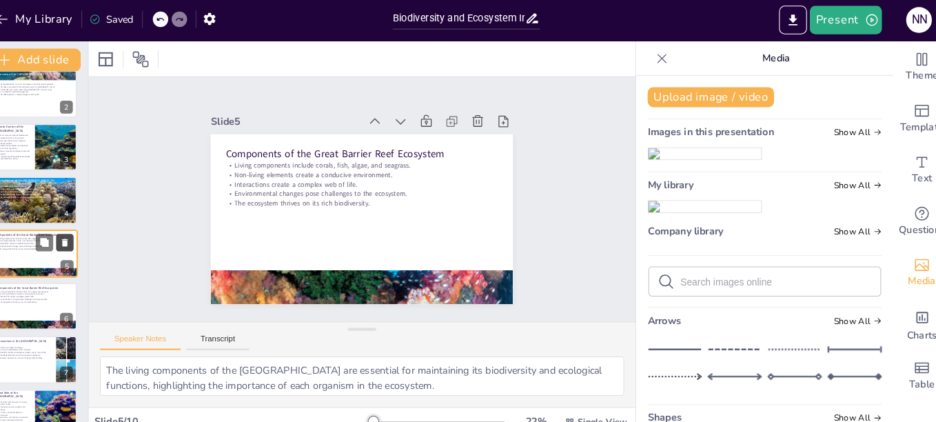
click at [80, 240] on button at bounding box center [80, 235] width 17 height 17
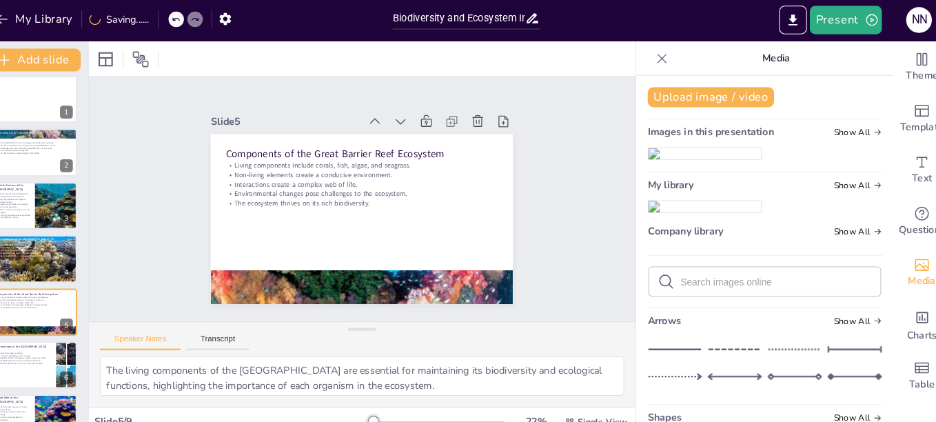
scroll to position [0, 0]
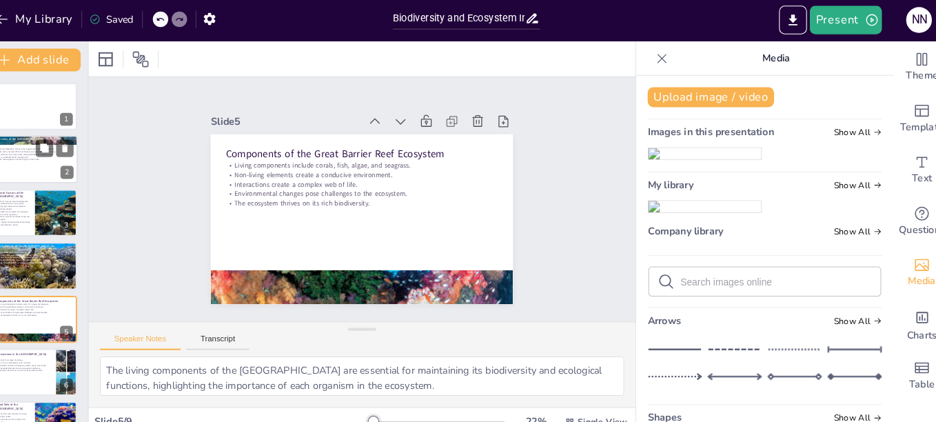
click at [38, 156] on p "The reef supports a diverse range of marine life." at bounding box center [51, 155] width 74 height 3
type textarea "The [GEOGRAPHIC_DATA] holds the title of the largest coral reef system, which i…"
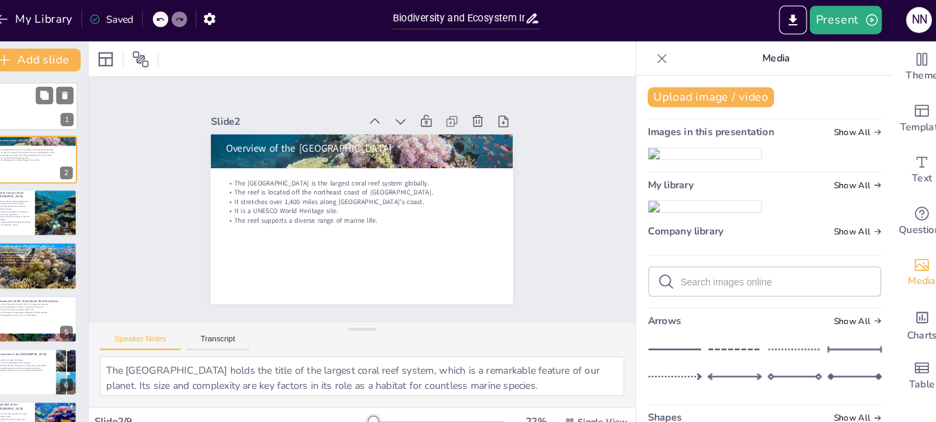
click at [43, 106] on span "This presentation explores the intricate biodiversity and ecosystem interaction…" at bounding box center [51, 107] width 74 height 8
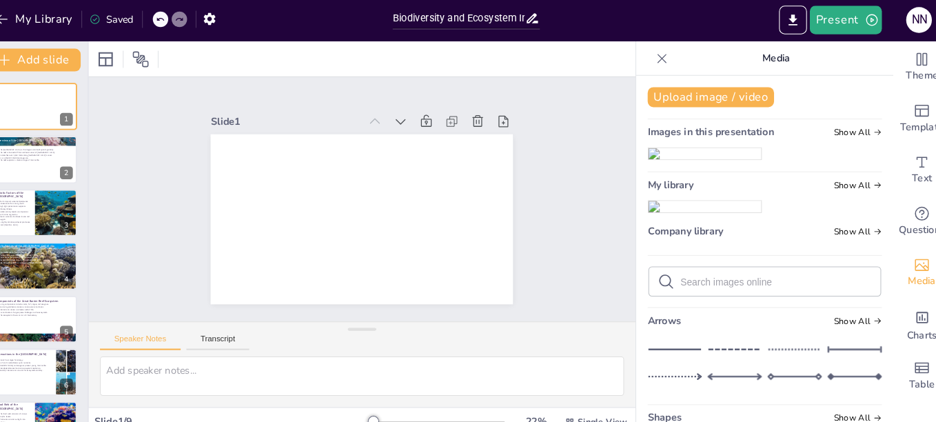
click at [650, 61] on icon at bounding box center [657, 58] width 14 height 14
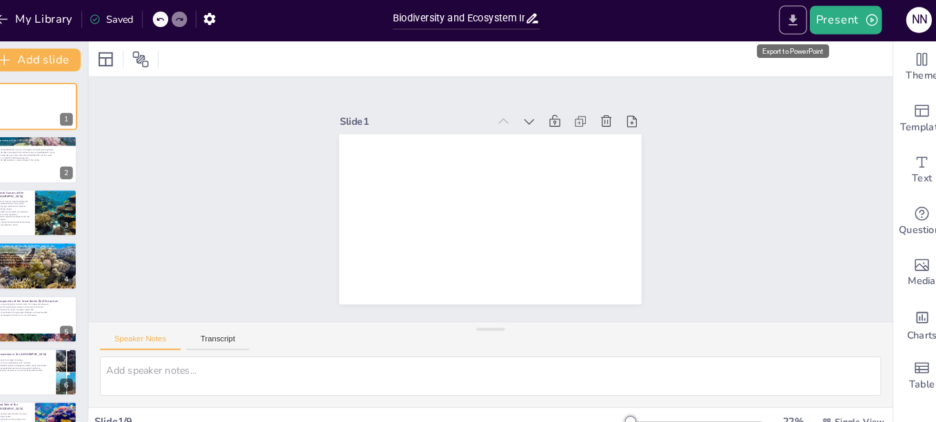
click at [790, 21] on icon "Export to PowerPoint" at bounding box center [783, 21] width 14 height 14
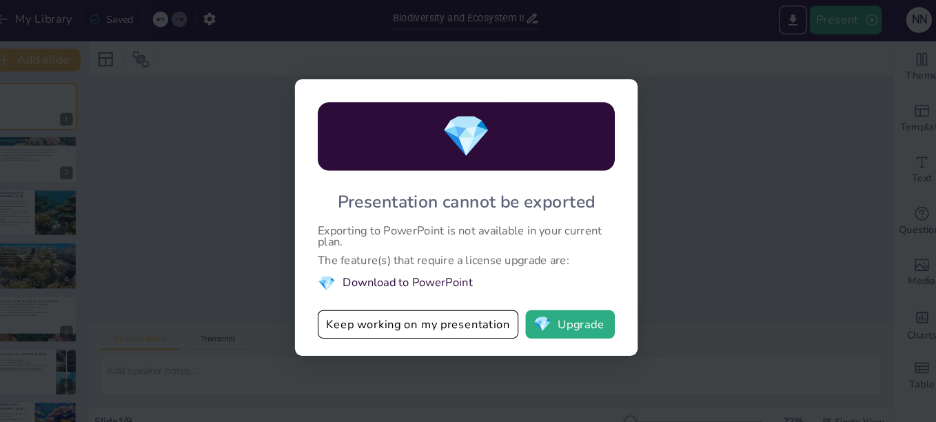
click at [683, 223] on div "💎 Presentation cannot be exported Exporting to PowerPoint is not available in y…" at bounding box center [468, 211] width 936 height 422
click at [825, 96] on div "💎 Presentation cannot be exported Exporting to PowerPoint is not available in y…" at bounding box center [468, 211] width 936 height 422
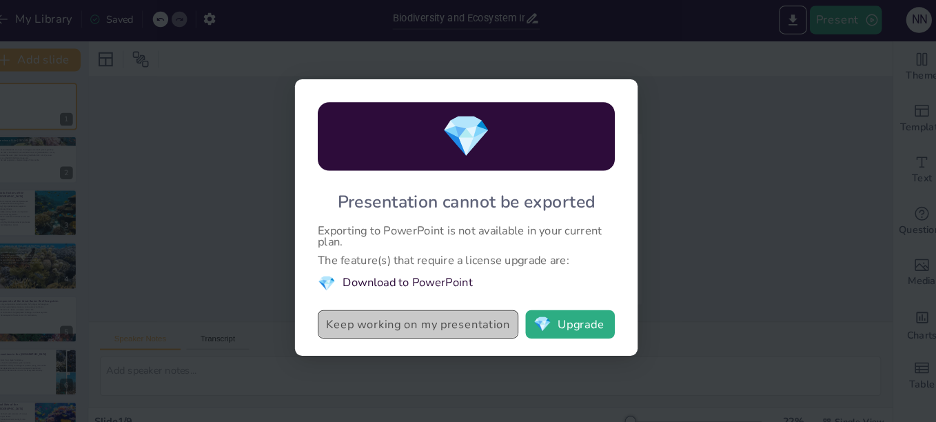
click at [463, 324] on button "Keep working on my presentation" at bounding box center [421, 314] width 194 height 28
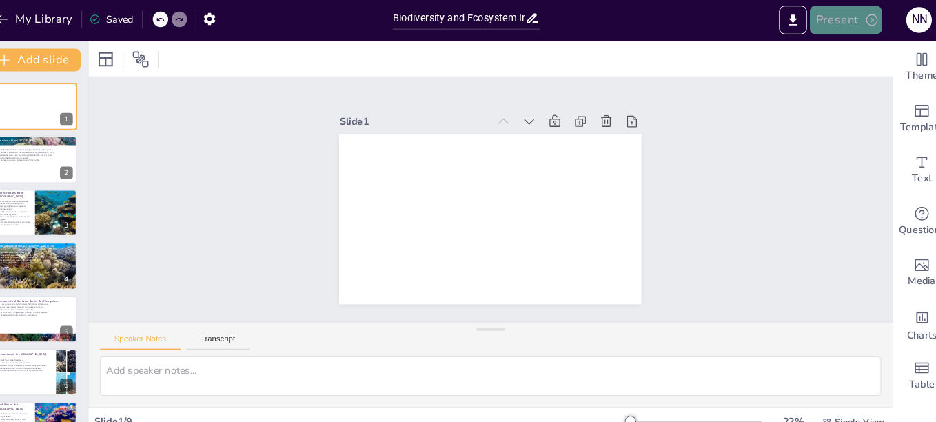
click at [843, 24] on button "Present" at bounding box center [833, 21] width 69 height 28
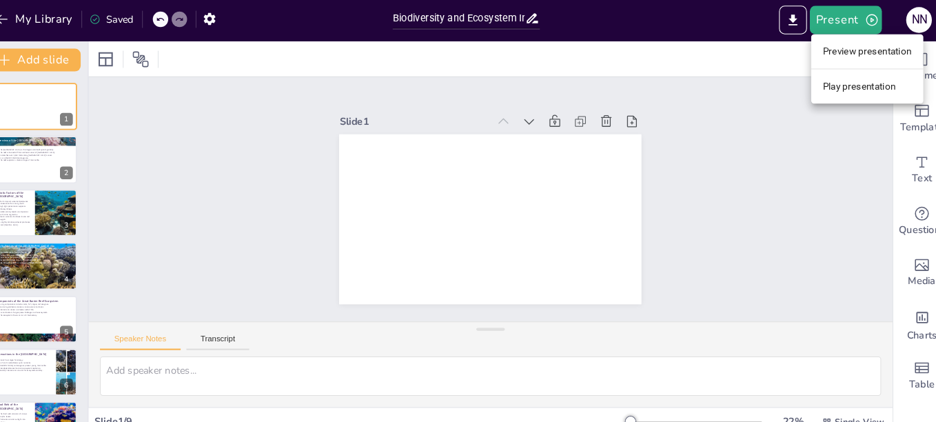
click at [46, 181] on div at bounding box center [468, 211] width 936 height 422
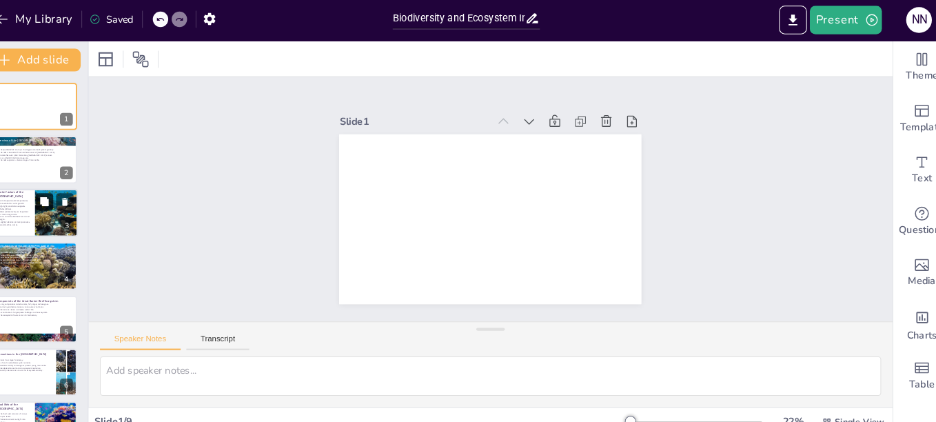
click at [53, 204] on button at bounding box center [60, 195] width 17 height 17
type textarea "Warm water temperatures are critical for coral reefs as they directly affect th…"
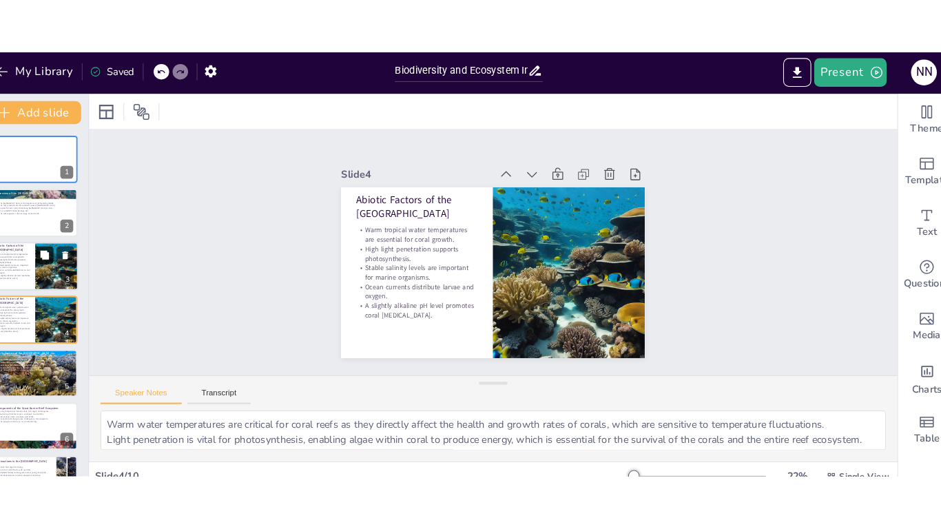
scroll to position [12, 0]
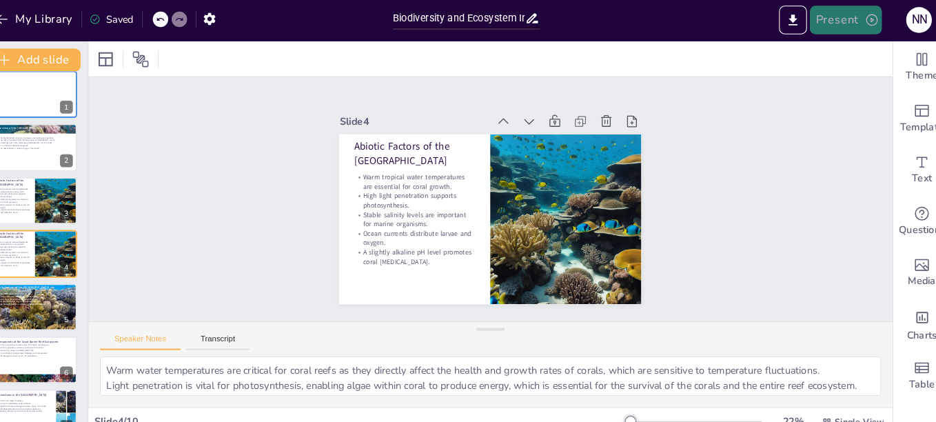
click at [838, 23] on button "Present" at bounding box center [833, 21] width 69 height 28
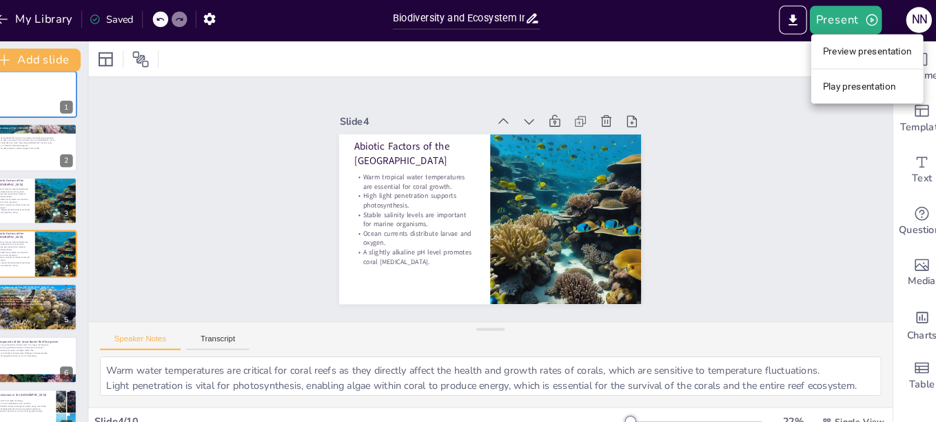
click at [865, 99] on ul "Preview presentation Play presentation" at bounding box center [855, 67] width 108 height 67
click at [867, 85] on li "Play presentation" at bounding box center [855, 85] width 108 height 22
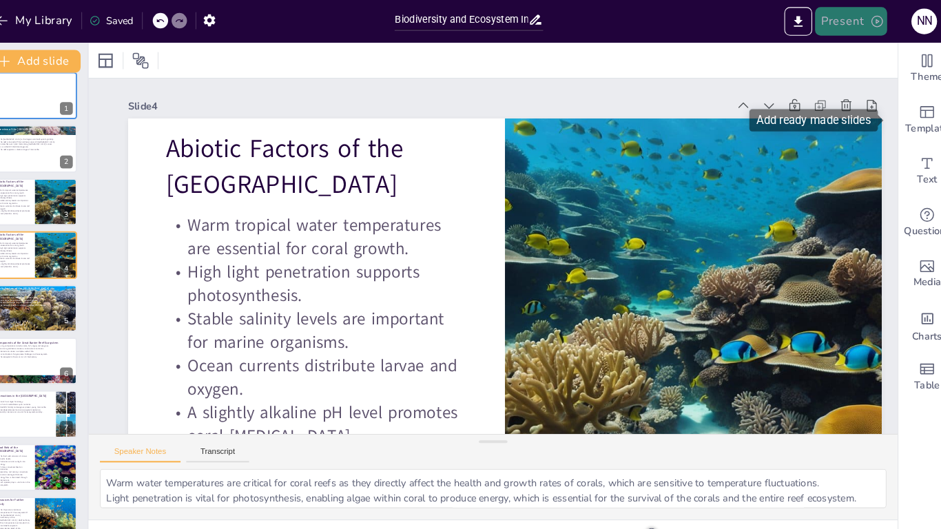
click at [847, 31] on button "Present" at bounding box center [839, 21] width 69 height 28
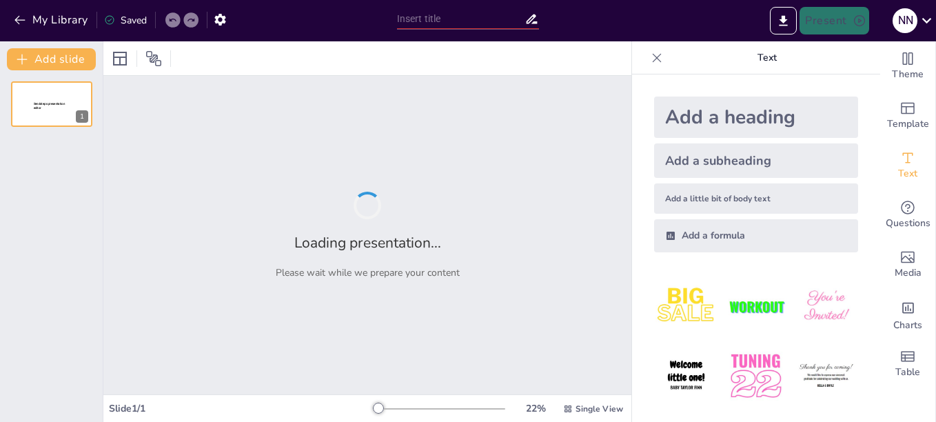
type input "Biodiversity and Ecosystem Interactions in the [GEOGRAPHIC_DATA]"
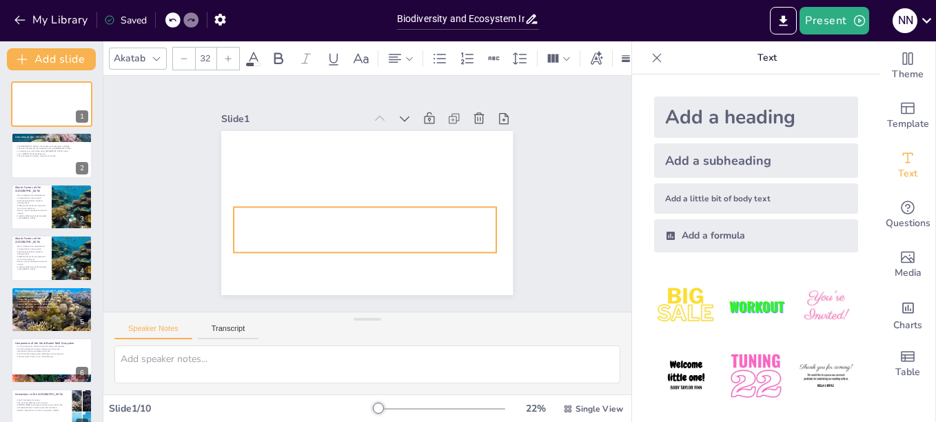
click at [285, 208] on span "This presentation explores the intricate biodiversity and ecosystem interaction…" at bounding box center [358, 214] width 258 height 70
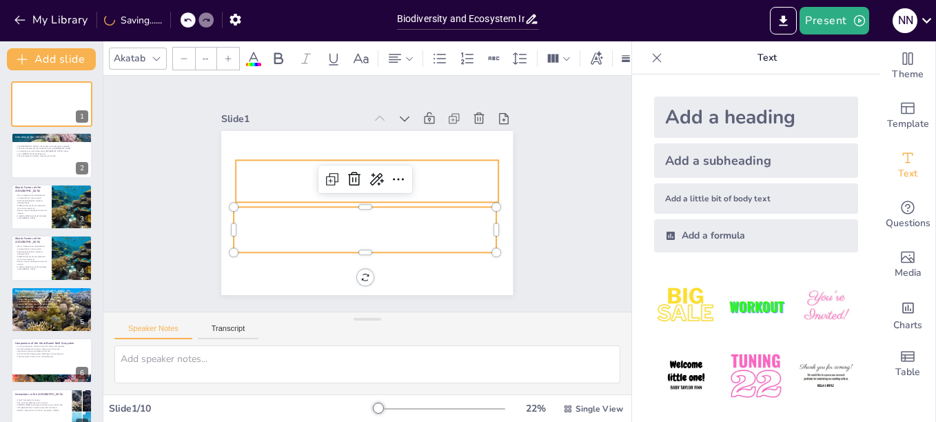
type input "48"
click at [247, 183] on p "Biodiversity and Ecosystem Interactions in the [GEOGRAPHIC_DATA]" at bounding box center [372, 182] width 251 height 132
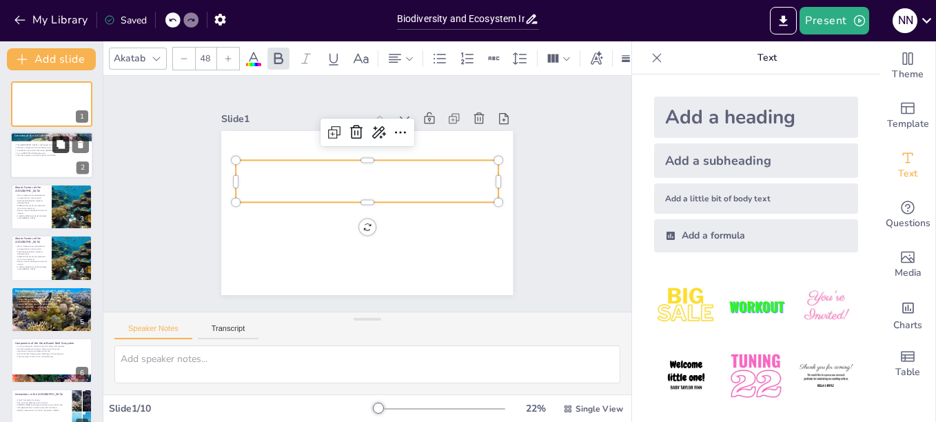
click at [64, 145] on icon at bounding box center [60, 145] width 8 height 8
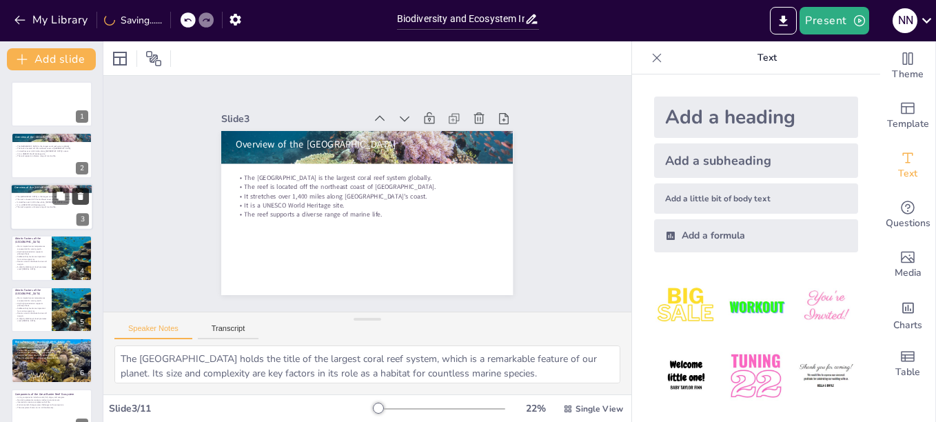
click at [83, 192] on icon at bounding box center [81, 196] width 10 height 10
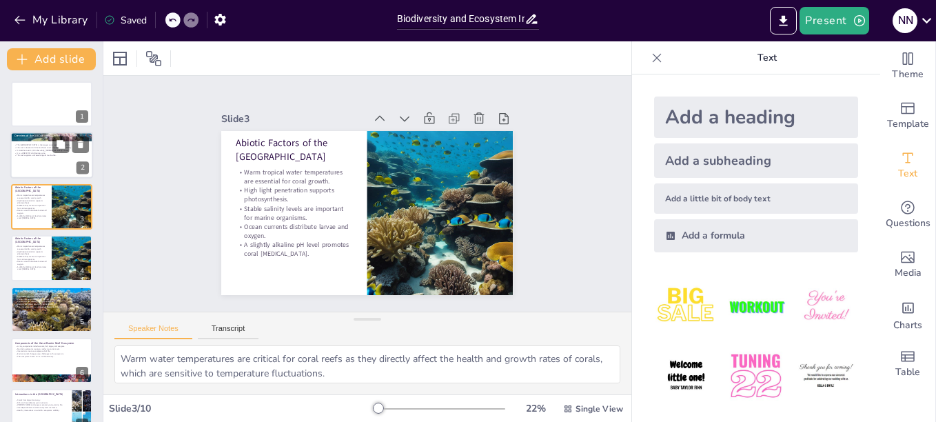
click at [48, 167] on div at bounding box center [51, 155] width 83 height 47
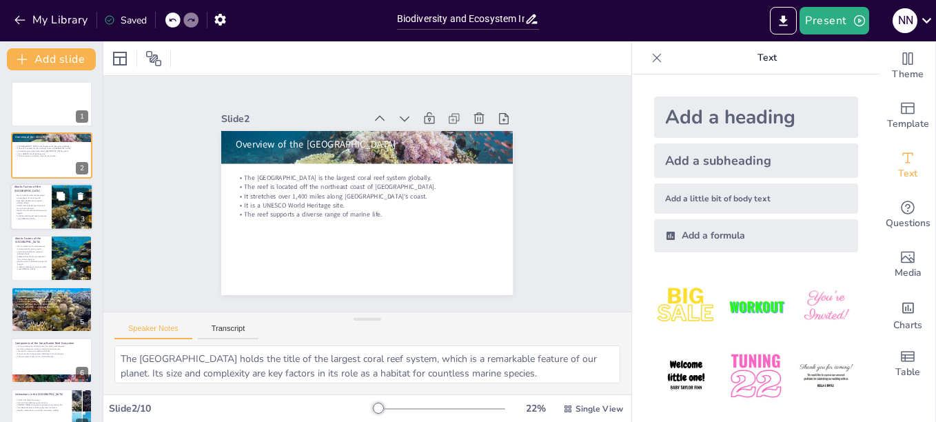
click at [37, 220] on div at bounding box center [51, 206] width 83 height 47
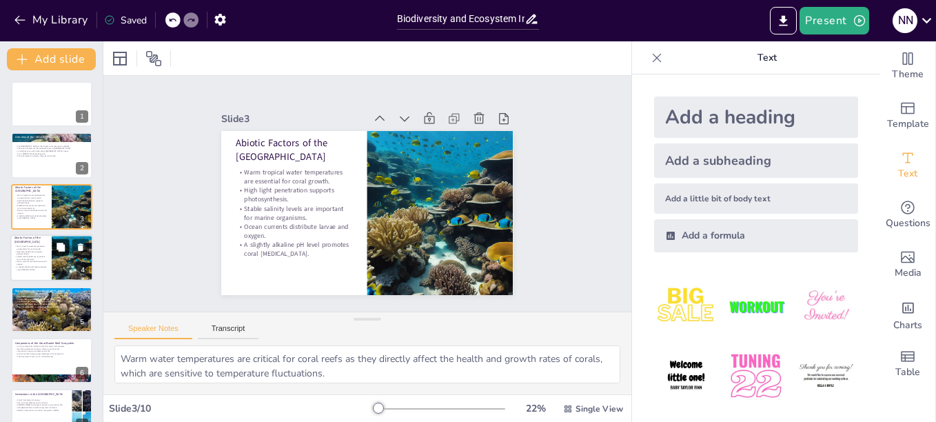
click at [57, 251] on icon at bounding box center [61, 248] width 10 height 10
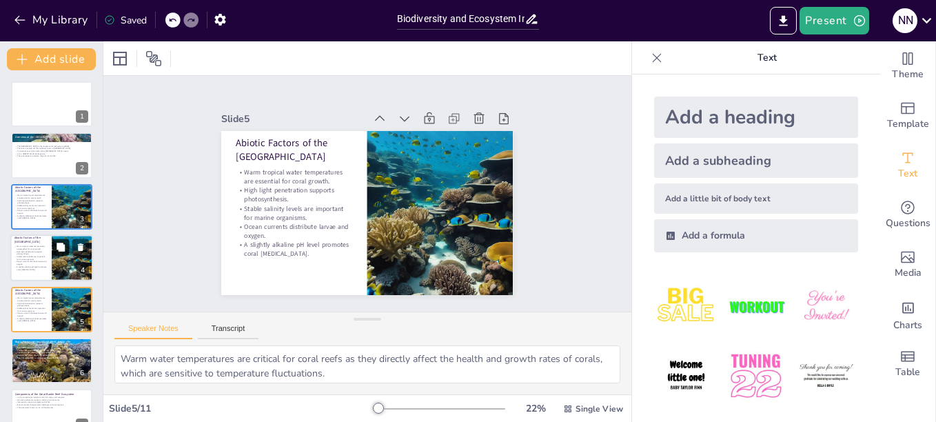
scroll to position [63, 0]
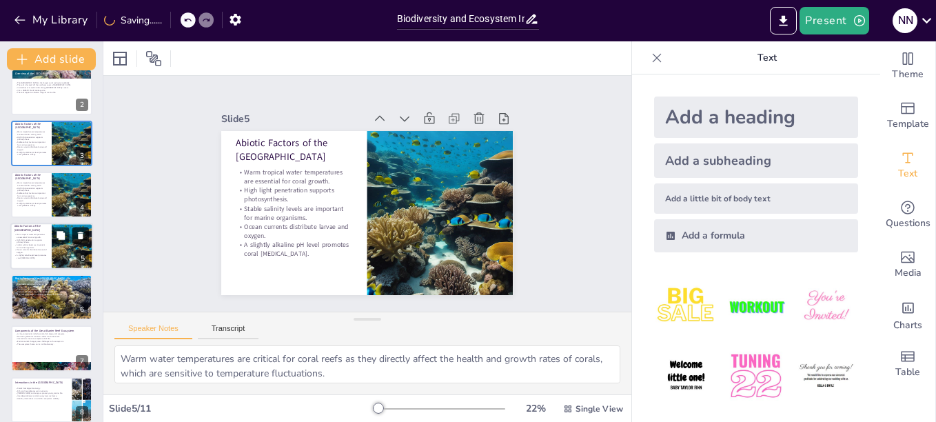
click at [82, 235] on icon at bounding box center [81, 235] width 6 height 8
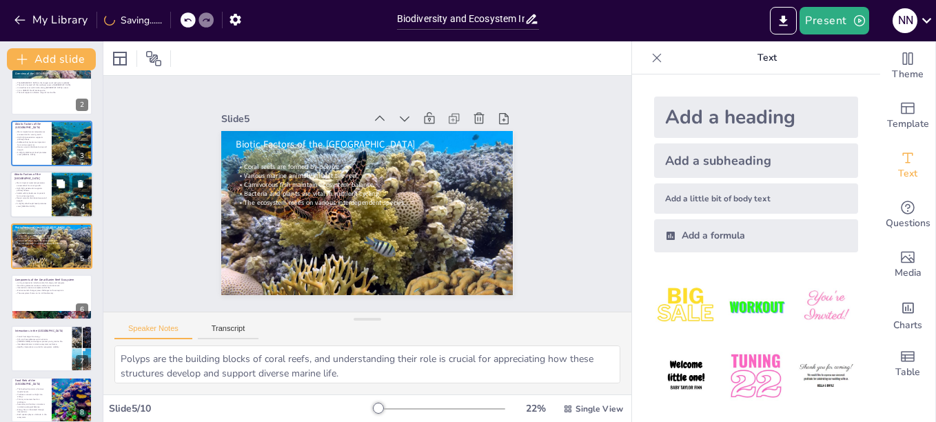
click at [64, 205] on div at bounding box center [73, 194] width 68 height 47
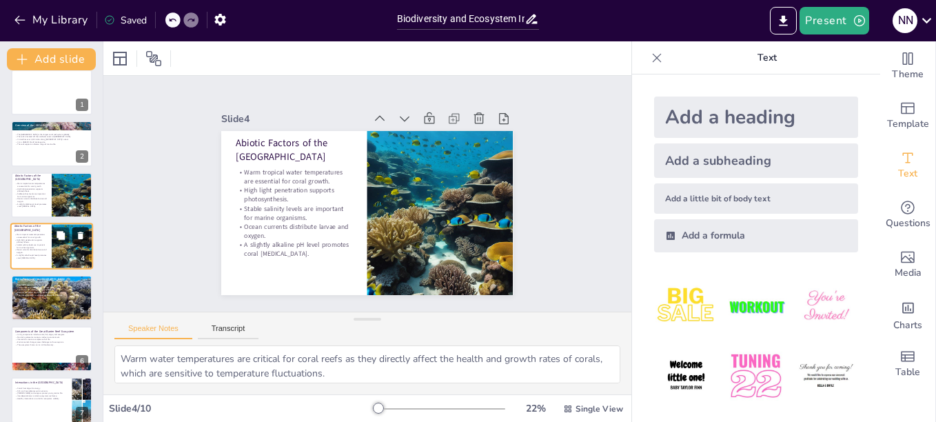
click at [81, 231] on icon at bounding box center [81, 236] width 10 height 10
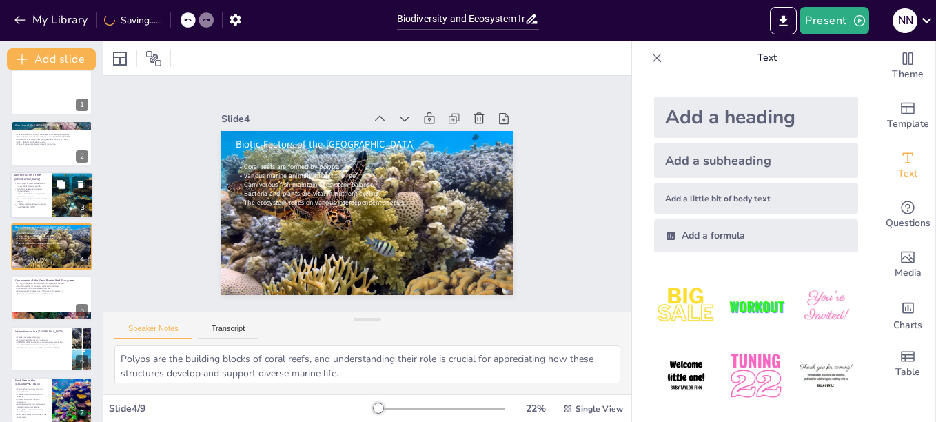
click at [41, 206] on p "A slightly alkaline pH level promotes coral [MEDICAL_DATA]." at bounding box center [30, 205] width 33 height 5
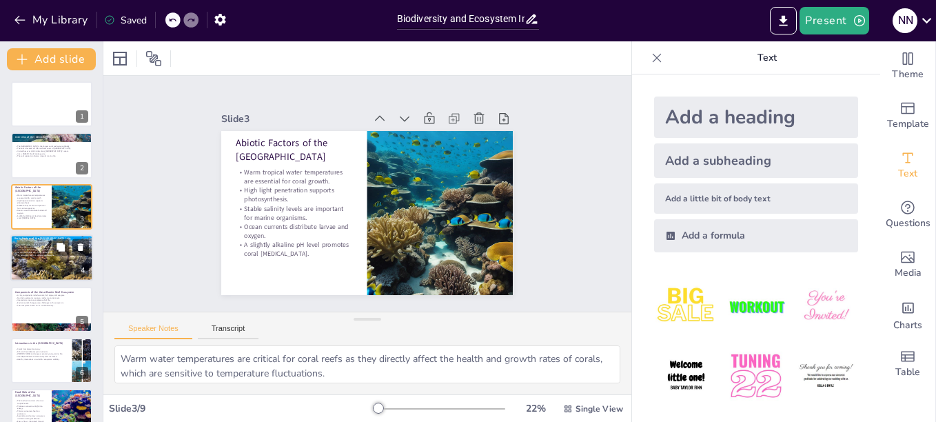
click at [59, 274] on div at bounding box center [51, 257] width 83 height 47
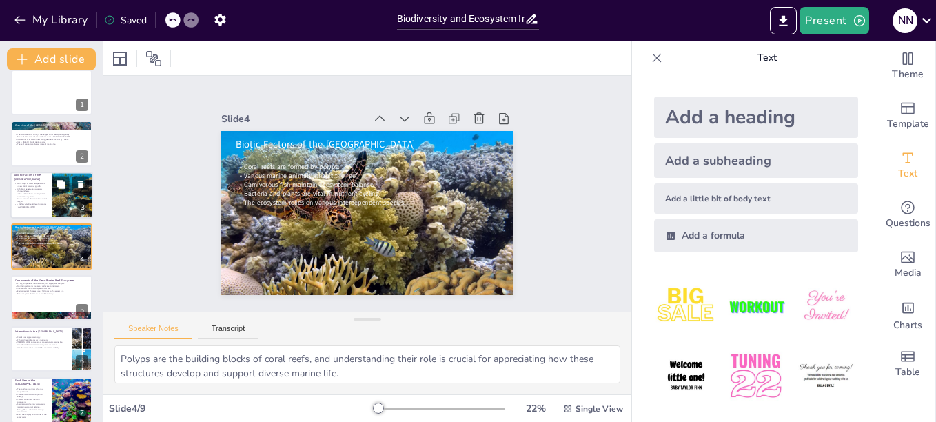
click at [62, 206] on div at bounding box center [73, 195] width 68 height 47
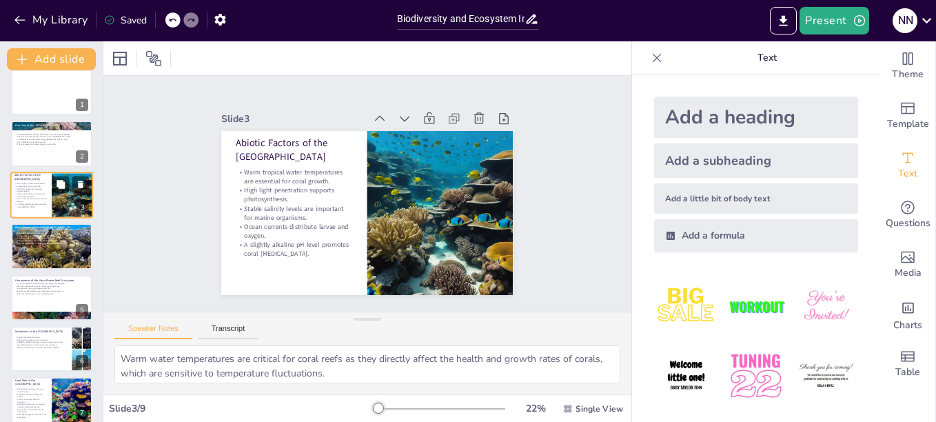
scroll to position [0, 0]
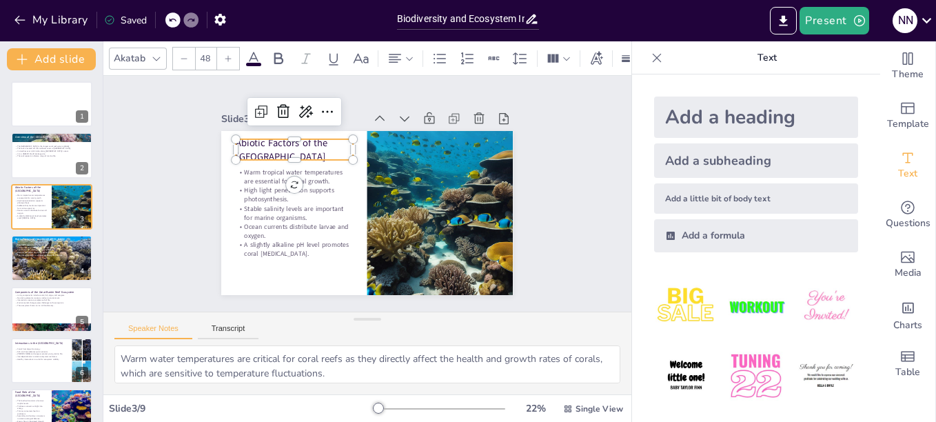
click at [229, 138] on div "Abiotic Factors of the Great Barrier Reef Warm tropical water temperatures are …" at bounding box center [357, 210] width 334 height 288
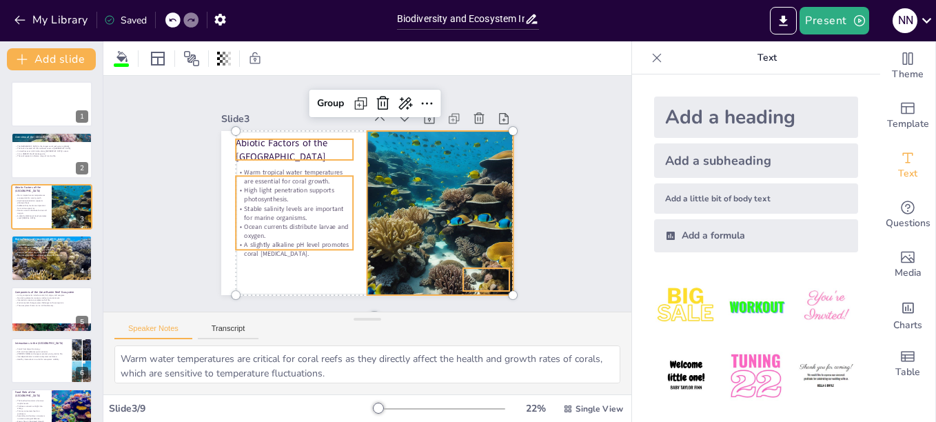
click at [286, 151] on p "Abiotic Factors of the [GEOGRAPHIC_DATA]" at bounding box center [305, 135] width 120 height 51
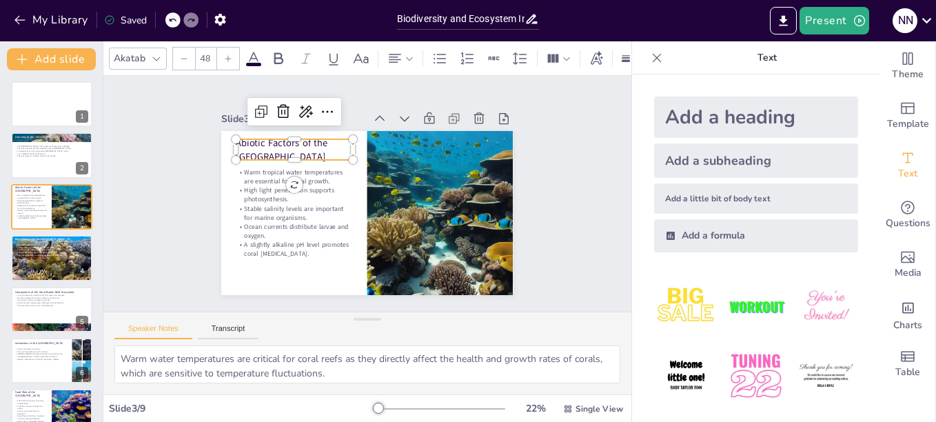
click at [145, 236] on div "Slide 1 Biodiversity and Ecosystem Interactions in the [GEOGRAPHIC_DATA] This p…" at bounding box center [368, 194] width 578 height 430
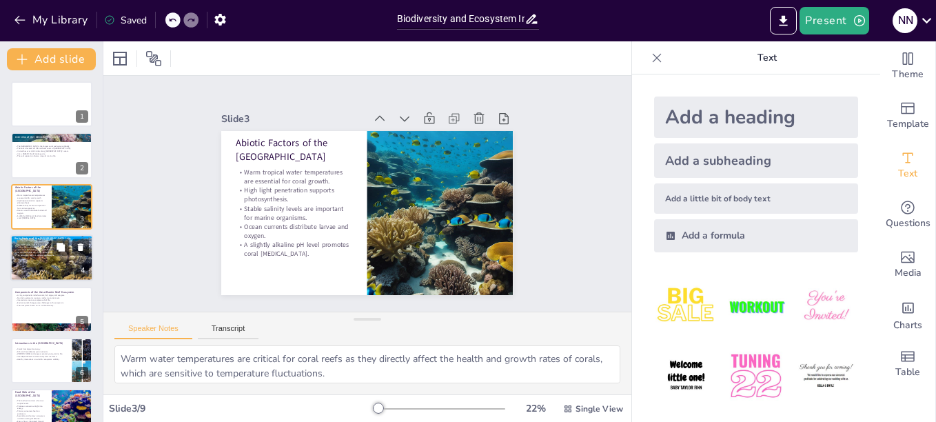
click at [57, 273] on div at bounding box center [51, 257] width 83 height 47
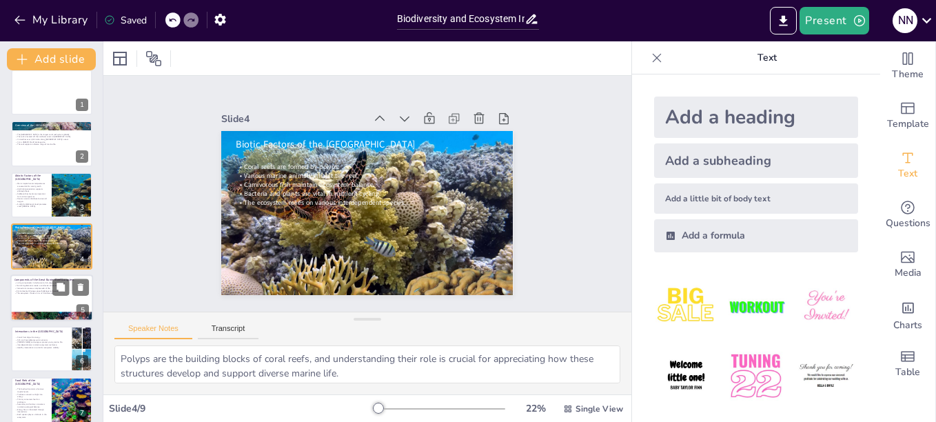
click at [57, 308] on div at bounding box center [51, 297] width 83 height 47
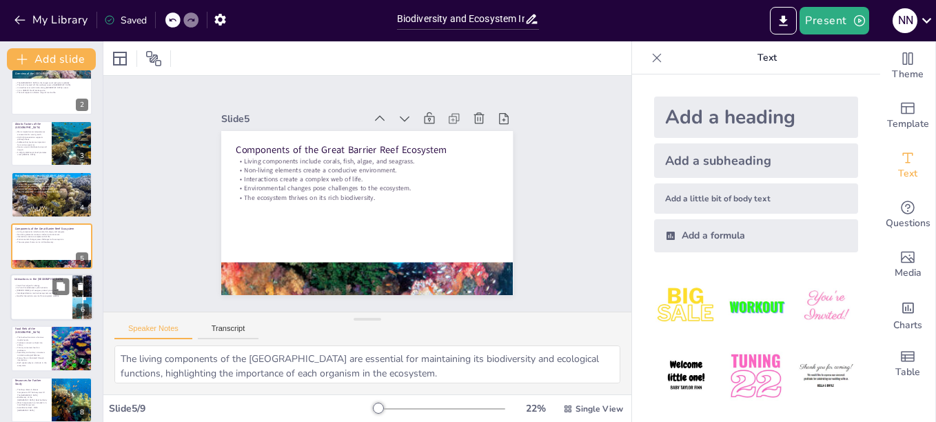
click at [62, 300] on div at bounding box center [51, 297] width 83 height 47
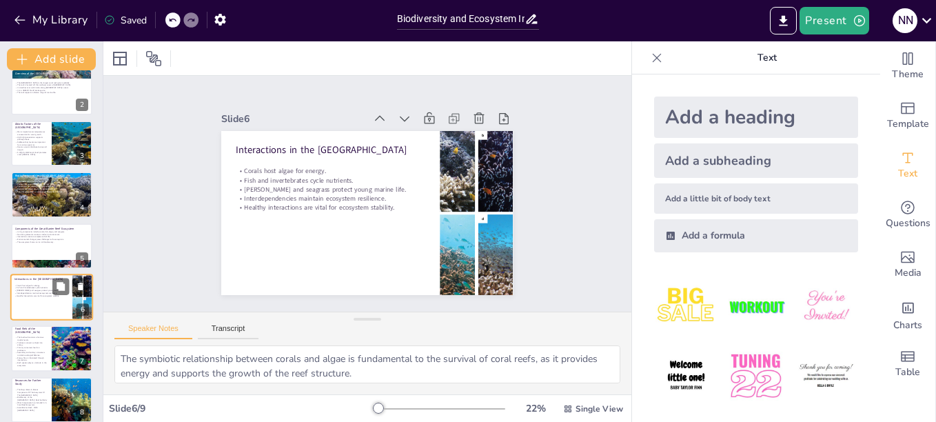
scroll to position [114, 0]
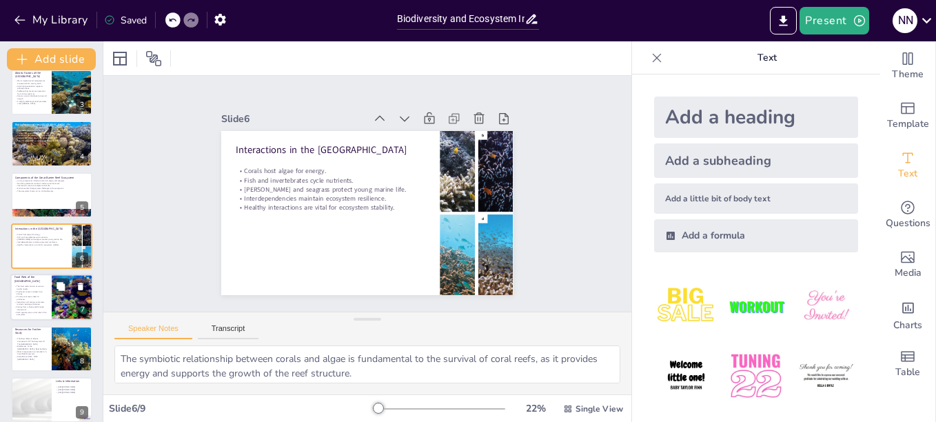
click at [48, 306] on div at bounding box center [51, 297] width 83 height 47
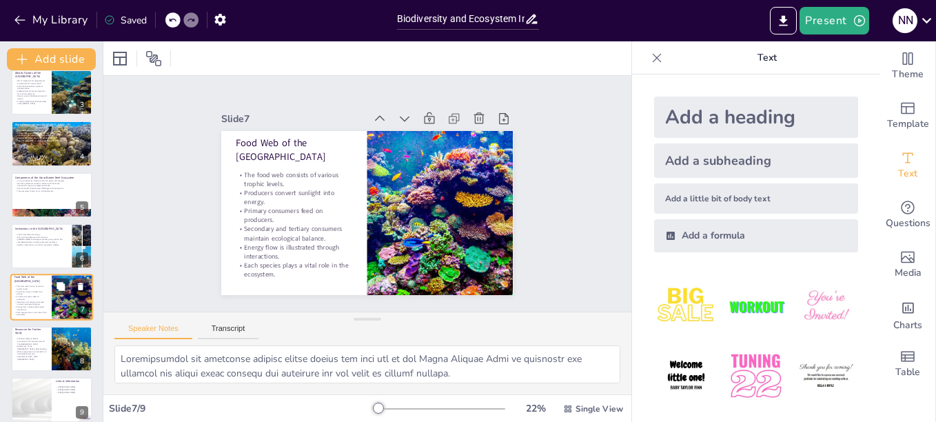
scroll to position [126, 0]
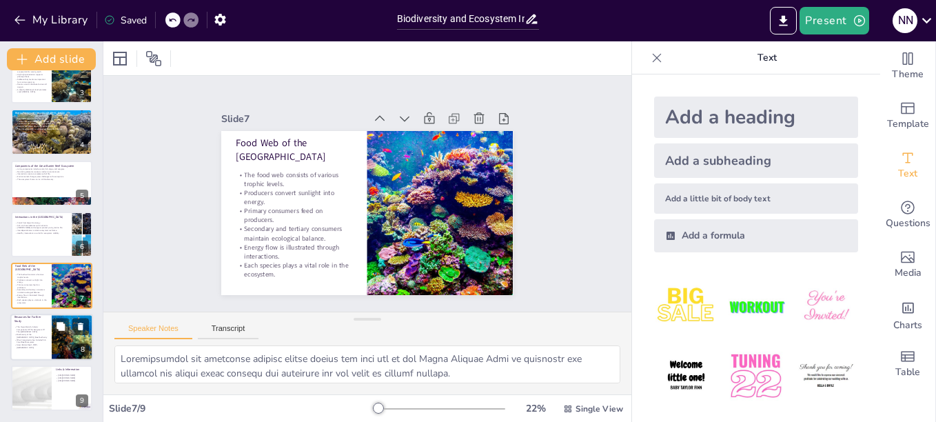
click at [41, 329] on p "The Major Biotic & Abiotic Components Of The Ecosystem Of The [GEOGRAPHIC_DATA]" at bounding box center [30, 329] width 33 height 8
type textarea "This resource provides comprehensive information about the biotic and abiotic c…"
